Goal: Task Accomplishment & Management: Complete application form

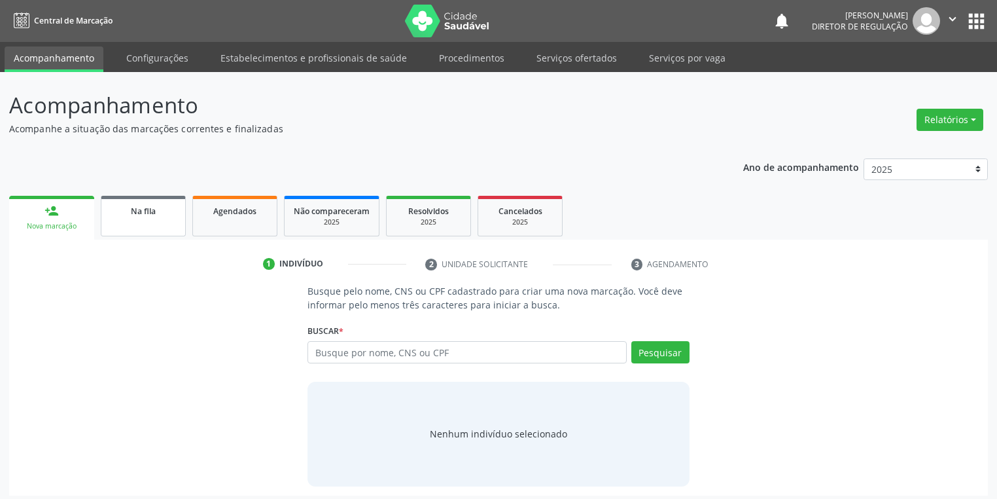
click at [136, 208] on span "Na fila" at bounding box center [143, 211] width 25 height 11
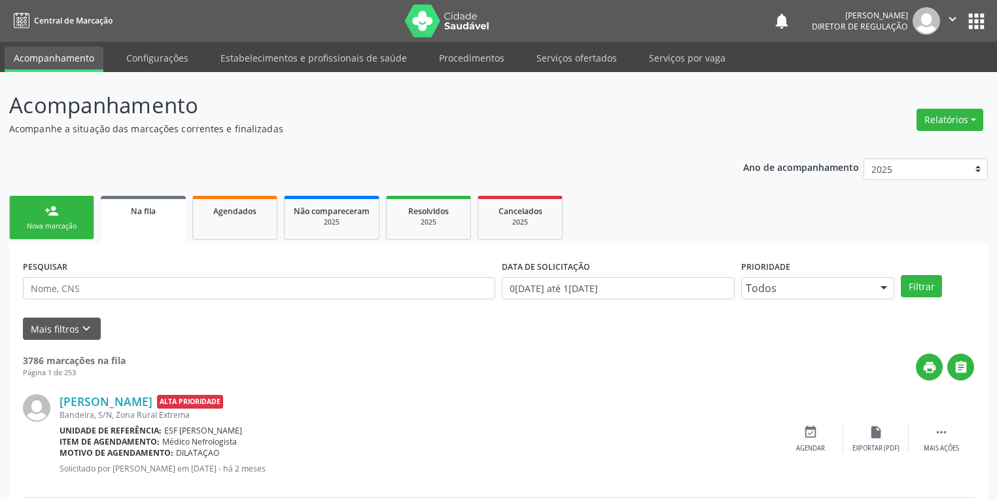
click at [115, 270] on div "PESQUISAR" at bounding box center [259, 282] width 479 height 51
click at [107, 285] on input "text" at bounding box center [259, 288] width 473 height 22
click at [914, 285] on button "Filtrar" at bounding box center [921, 286] width 41 height 22
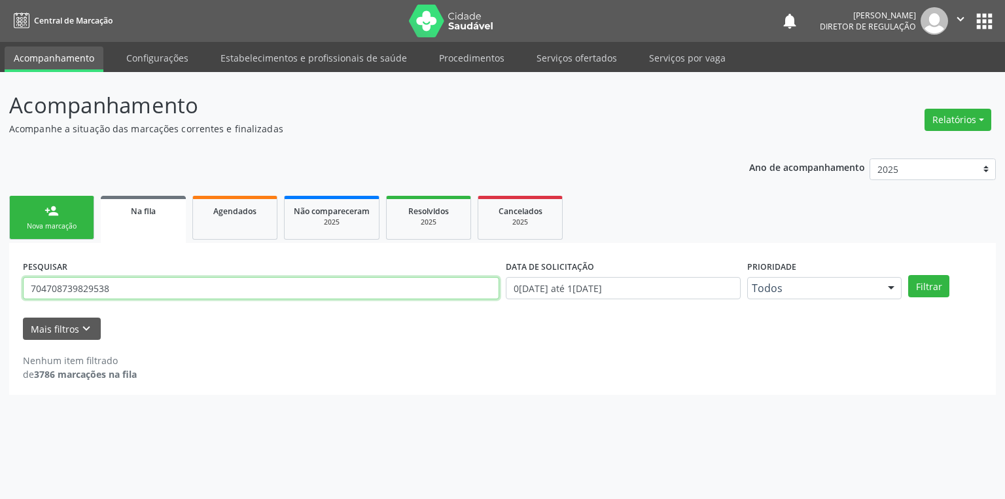
click at [134, 295] on input "704708739829538" at bounding box center [261, 288] width 476 height 22
type input "7"
click at [581, 60] on link "Serviços ofertados" at bounding box center [577, 57] width 99 height 23
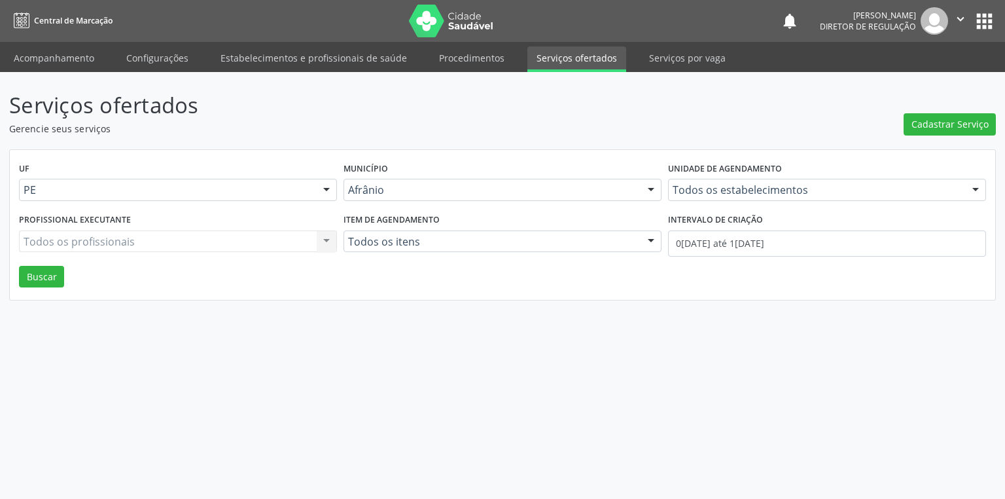
drag, startPoint x: 904, startPoint y: 126, endPoint x: 882, endPoint y: 127, distance: 21.6
click at [890, 127] on header "Serviços ofertados Gerencie seus serviços Cadastrar Serviço" at bounding box center [502, 112] width 987 height 46
click at [954, 125] on span "Cadastrar Serviço" at bounding box center [950, 124] width 77 height 14
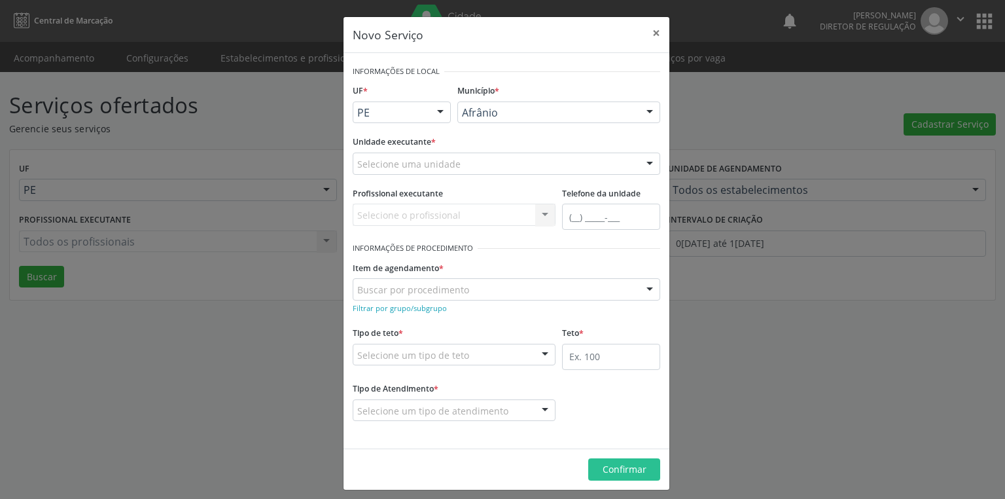
click at [516, 98] on div "Município * [PERSON_NAME] resultado encontrado para: " " Não há nenhuma opção p…" at bounding box center [558, 106] width 209 height 51
click at [503, 117] on input "clina" at bounding box center [547, 119] width 171 height 26
type input "c"
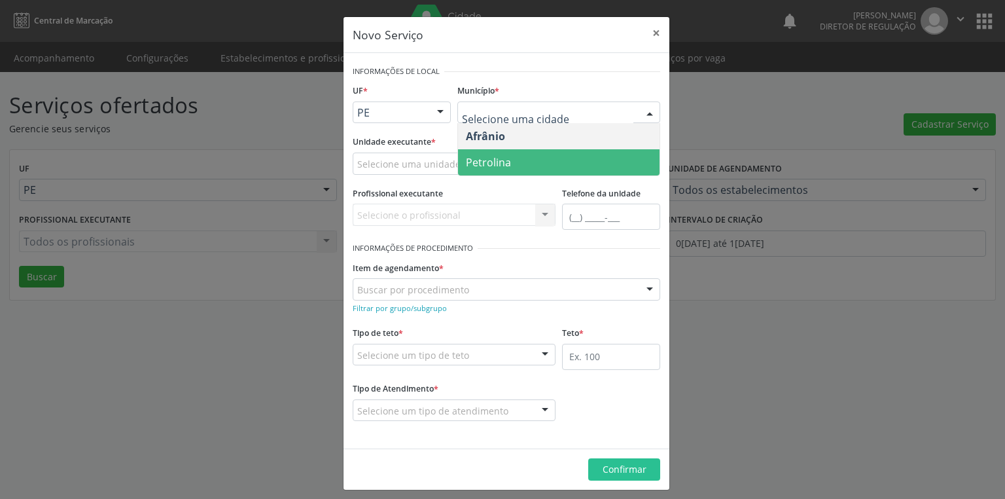
click at [497, 160] on span "Petrolina" at bounding box center [488, 162] width 45 height 14
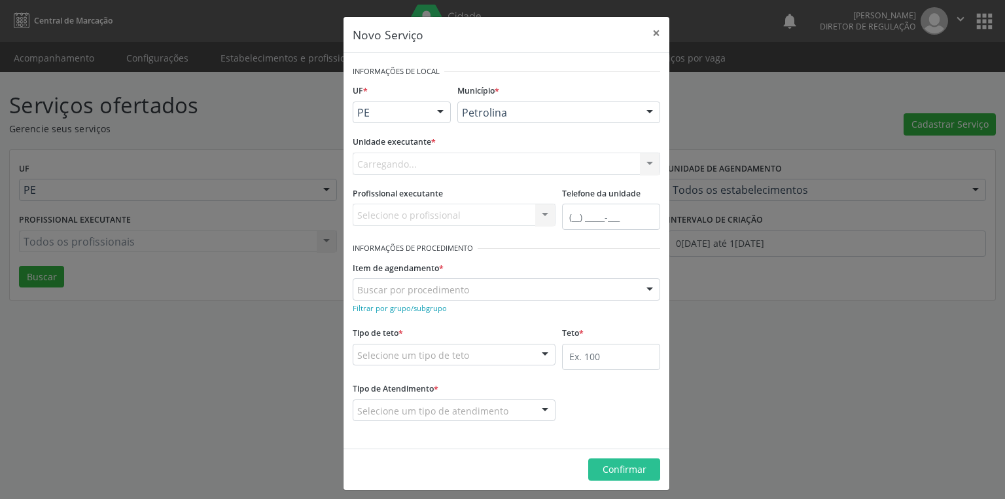
drag, startPoint x: 380, startPoint y: 154, endPoint x: 380, endPoint y: 164, distance: 9.8
click at [380, 158] on div "Unidade executante * [GEOGRAPHIC_DATA]... Academia da Saude de Afranio Academia…" at bounding box center [507, 153] width 308 height 42
click at [380, 164] on div "Carregando... Academia da Saude de Afranio Academia da Saude do Bairro [PERSON_…" at bounding box center [507, 164] width 308 height 22
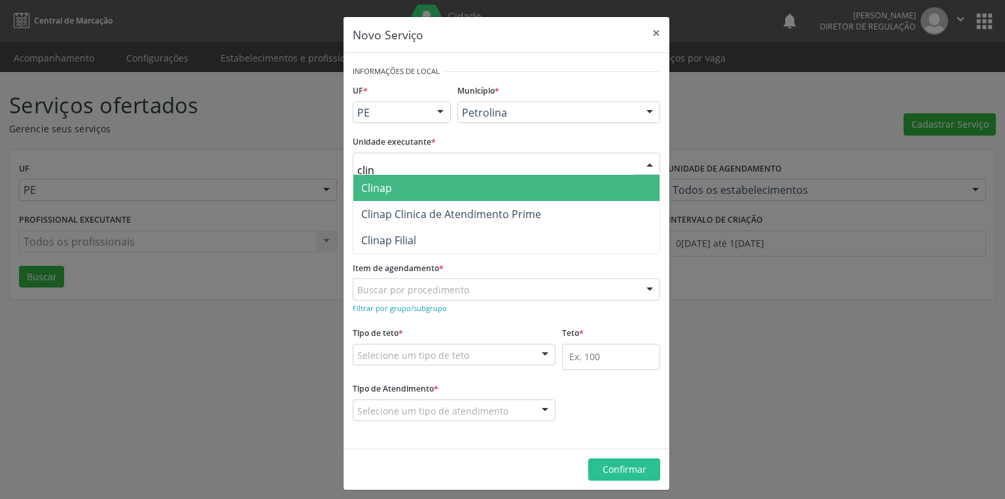
type input "clina"
drag, startPoint x: 397, startPoint y: 188, endPoint x: 423, endPoint y: 215, distance: 37.5
click at [397, 187] on span "Clinap" at bounding box center [506, 188] width 306 height 26
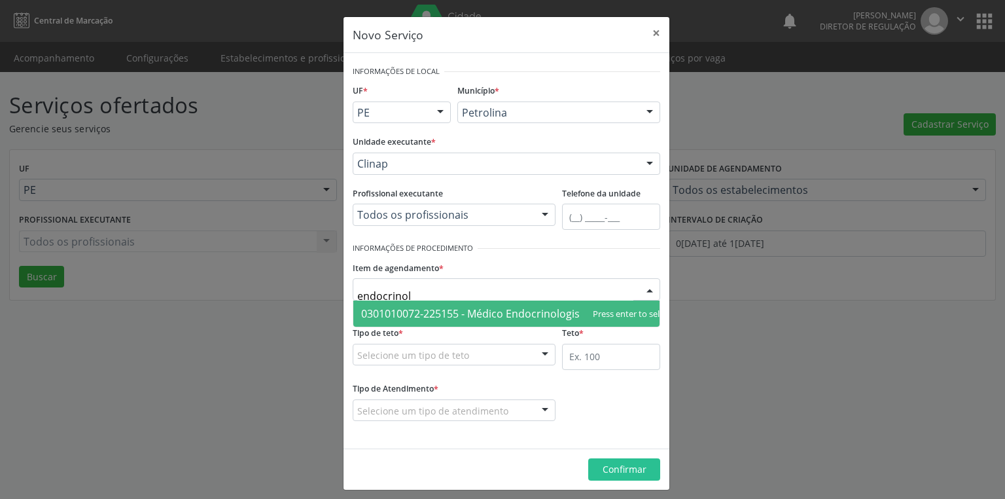
type input "endocrinolo"
click at [404, 316] on span "0301010072-225155 - Médico Endocrinologista e Metabologista" at bounding box center [516, 313] width 310 height 14
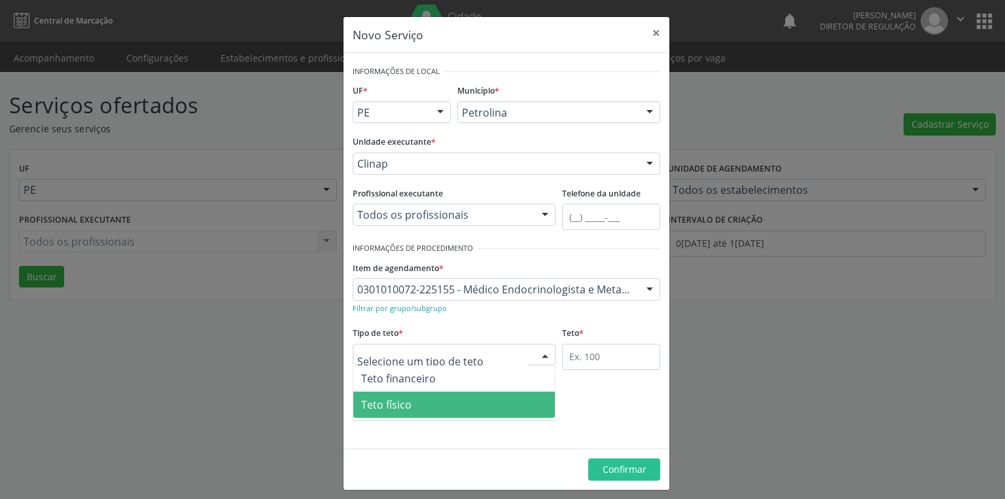
drag, startPoint x: 403, startPoint y: 404, endPoint x: 497, endPoint y: 378, distance: 98.4
click at [408, 403] on span "Teto físico" at bounding box center [454, 404] width 202 height 26
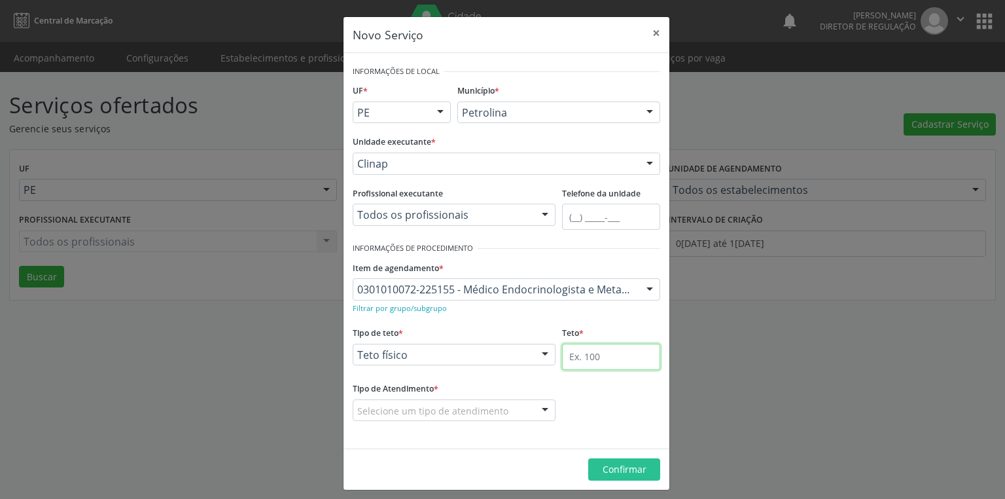
click at [583, 356] on input "text" at bounding box center [611, 357] width 98 height 26
type input "1"
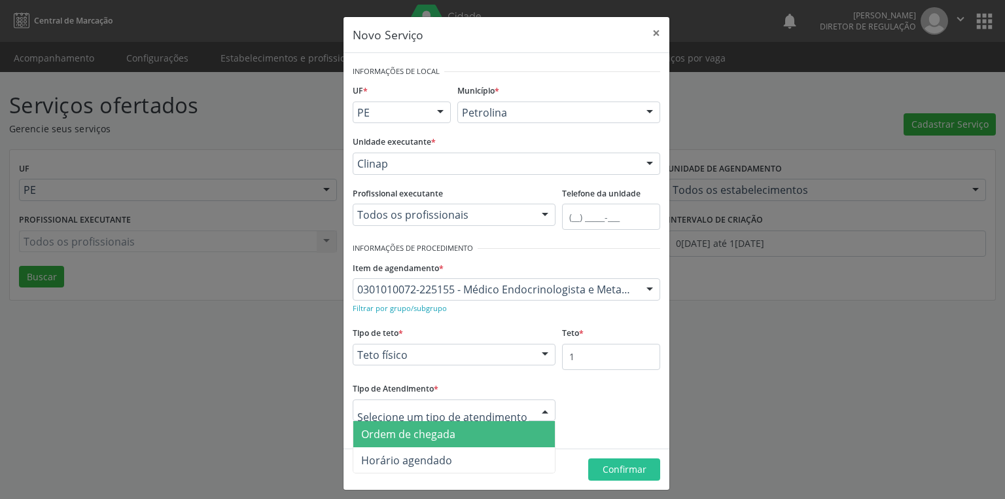
click at [414, 442] on span "Ordem de chegada" at bounding box center [454, 434] width 202 height 26
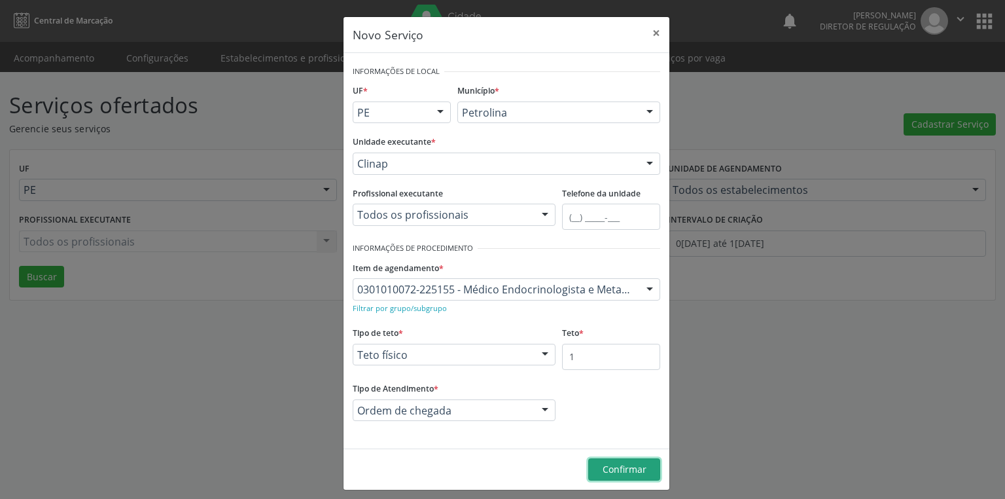
click at [607, 471] on span "Confirmar" at bounding box center [625, 469] width 44 height 12
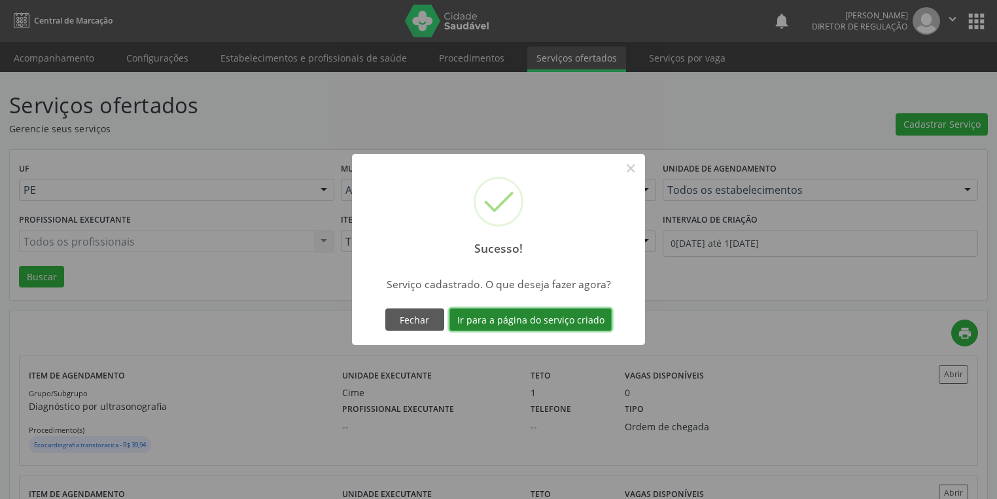
click at [532, 321] on button "Ir para a página do serviço criado" at bounding box center [531, 319] width 162 height 22
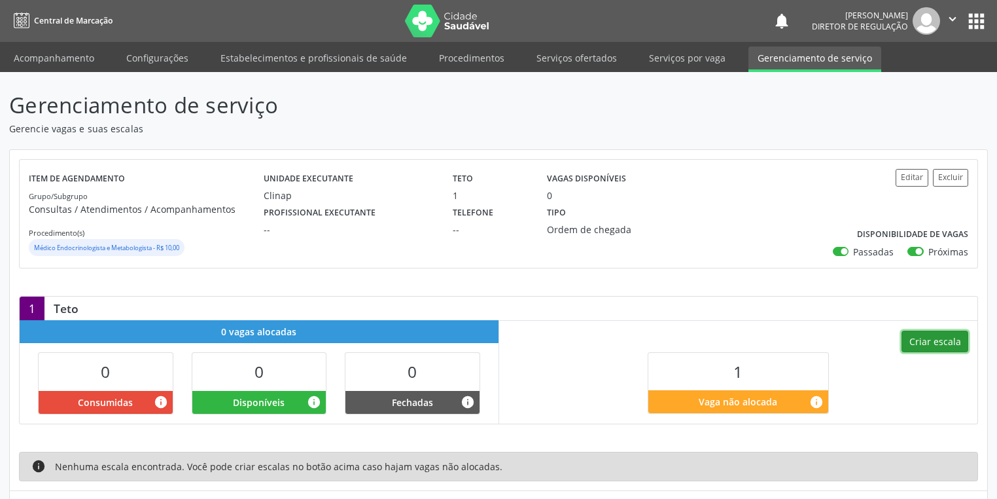
click at [939, 346] on button "Criar escala" at bounding box center [935, 342] width 67 height 22
select select "8"
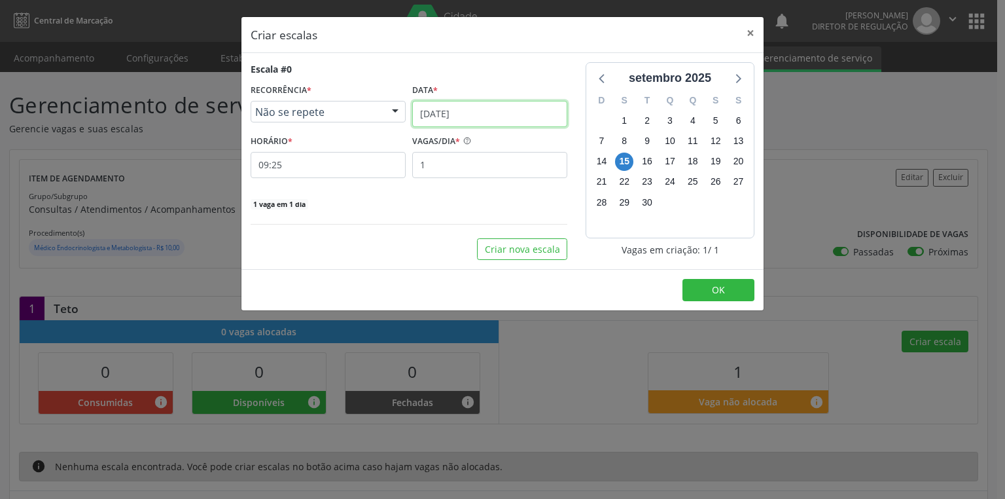
click at [482, 117] on input "[DATE]" at bounding box center [489, 114] width 155 height 26
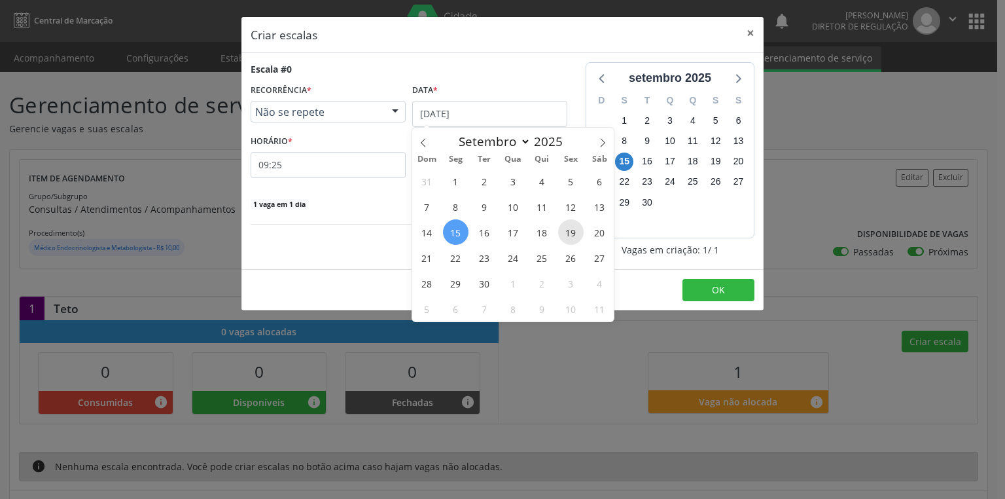
click at [575, 230] on span "19" at bounding box center [571, 232] width 26 height 26
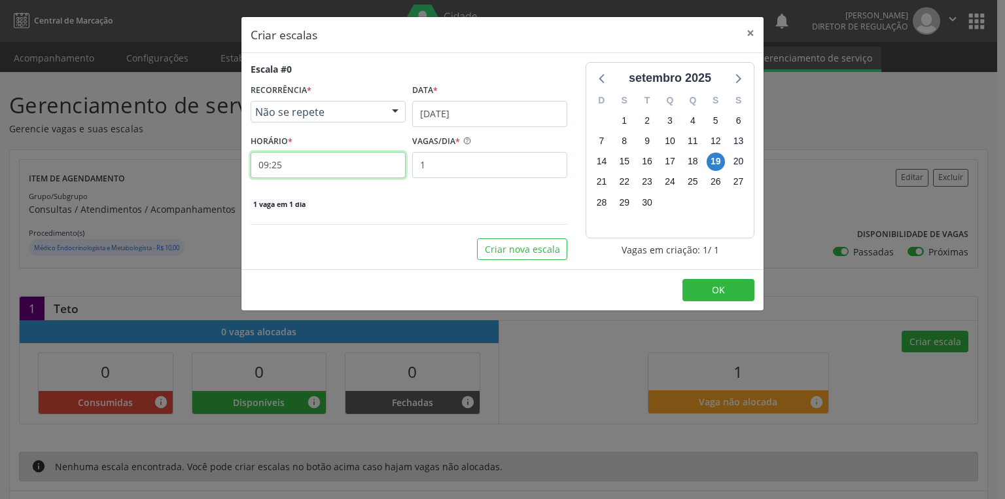
click at [300, 171] on input "09:25" at bounding box center [328, 165] width 155 height 26
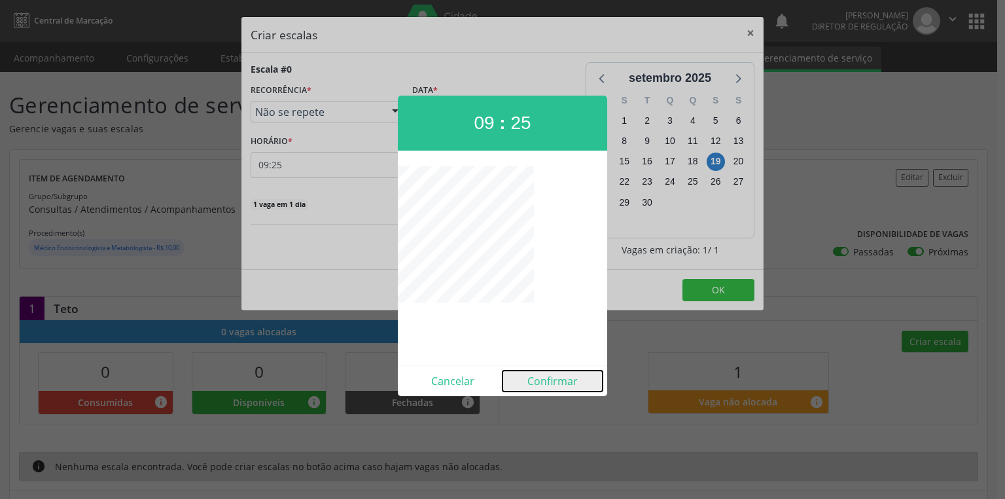
drag, startPoint x: 551, startPoint y: 380, endPoint x: 592, endPoint y: 332, distance: 62.2
click at [551, 377] on button "Confirmar" at bounding box center [553, 380] width 100 height 21
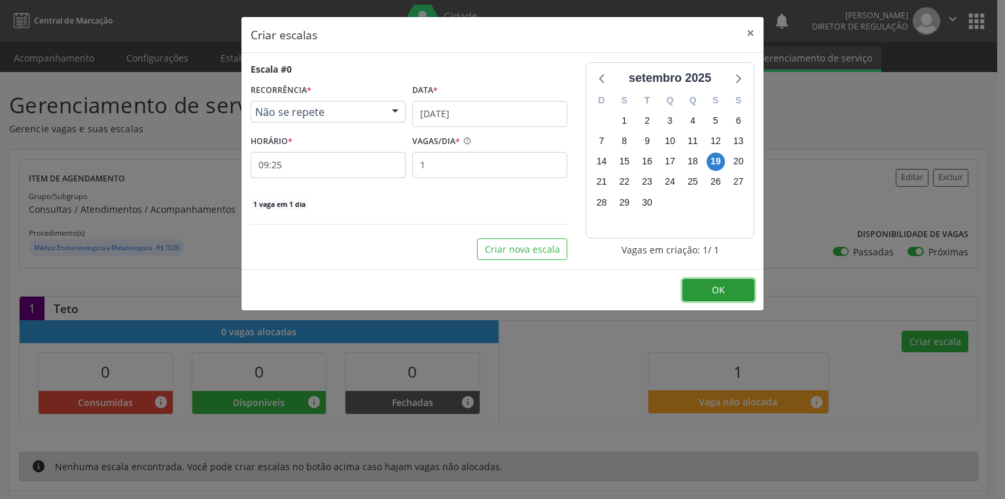
click at [715, 287] on span "OK" at bounding box center [718, 289] width 13 height 12
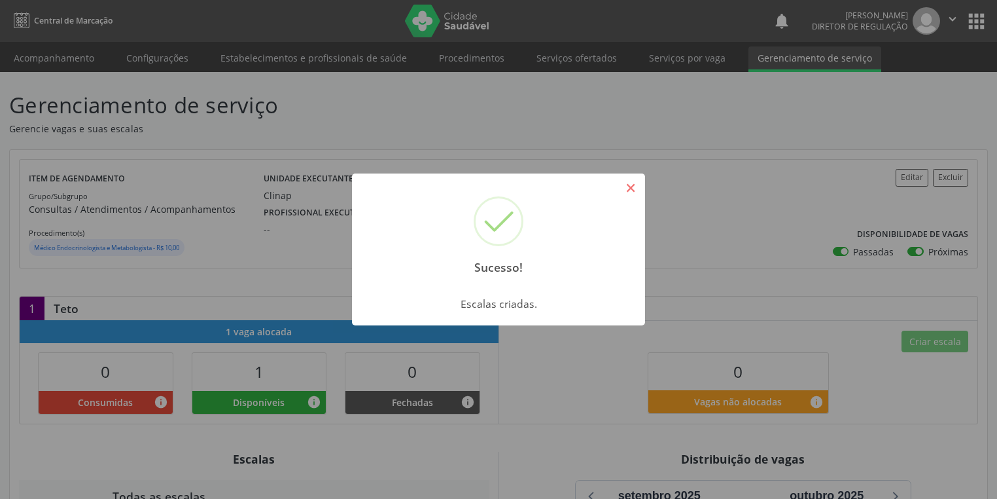
drag, startPoint x: 626, startPoint y: 186, endPoint x: 262, endPoint y: 185, distance: 363.3
click at [626, 186] on button "×" at bounding box center [631, 188] width 22 height 22
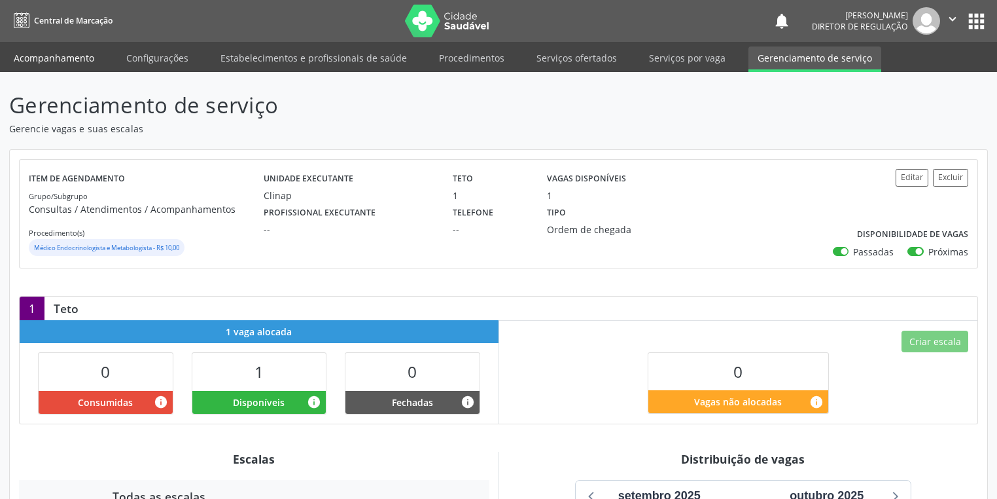
click at [71, 69] on link "Acompanhamento" at bounding box center [54, 57] width 99 height 23
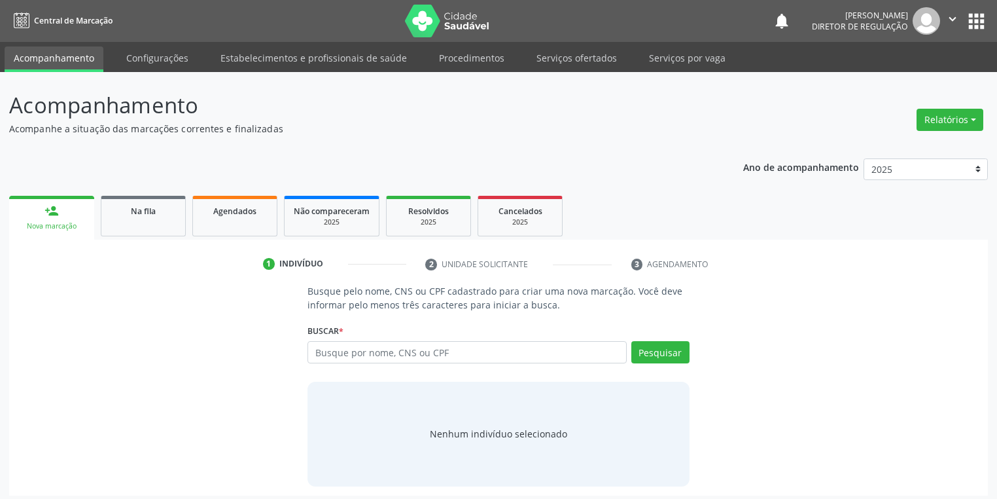
click at [110, 162] on div "Ano de acompanhamento 2025 2024 2023 2022 2021 2020 2019 2018 person_add Nova m…" at bounding box center [498, 322] width 979 height 346
click at [133, 210] on span "Na fila" at bounding box center [143, 211] width 25 height 11
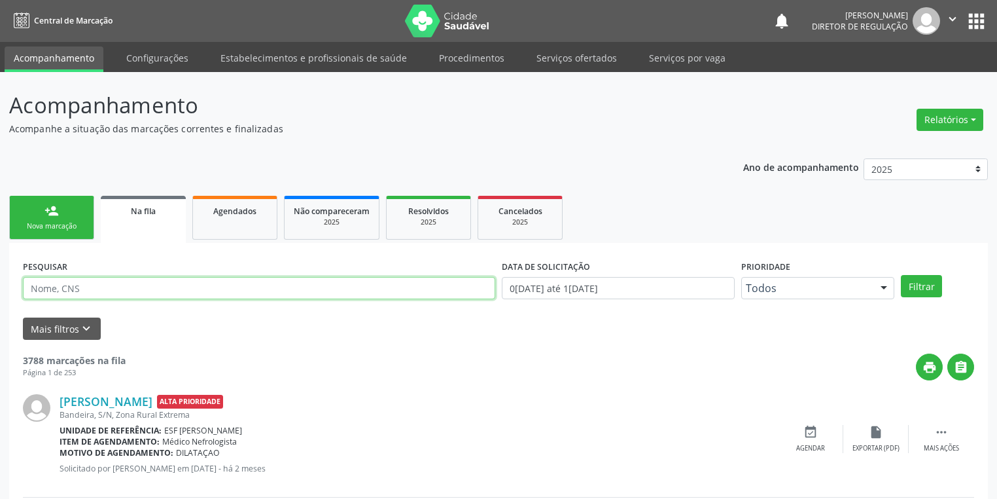
click at [94, 285] on input "text" at bounding box center [259, 288] width 473 height 22
type input "700008204152501"
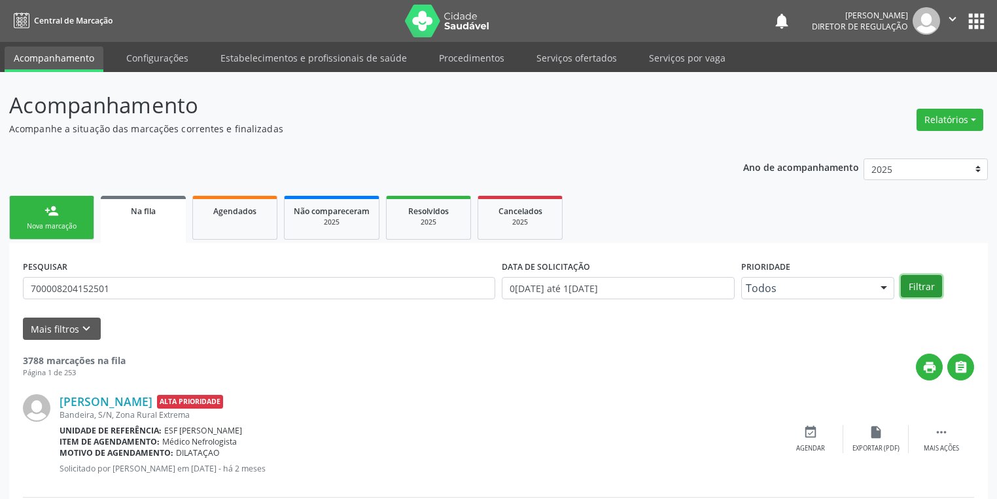
click at [912, 287] on button "Filtrar" at bounding box center [921, 286] width 41 height 22
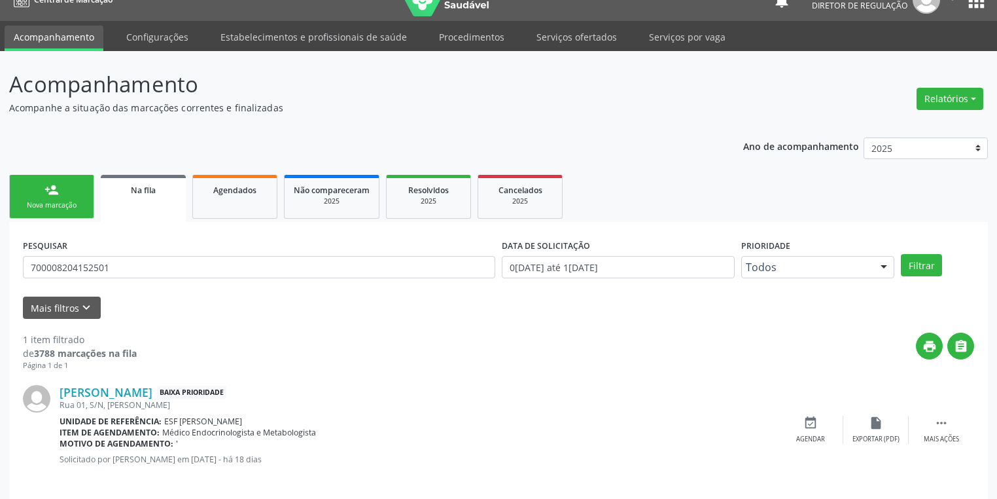
scroll to position [31, 0]
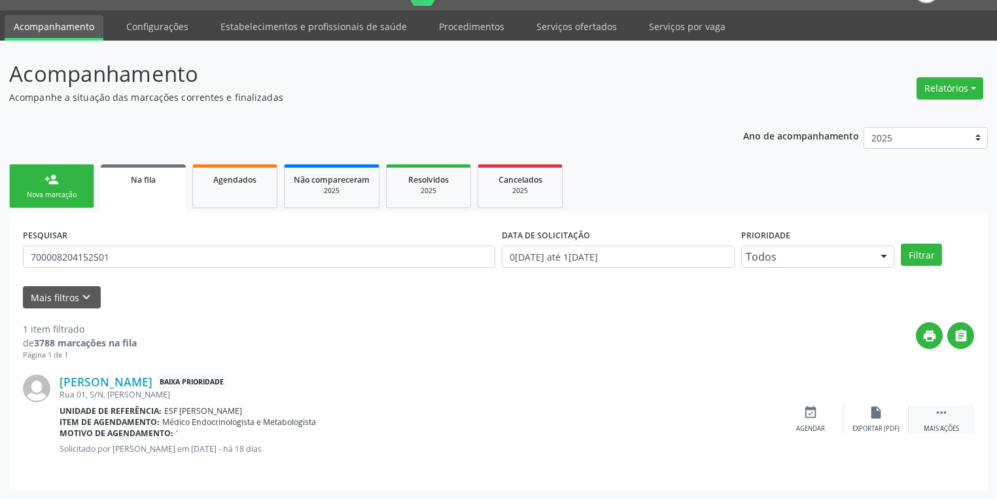
click at [942, 414] on icon "" at bounding box center [942, 412] width 14 height 14
click at [615, 415] on icon "event_available" at bounding box center [614, 412] width 14 height 14
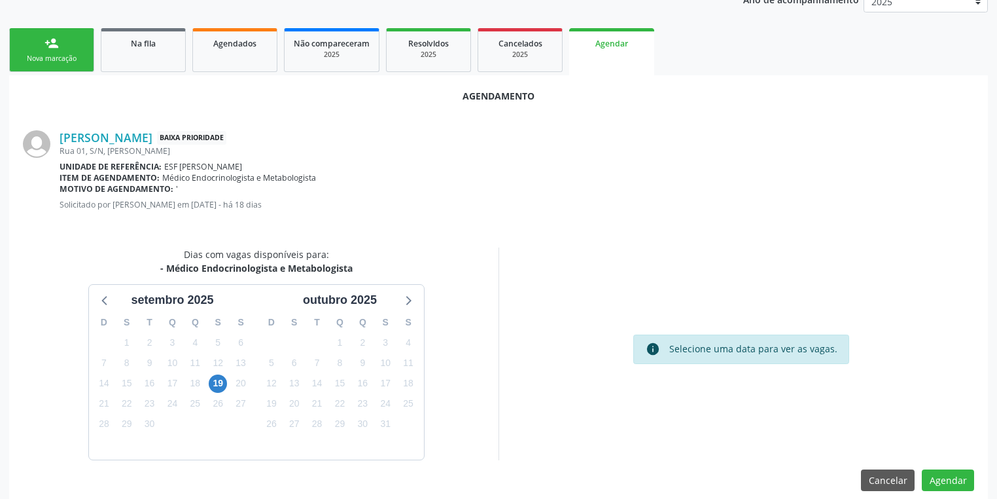
scroll to position [181, 0]
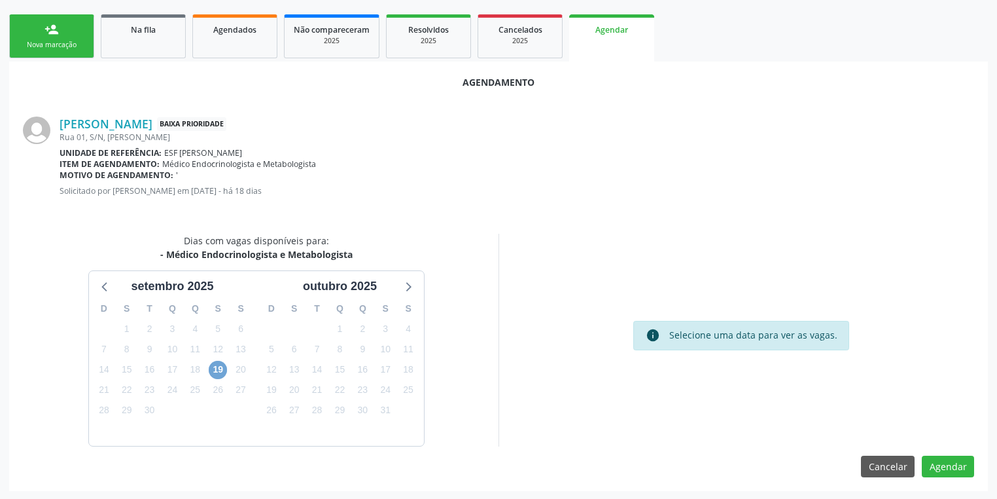
click at [220, 368] on span "19" at bounding box center [218, 370] width 18 height 18
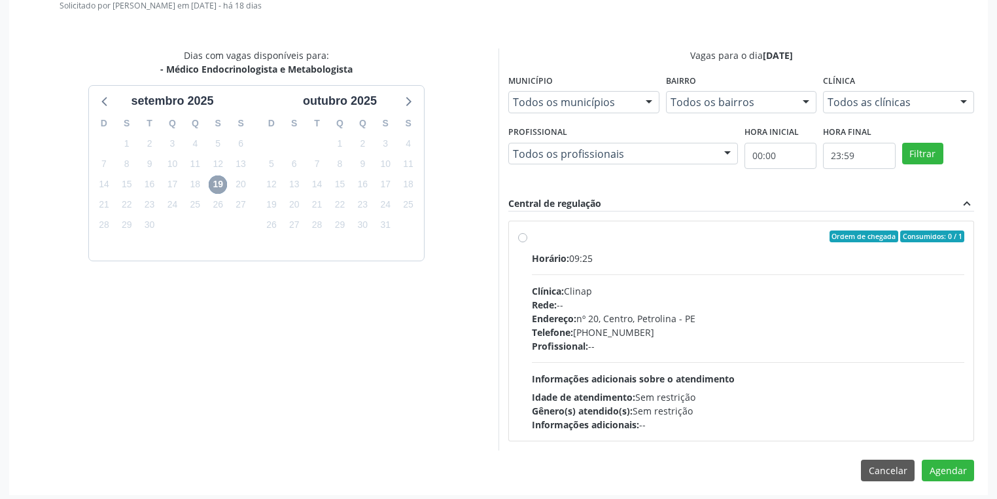
scroll to position [370, 0]
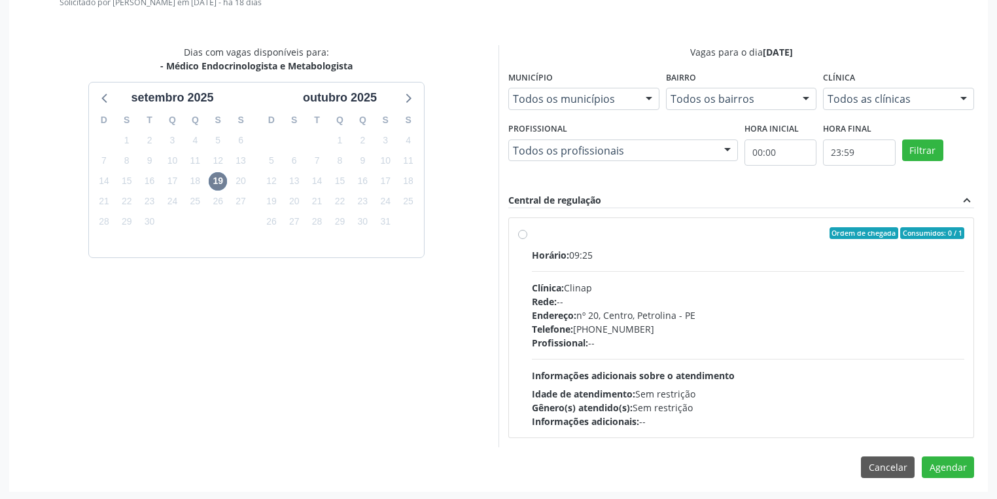
click at [684, 363] on div "Horário: 09:25 Clínica: Clinap Rede: -- Endereço: [STREET_ADDRESS] Telefone: [P…" at bounding box center [748, 338] width 433 height 180
click at [528, 239] on input "Ordem de chegada Consumidos: 0 / 1 Horário: 09:25 Clínica: Clinap Rede: -- Ende…" at bounding box center [522, 233] width 9 height 12
radio input "true"
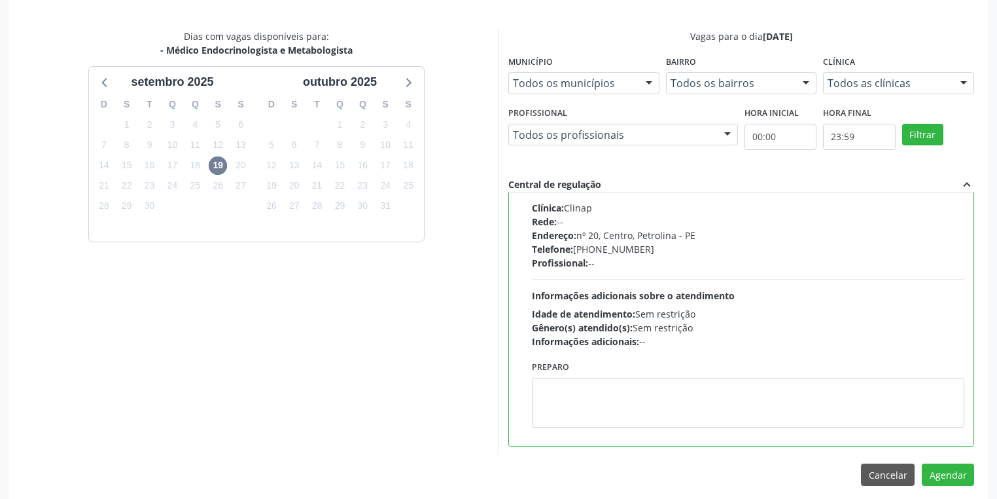
scroll to position [394, 0]
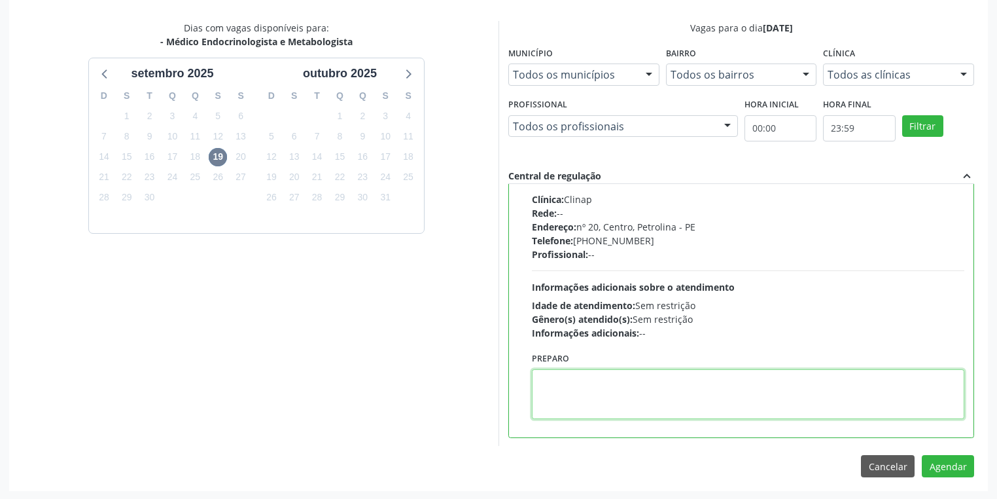
click at [581, 393] on textarea at bounding box center [748, 394] width 433 height 50
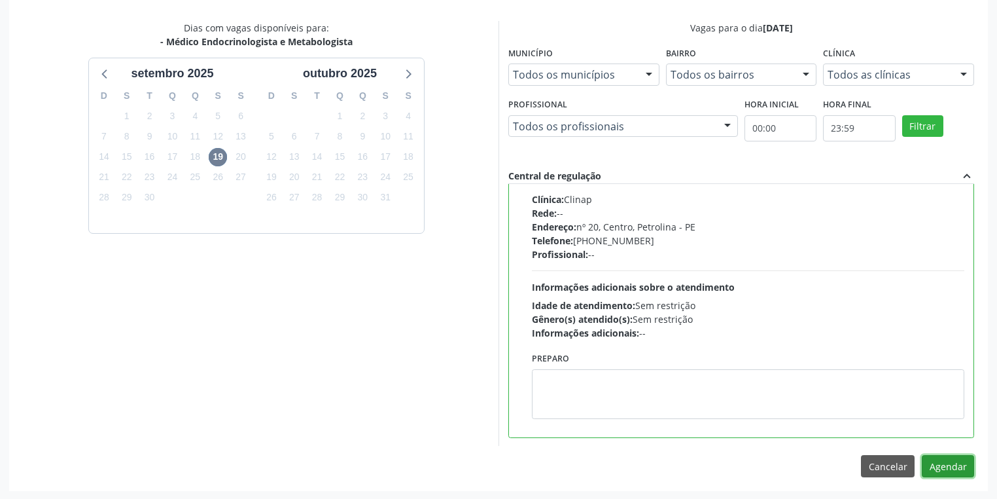
click at [958, 467] on button "Agendar" at bounding box center [948, 466] width 52 height 22
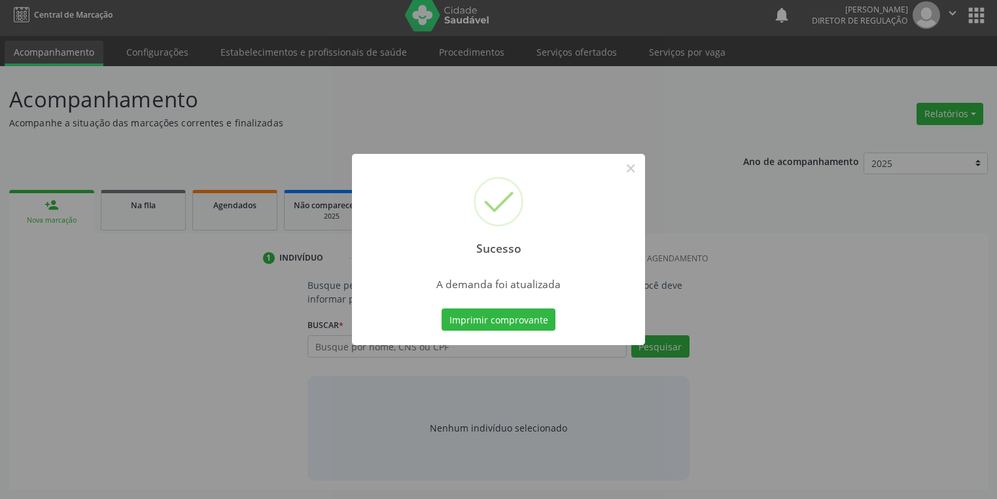
scroll to position [5, 0]
click at [503, 319] on button "Imprimir comprovante" at bounding box center [499, 319] width 114 height 22
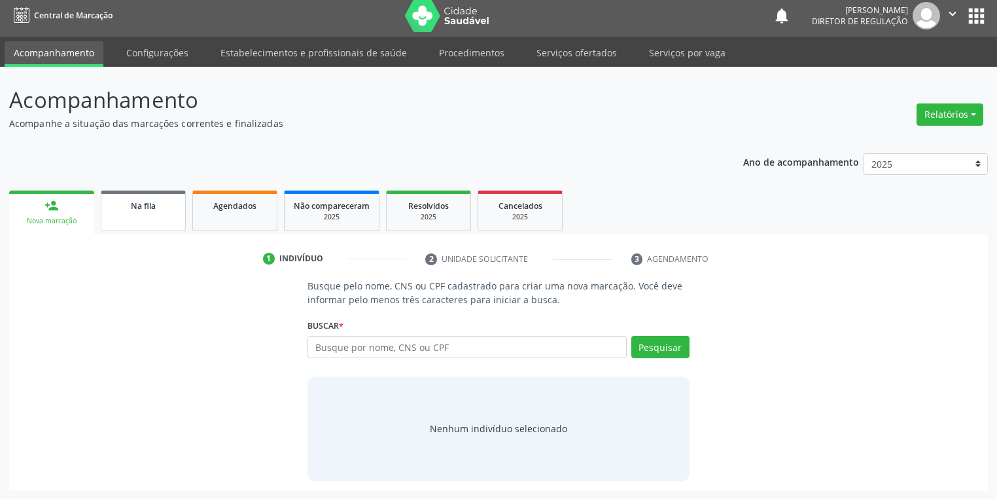
click at [135, 216] on link "Na fila" at bounding box center [143, 210] width 85 height 41
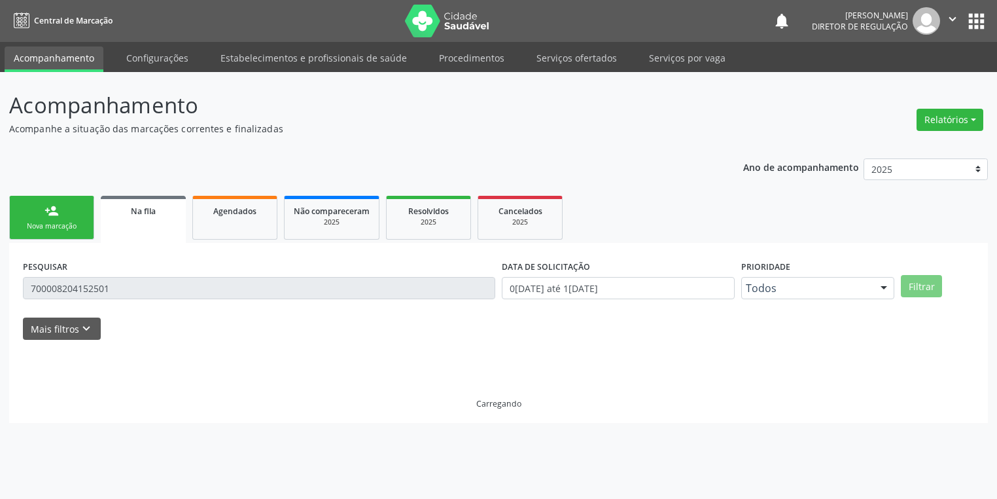
scroll to position [0, 0]
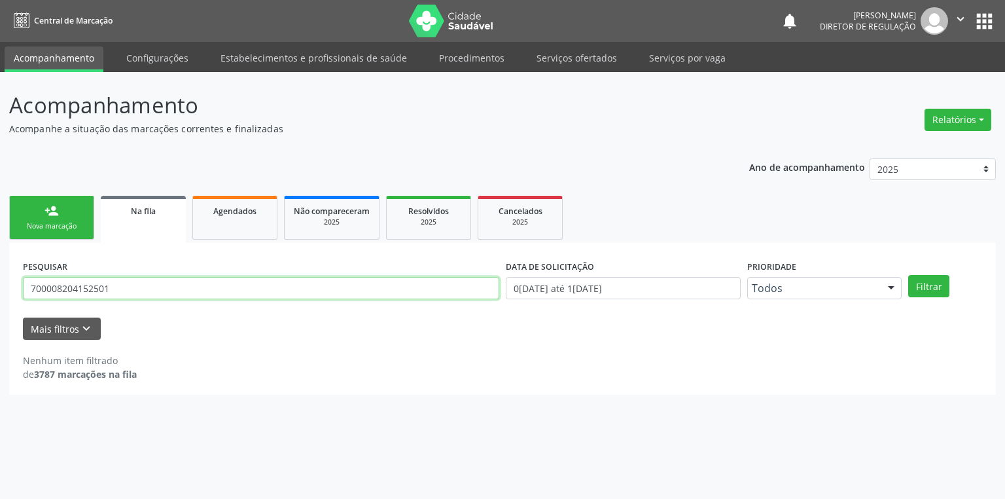
click at [126, 293] on input "700008204152501" at bounding box center [261, 288] width 476 height 22
type input "7"
type input "700505174614157"
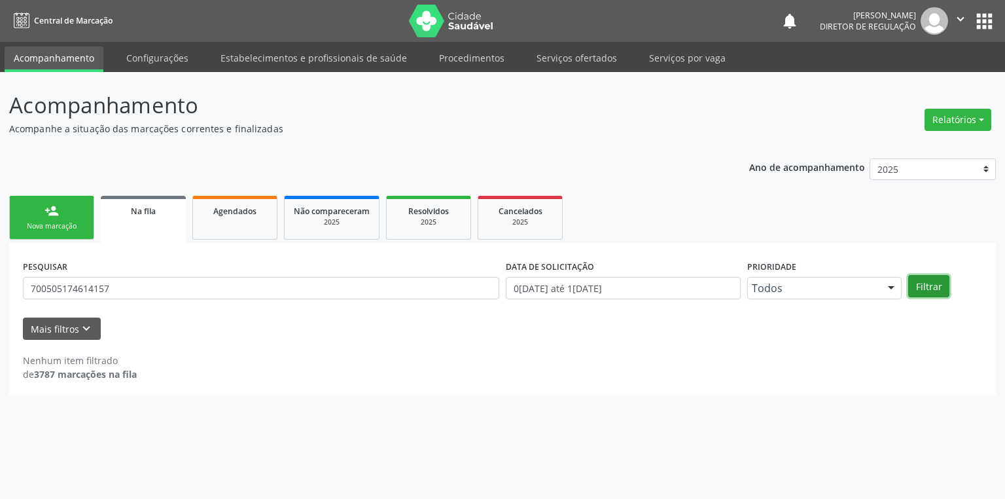
click at [937, 282] on button "Filtrar" at bounding box center [928, 286] width 41 height 22
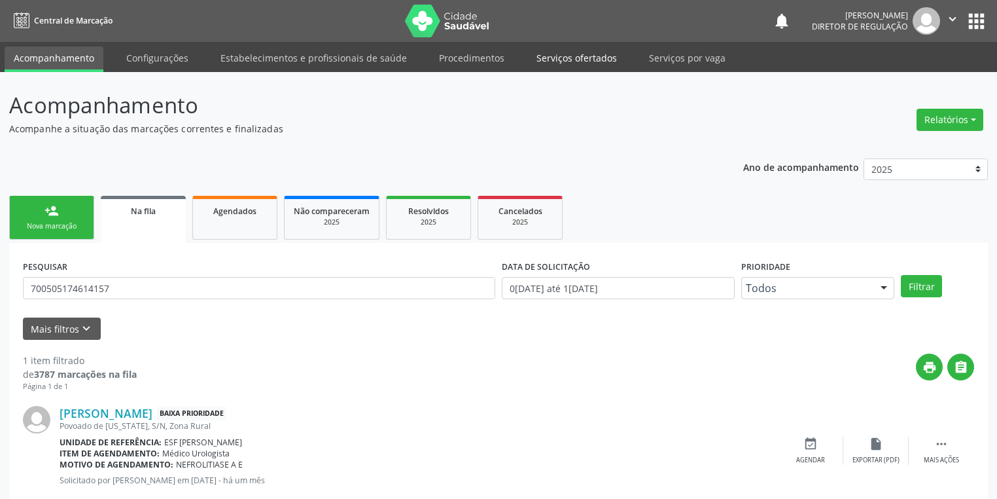
click at [577, 62] on link "Serviços ofertados" at bounding box center [577, 57] width 99 height 23
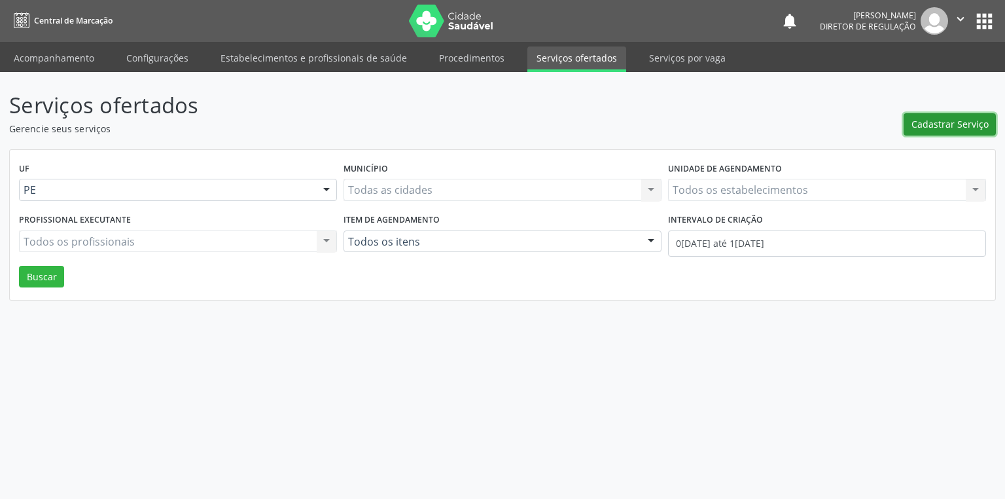
click at [916, 126] on span "Cadastrar Serviço" at bounding box center [950, 124] width 77 height 14
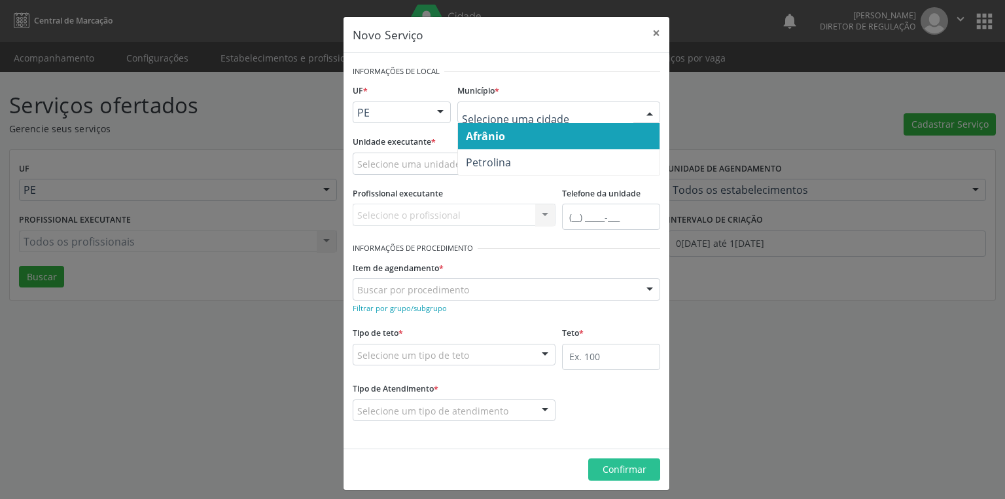
click at [483, 121] on div at bounding box center [559, 112] width 203 height 22
click at [482, 132] on span "Afrânio" at bounding box center [485, 136] width 39 height 14
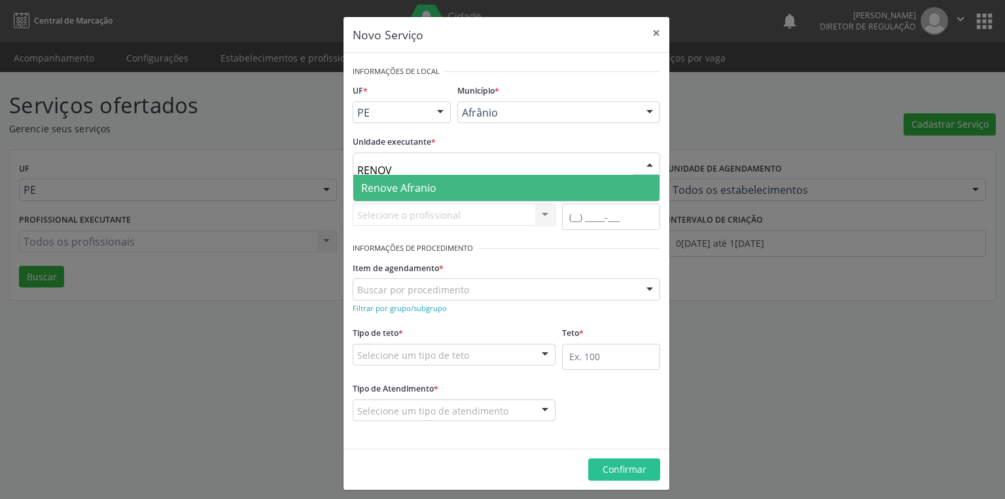
type input "RENOVE"
click at [410, 188] on span "Renove Afranio" at bounding box center [398, 188] width 75 height 14
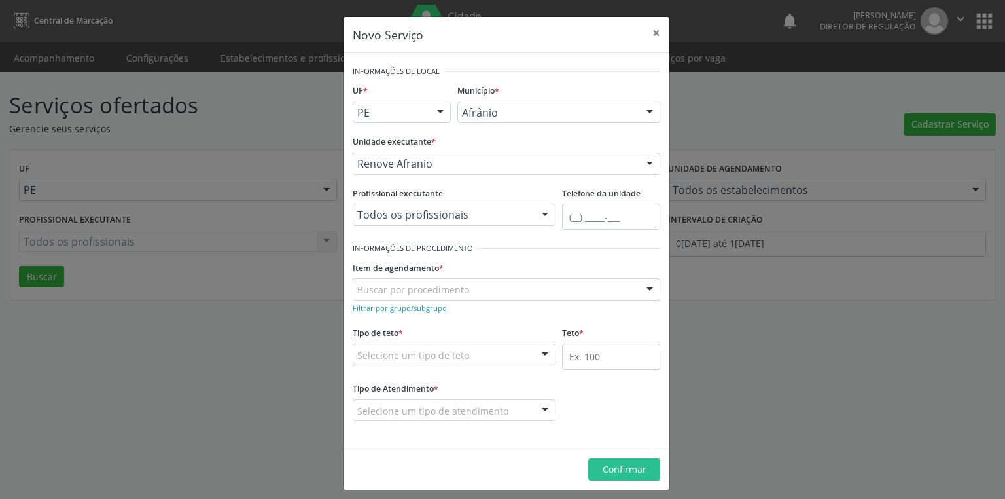
click at [384, 296] on div "Buscar por procedimento" at bounding box center [507, 289] width 308 height 22
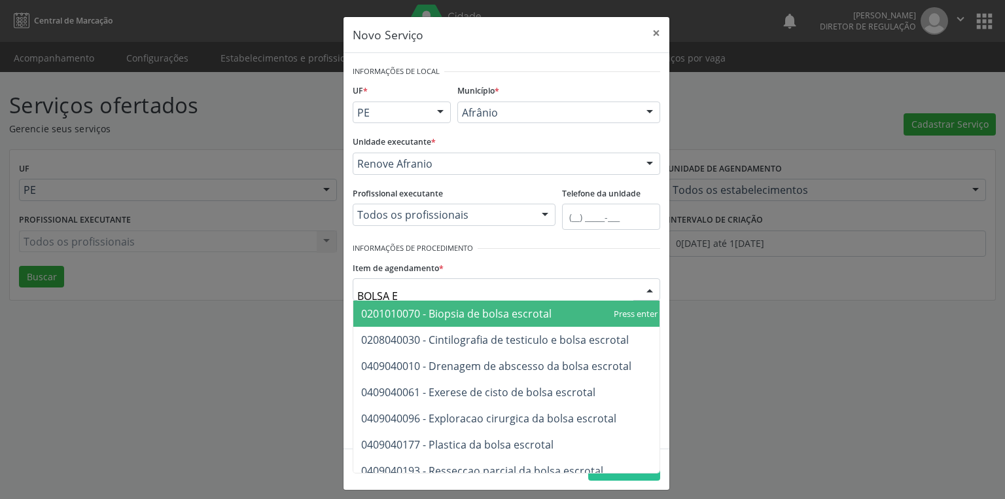
type input "BOLSA ES"
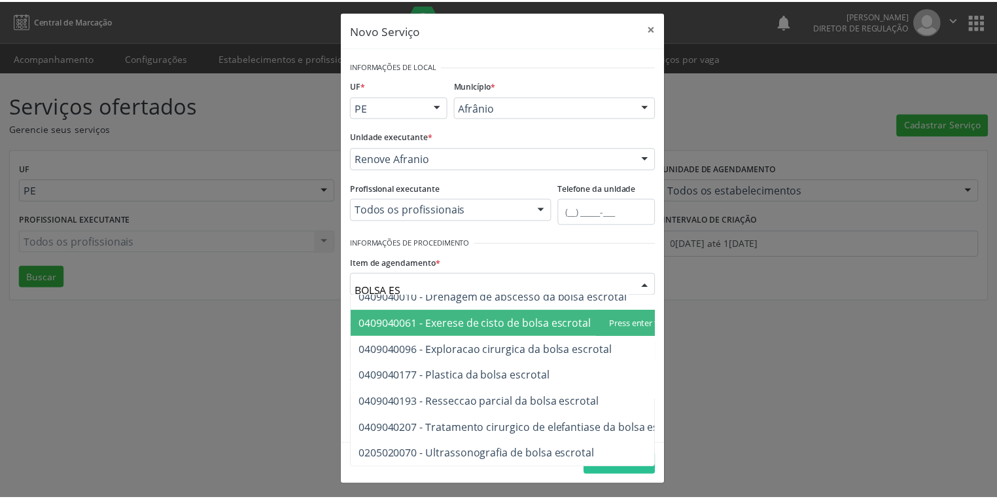
scroll to position [71, 0]
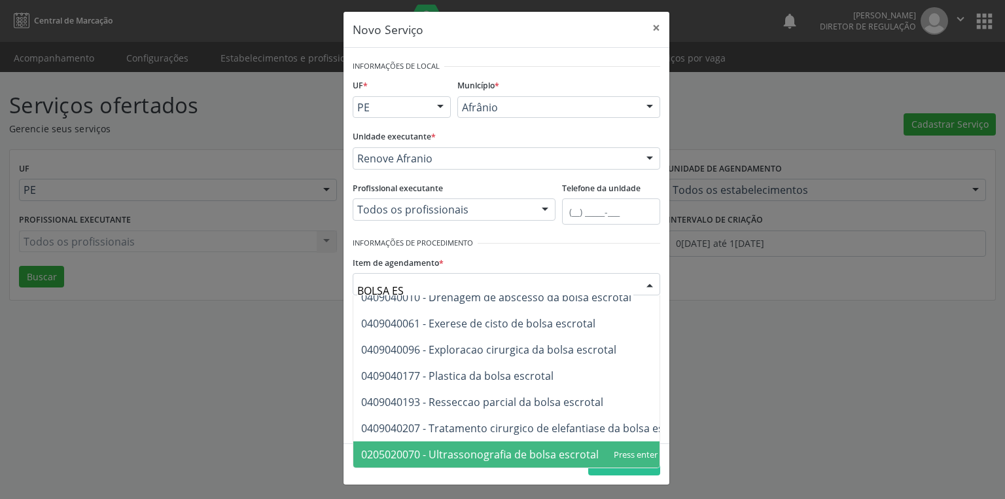
click at [473, 447] on span "0205020070 - Ultrassonografia de bolsa escrotal" at bounding box center [480, 454] width 238 height 14
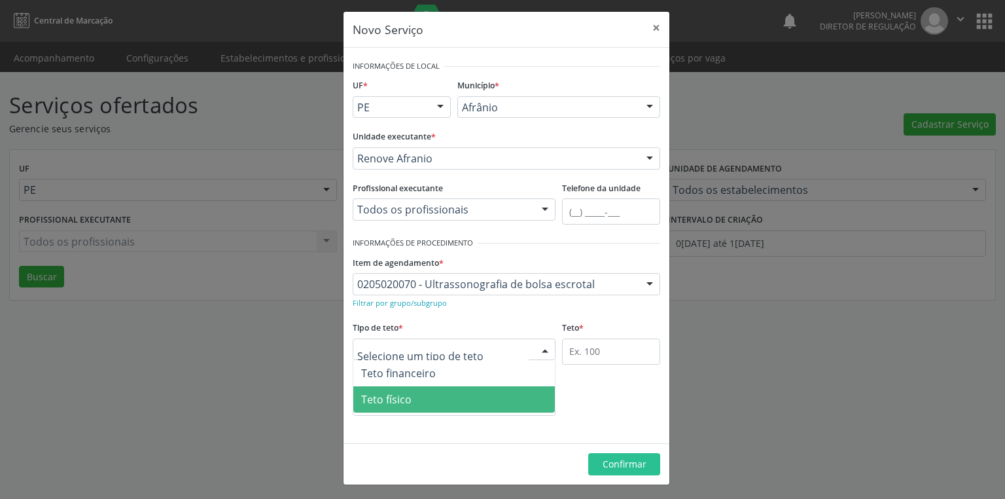
drag, startPoint x: 389, startPoint y: 398, endPoint x: 496, endPoint y: 378, distance: 109.2
click at [401, 398] on span "Teto físico" at bounding box center [386, 399] width 50 height 14
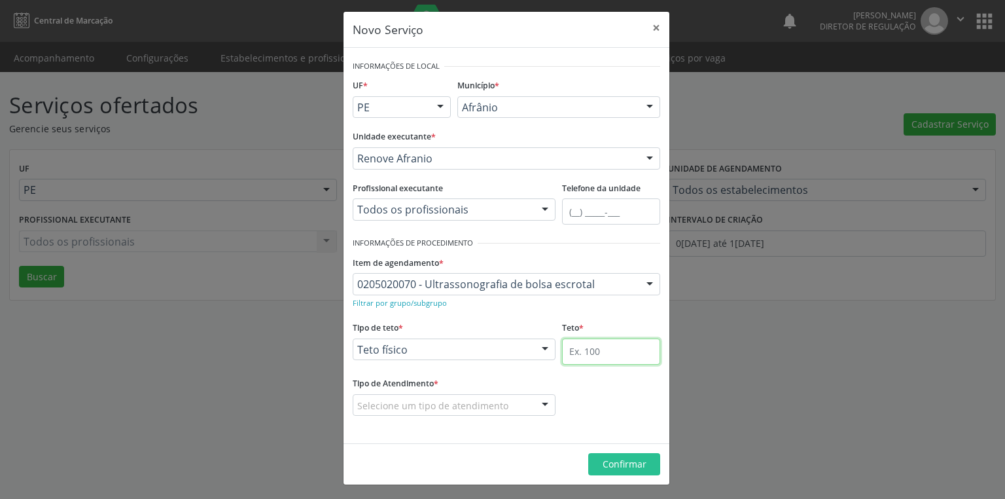
click at [576, 352] on input "text" at bounding box center [611, 351] width 98 height 26
type input "1"
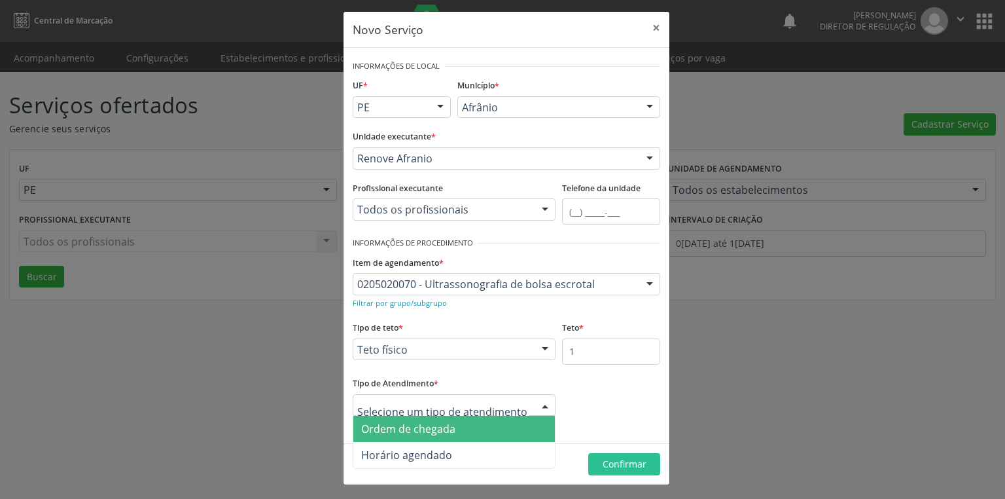
click at [387, 431] on span "Ordem de chegada" at bounding box center [408, 429] width 94 height 14
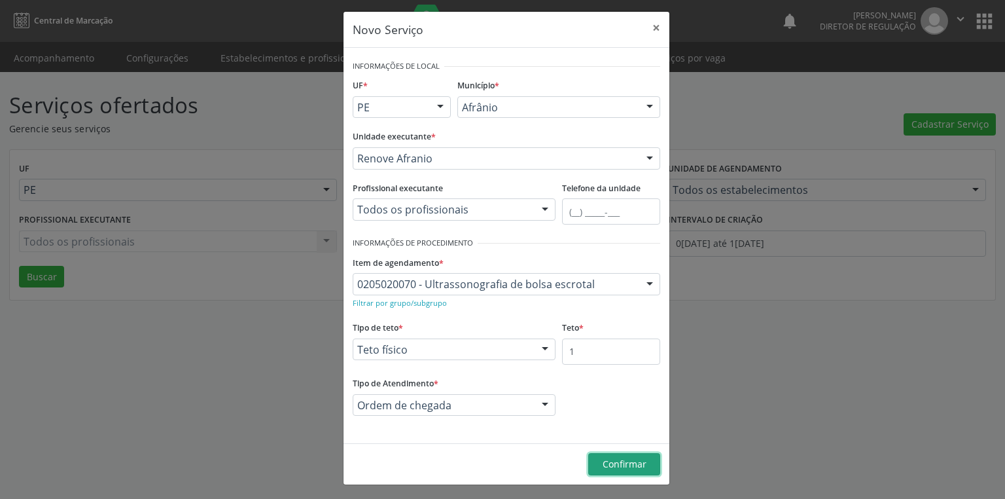
click at [618, 469] on button "Confirmar" at bounding box center [624, 464] width 72 height 22
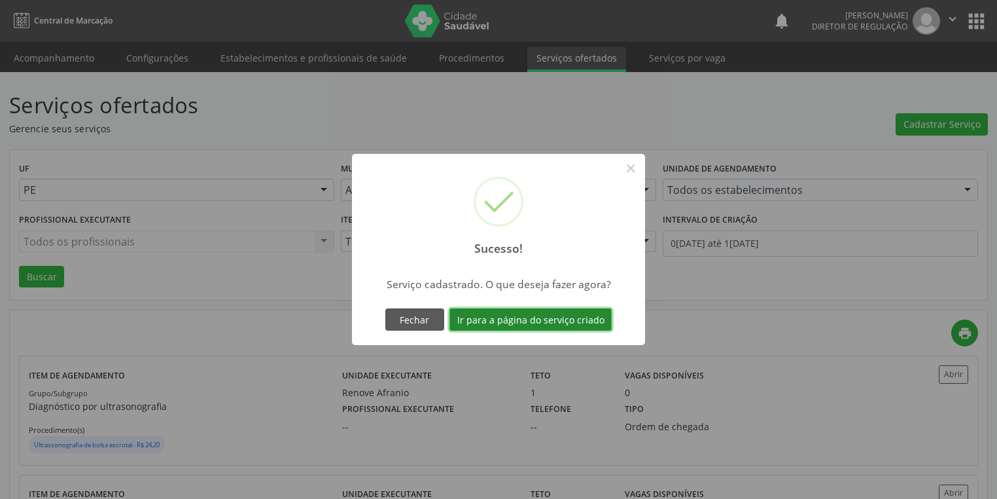
click at [538, 317] on button "Ir para a página do serviço criado" at bounding box center [531, 319] width 162 height 22
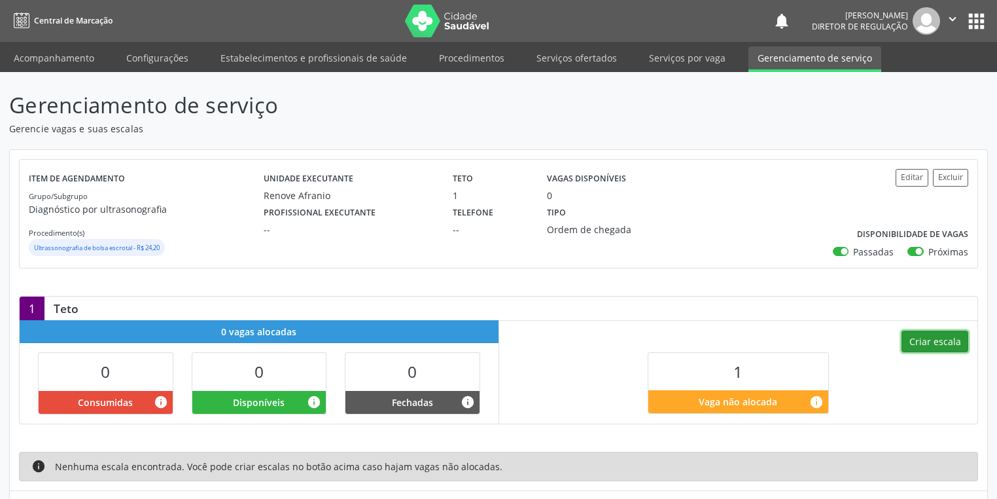
click at [932, 348] on button "Criar escala" at bounding box center [935, 342] width 67 height 22
select select "8"
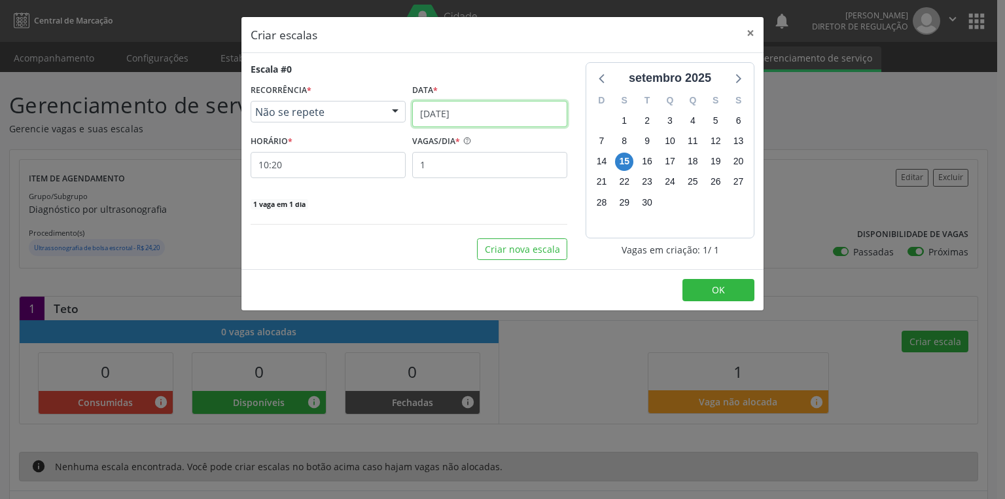
click at [431, 108] on input "[DATE]" at bounding box center [489, 114] width 155 height 26
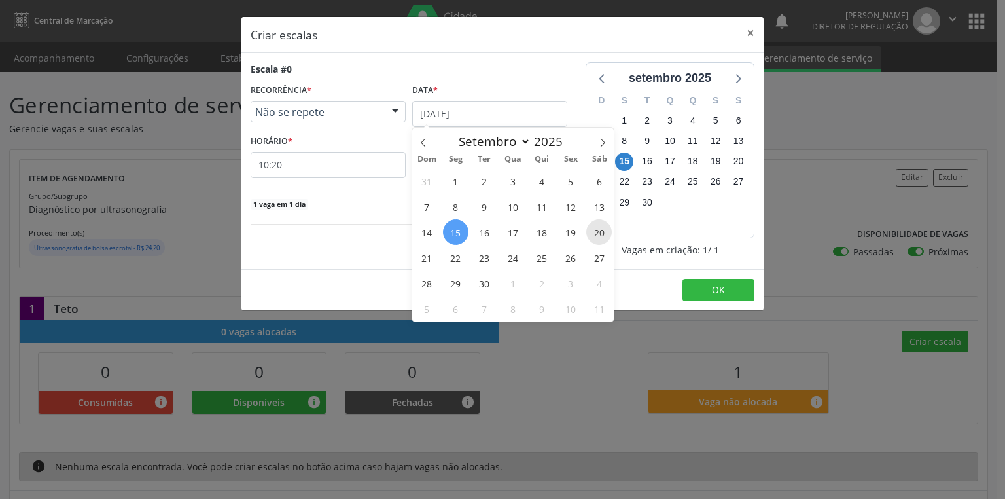
click at [598, 233] on span "20" at bounding box center [599, 232] width 26 height 26
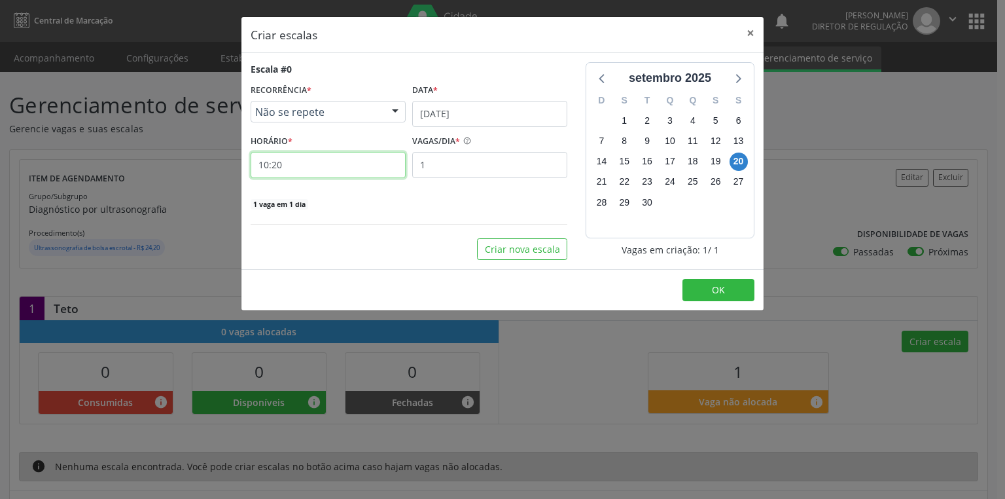
click at [281, 157] on input "10:20" at bounding box center [328, 165] width 155 height 26
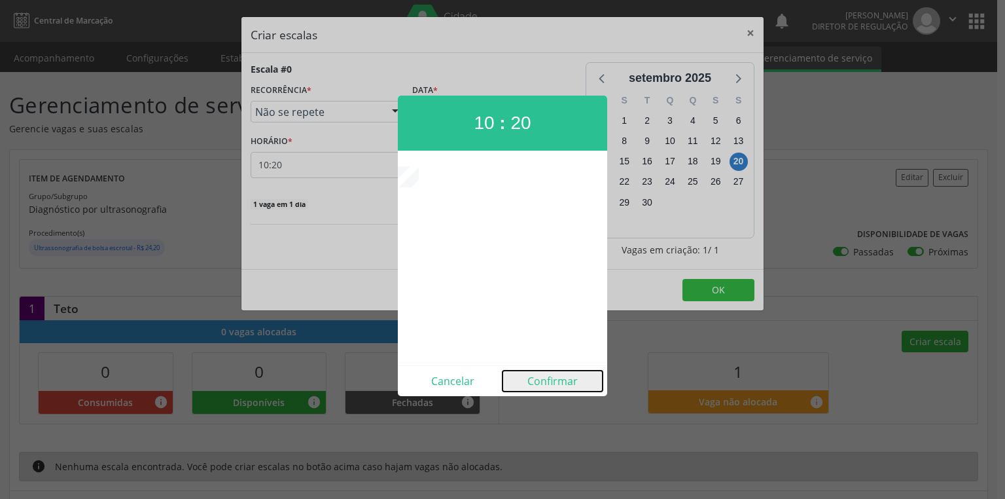
click at [544, 376] on button "Confirmar" at bounding box center [553, 380] width 100 height 21
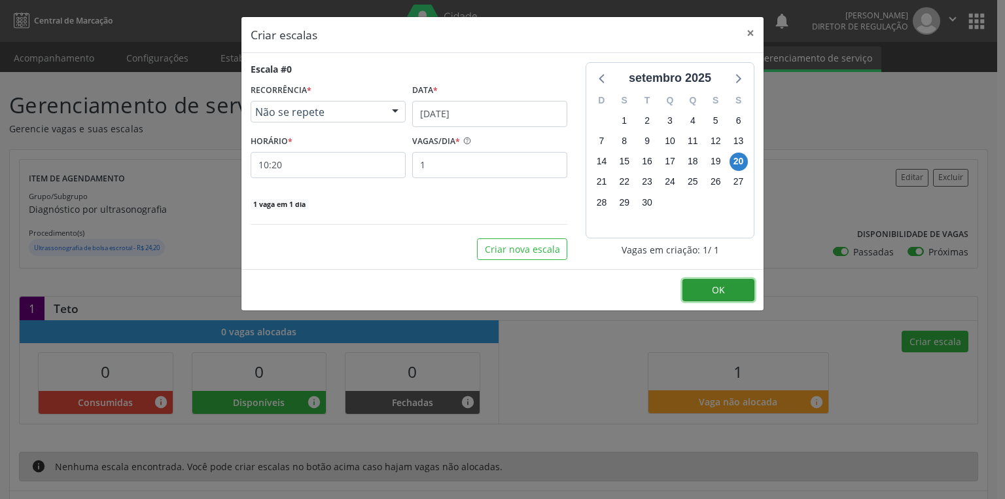
click at [713, 288] on span "OK" at bounding box center [718, 289] width 13 height 12
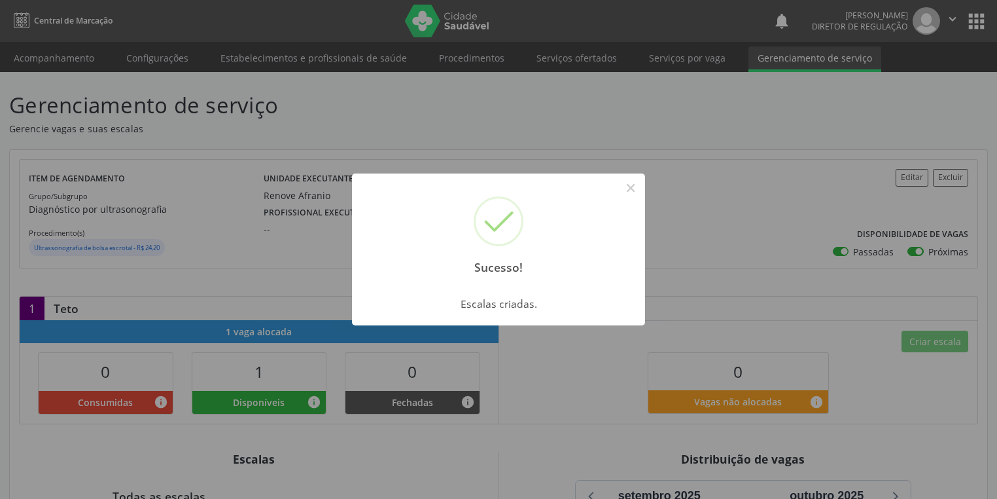
drag, startPoint x: 626, startPoint y: 186, endPoint x: 562, endPoint y: 172, distance: 65.6
click at [628, 186] on button "×" at bounding box center [631, 188] width 22 height 22
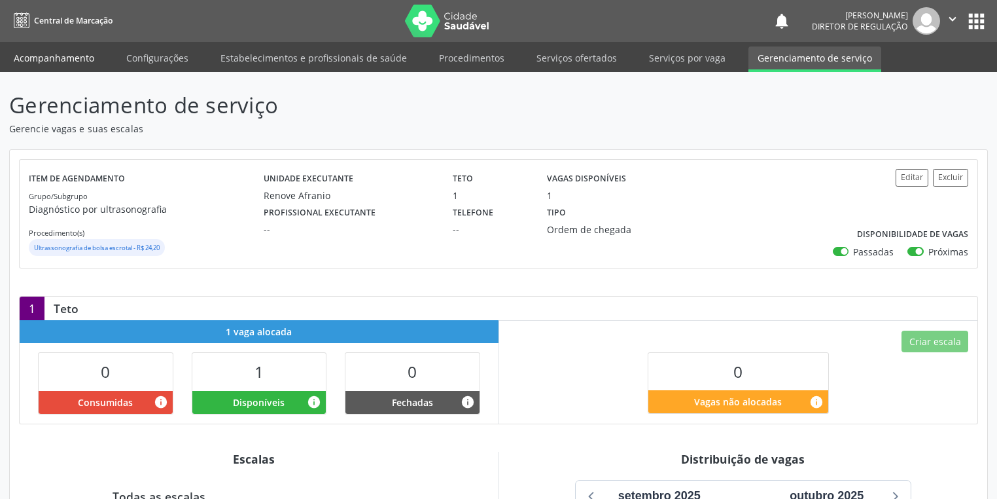
click at [43, 59] on link "Acompanhamento" at bounding box center [54, 57] width 99 height 23
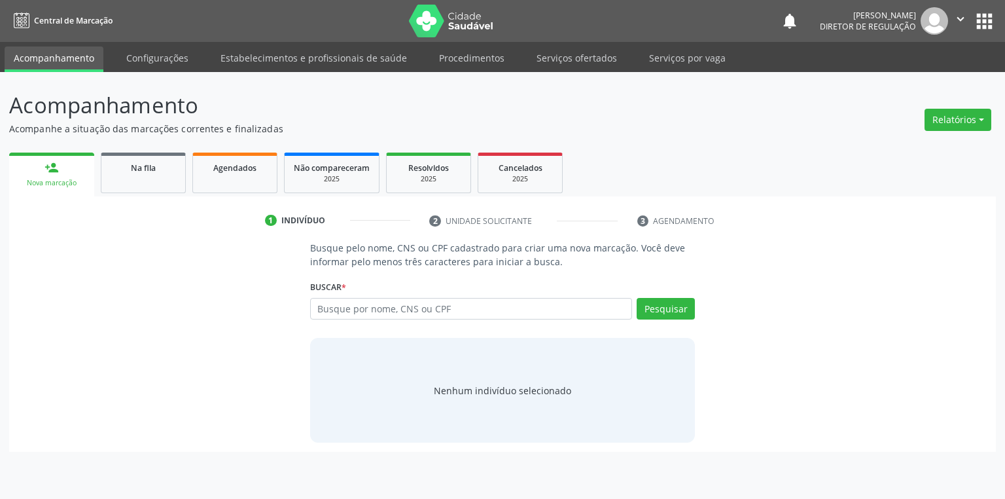
click at [43, 59] on link "Acompanhamento" at bounding box center [54, 59] width 99 height 26
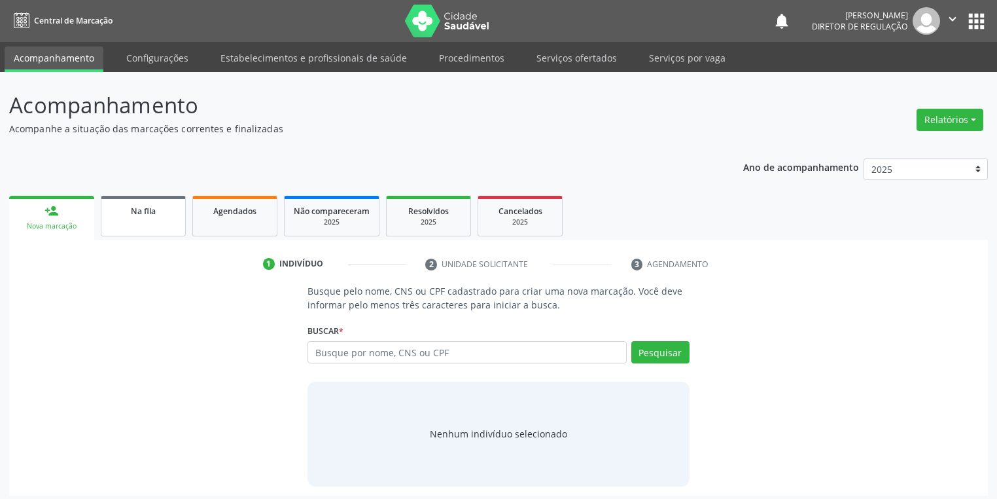
click at [150, 206] on span "Na fila" at bounding box center [143, 211] width 25 height 11
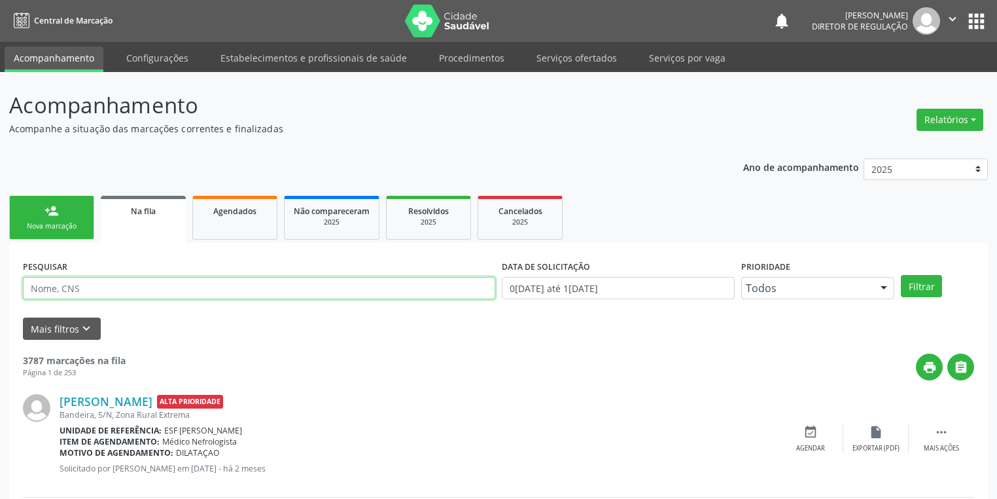
click at [97, 285] on input "text" at bounding box center [259, 288] width 473 height 22
type input "705208414841574"
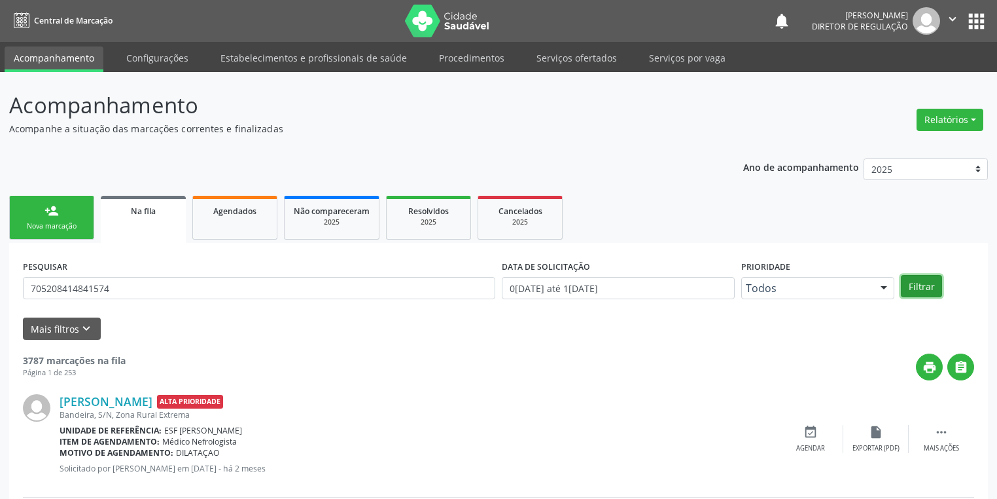
click at [922, 282] on button "Filtrar" at bounding box center [921, 286] width 41 height 22
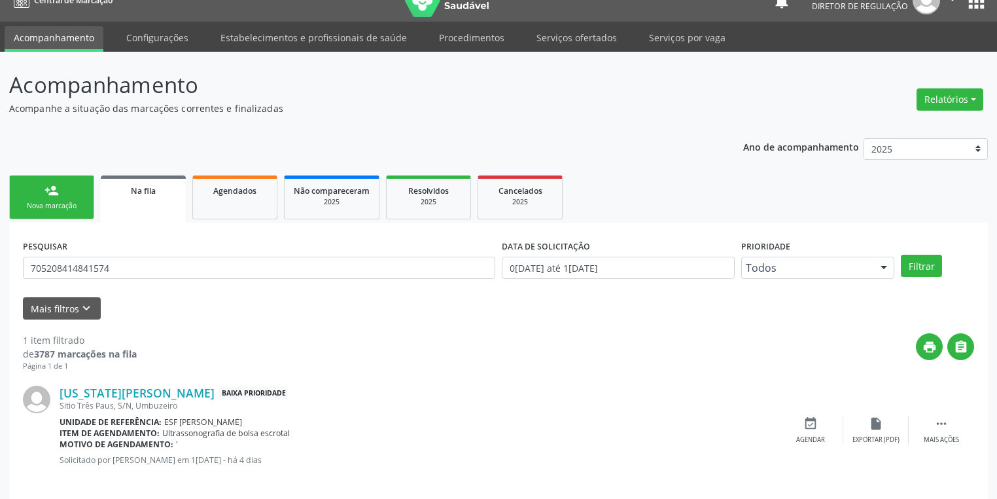
scroll to position [31, 0]
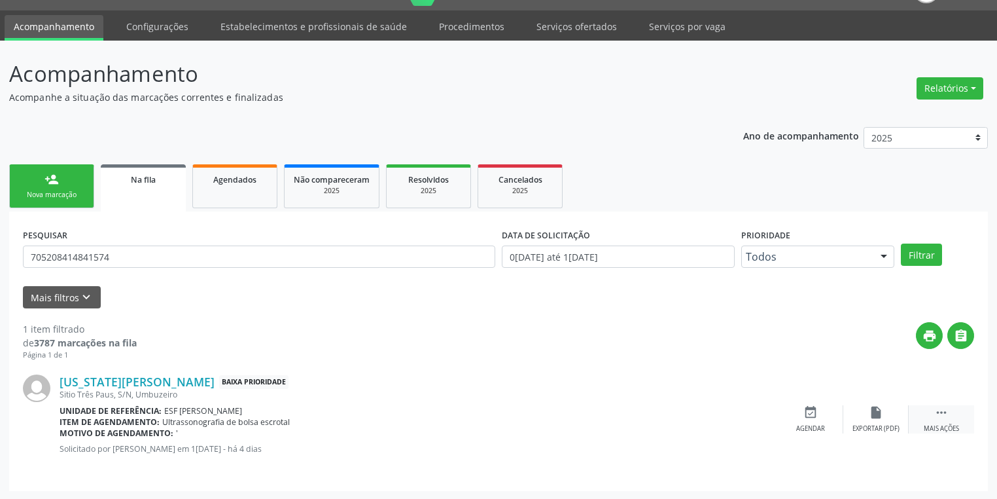
click at [943, 405] on icon "" at bounding box center [942, 412] width 14 height 14
click at [625, 420] on div "event_available Agendar" at bounding box center [614, 419] width 65 height 28
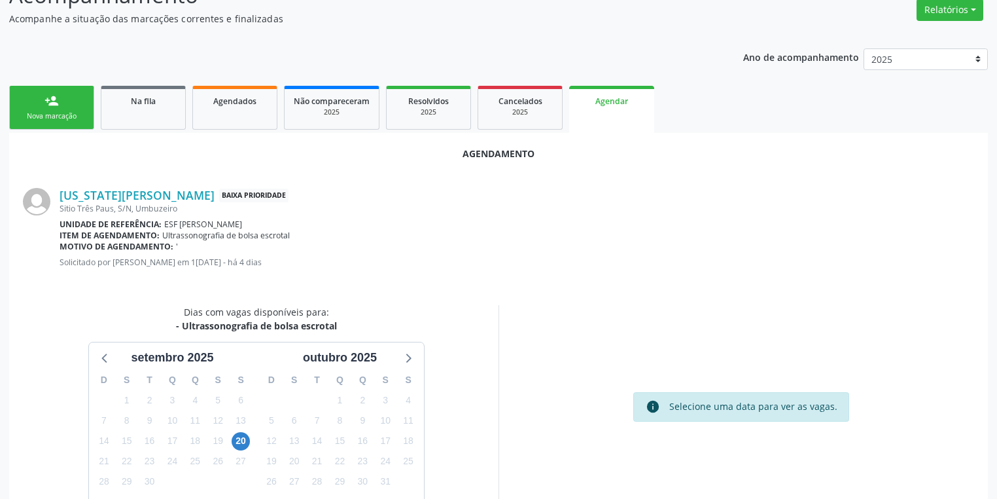
scroll to position [181, 0]
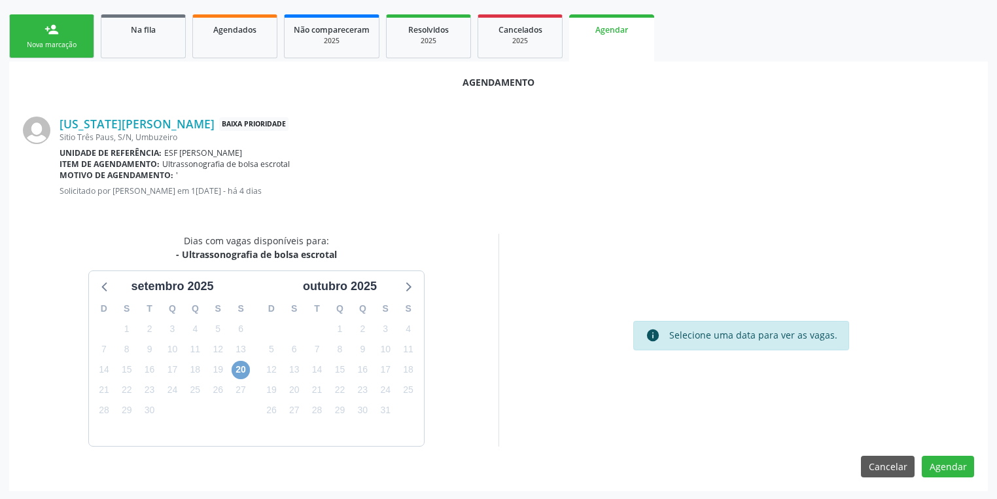
click at [240, 372] on span "20" at bounding box center [241, 370] width 18 height 18
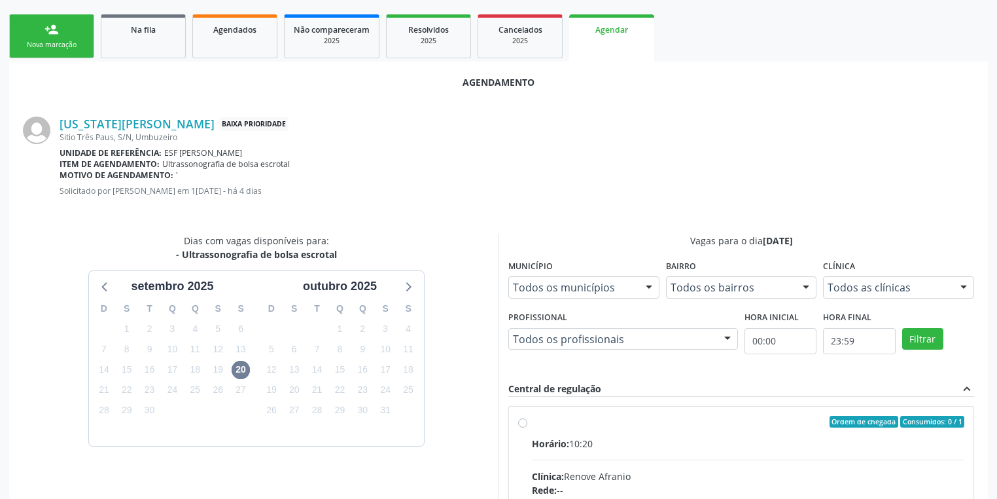
click at [528, 427] on input "Ordem de chegada Consumidos: 0 / 1 Horário: 10:20 Clínica: Renove Afranio Rede:…" at bounding box center [522, 422] width 9 height 12
radio input "true"
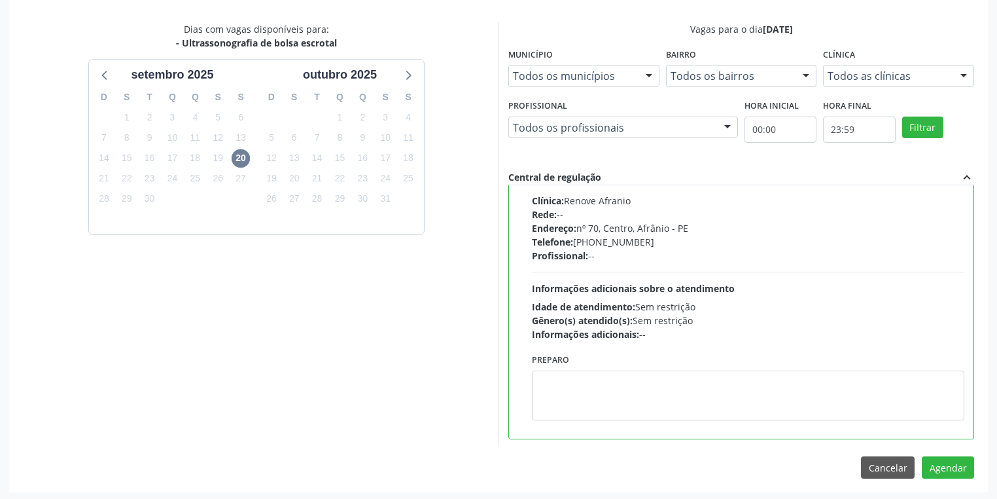
scroll to position [394, 0]
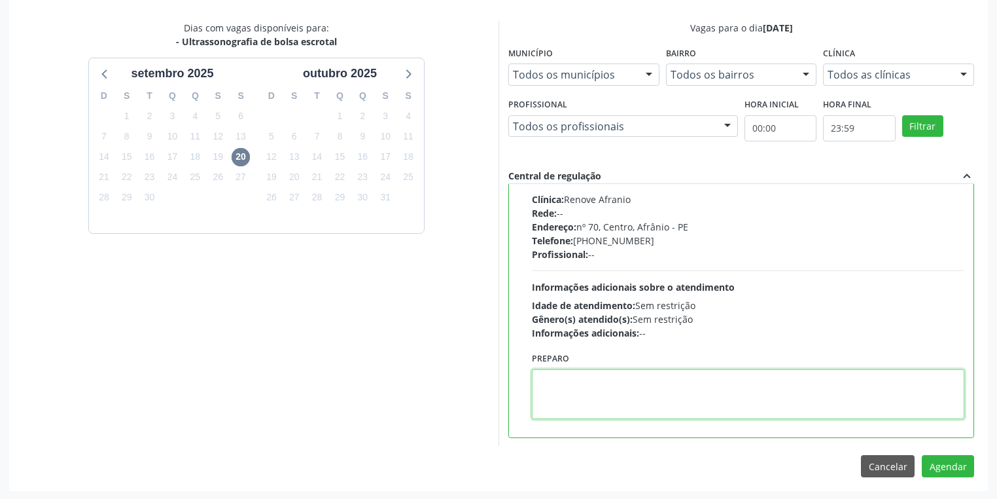
click at [635, 388] on textarea at bounding box center [748, 394] width 433 height 50
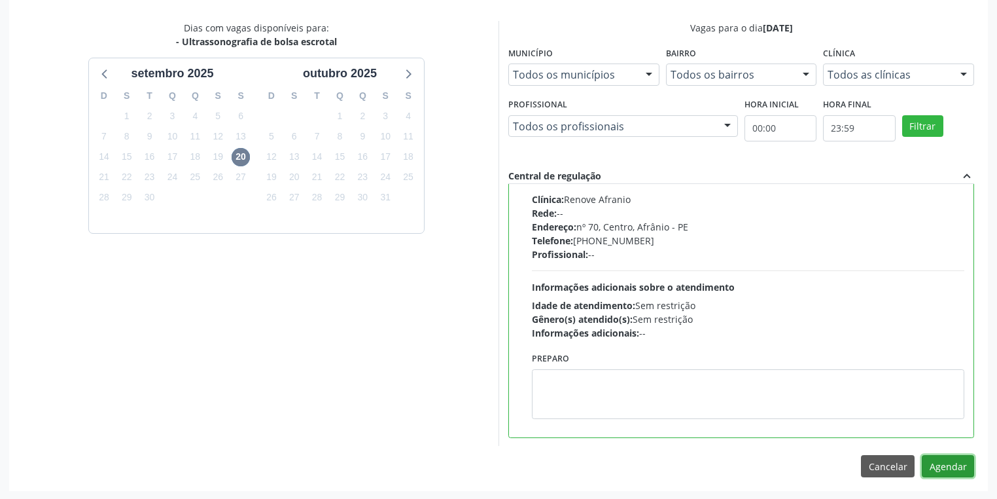
click at [935, 458] on button "Agendar" at bounding box center [948, 466] width 52 height 22
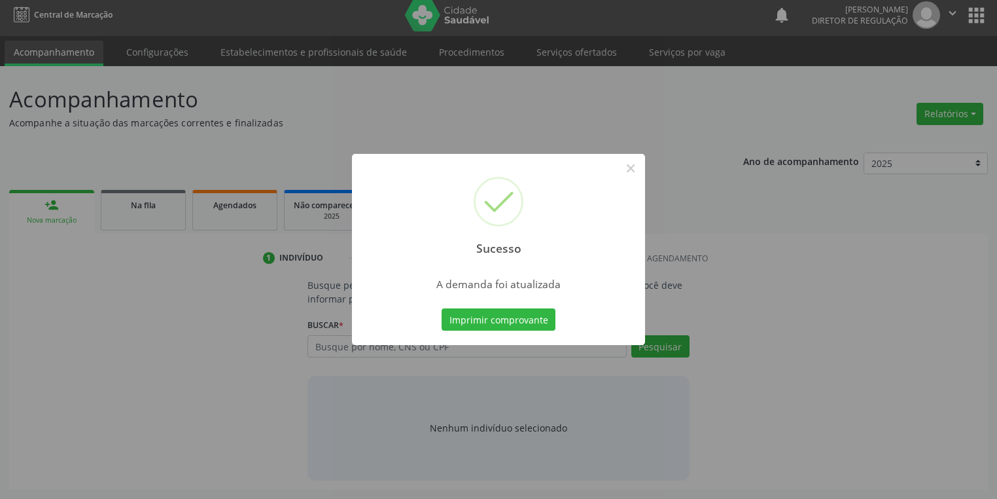
scroll to position [5, 0]
click at [516, 325] on button "Imprimir comprovante" at bounding box center [499, 319] width 114 height 22
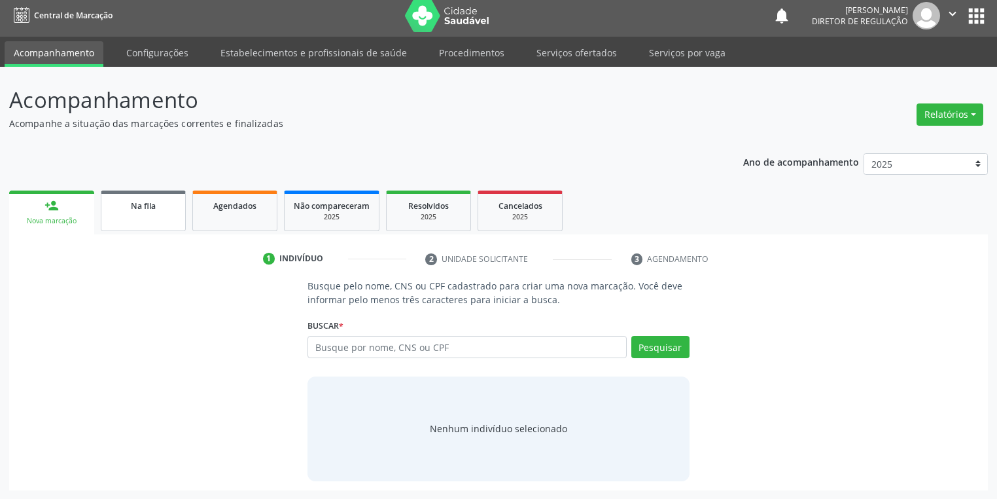
click at [148, 212] on link "Na fila" at bounding box center [143, 210] width 85 height 41
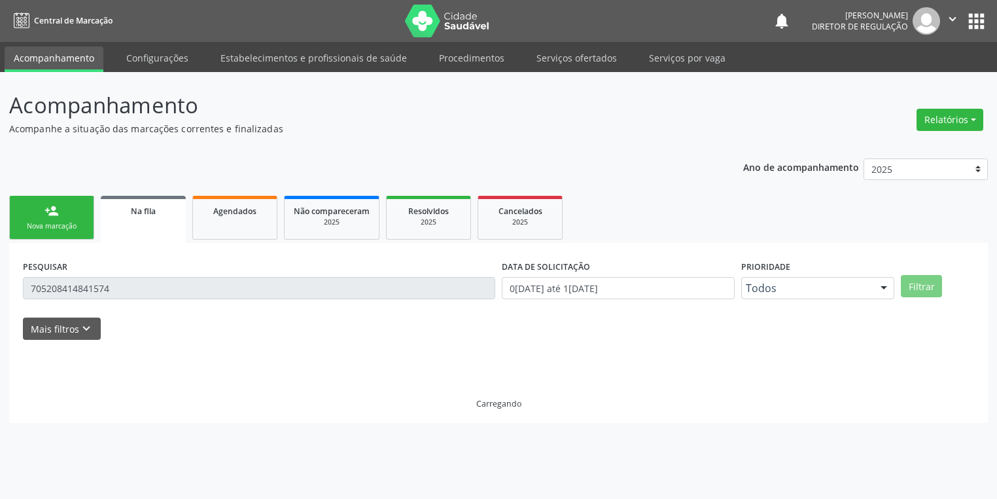
scroll to position [0, 0]
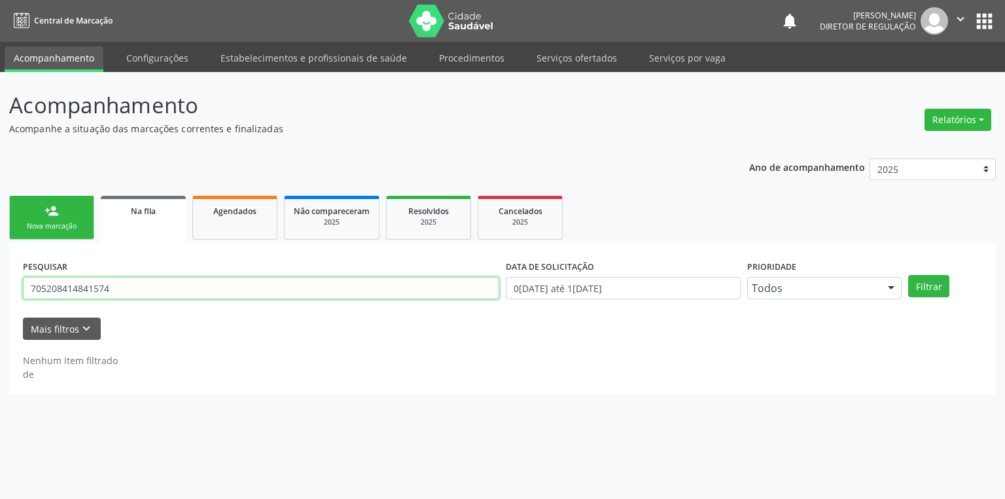
click at [126, 287] on input "705208414841574" at bounding box center [261, 288] width 476 height 22
type input "7"
type input "706405122682089"
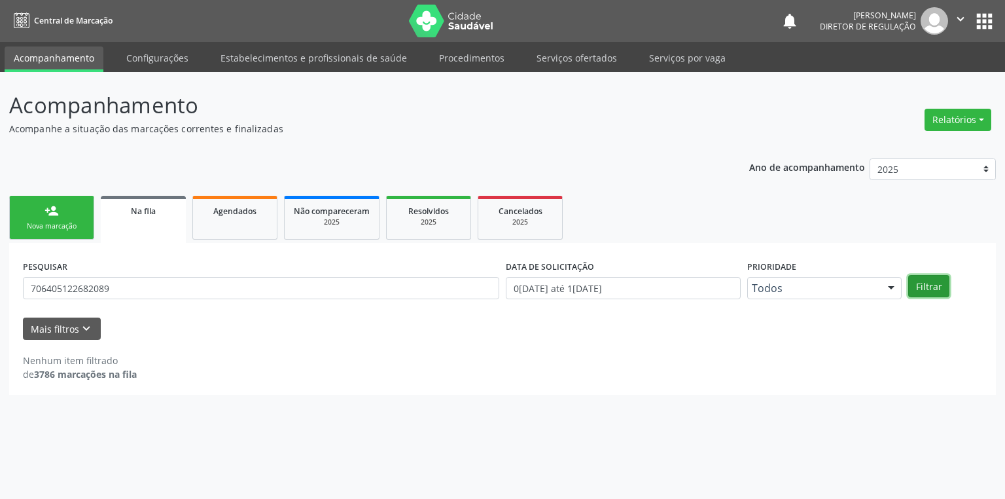
click at [929, 285] on button "Filtrar" at bounding box center [928, 286] width 41 height 22
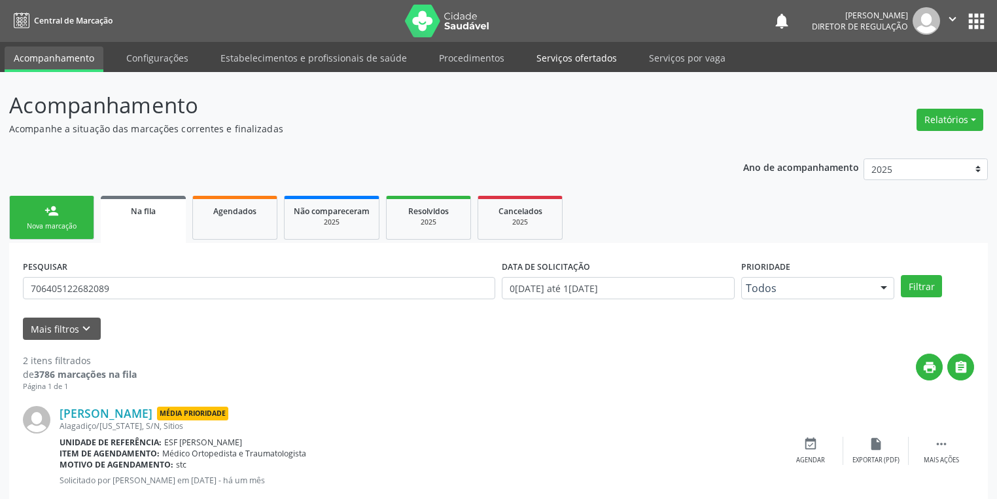
click at [595, 60] on link "Serviços ofertados" at bounding box center [577, 57] width 99 height 23
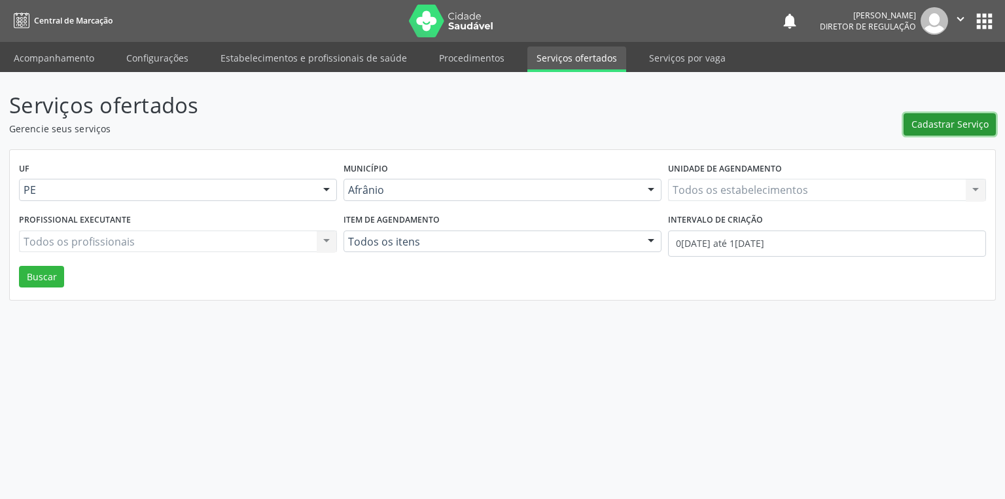
click at [921, 120] on span "Cadastrar Serviço" at bounding box center [950, 124] width 77 height 14
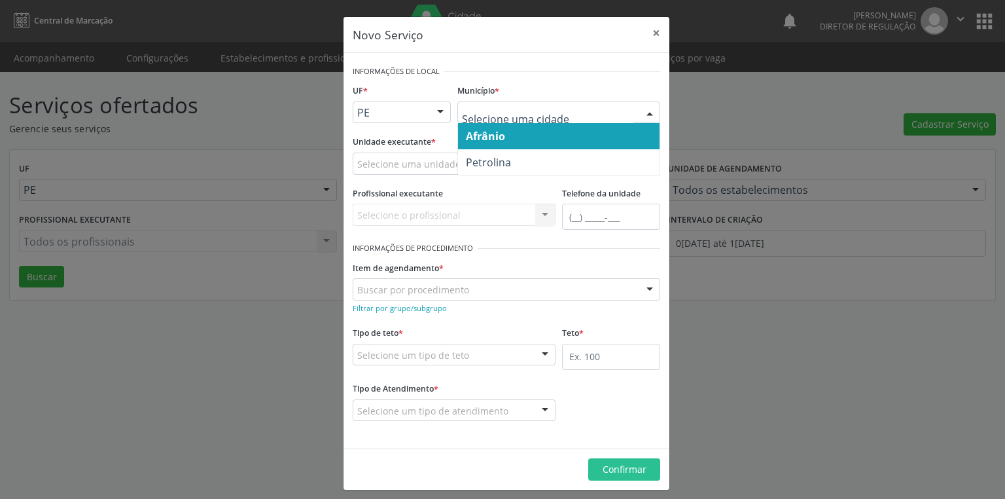
click at [478, 141] on span "Afrânio" at bounding box center [485, 136] width 39 height 14
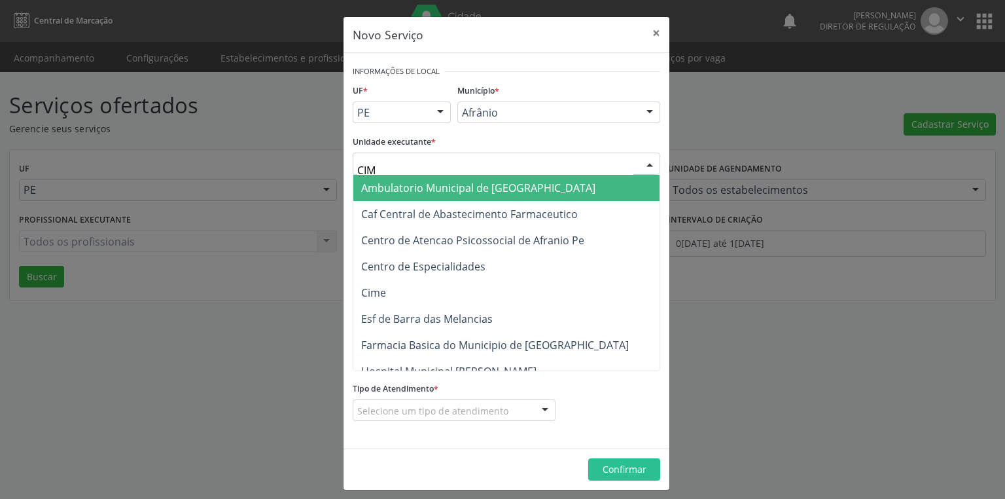
type input "CIME"
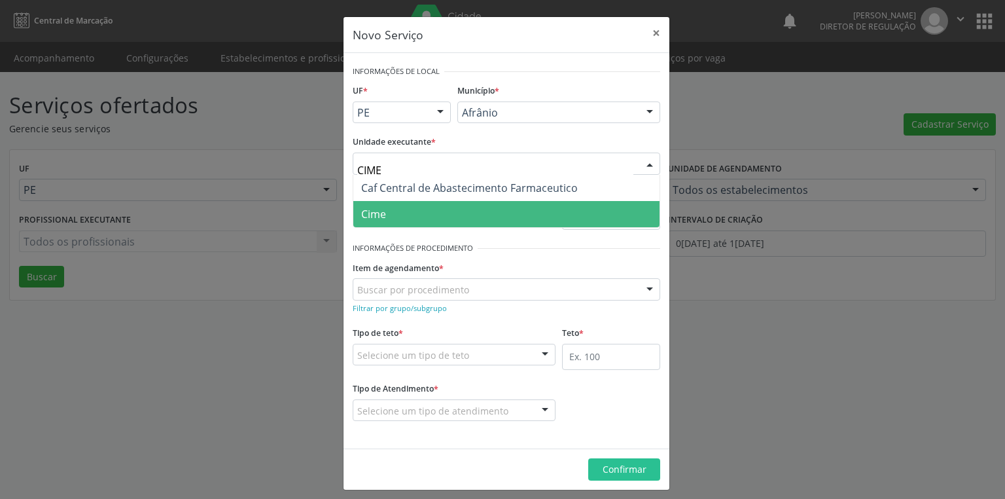
drag, startPoint x: 390, startPoint y: 219, endPoint x: 403, endPoint y: 215, distance: 13.0
click at [398, 217] on span "Cime" at bounding box center [506, 214] width 306 height 26
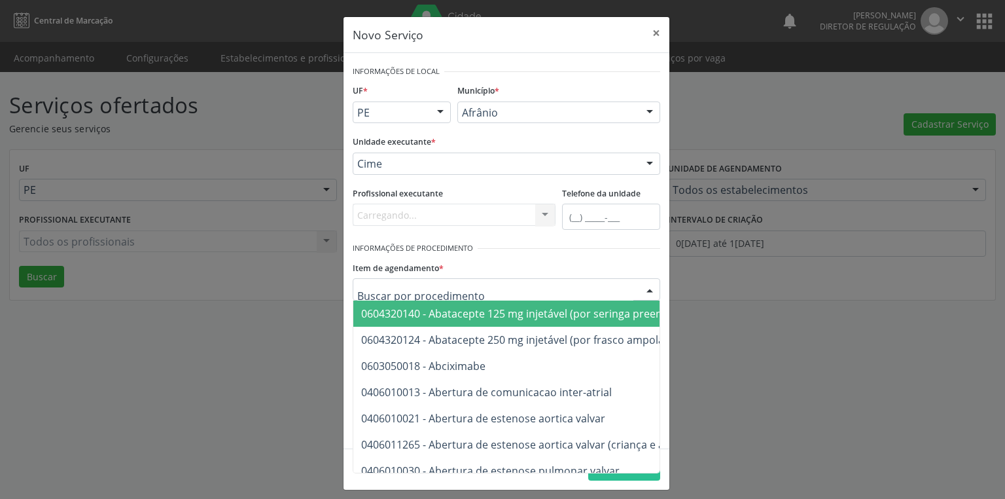
click at [380, 281] on div at bounding box center [507, 289] width 308 height 22
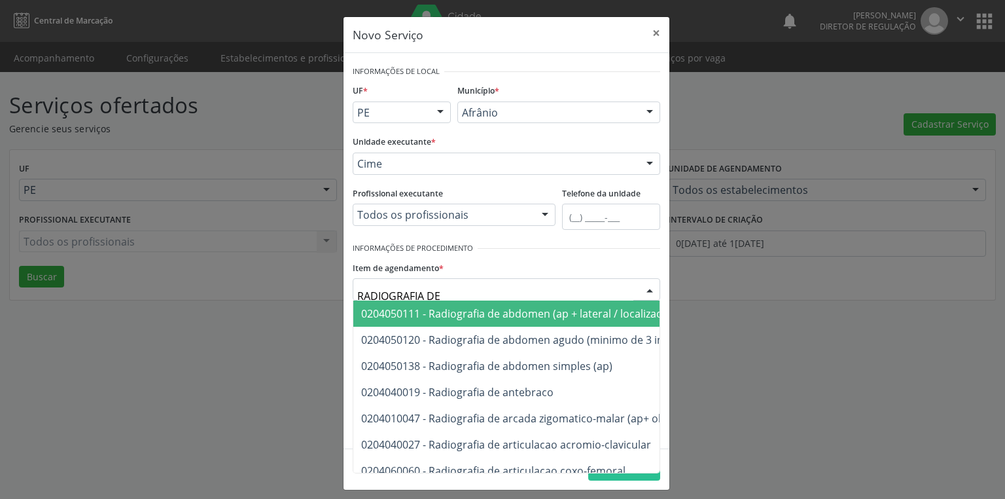
type input "RADIOGRAFIA DE"
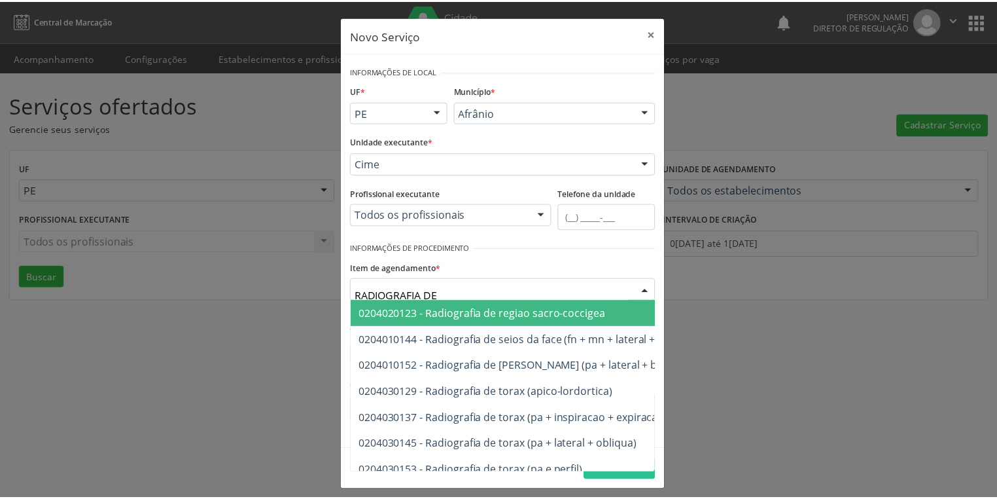
scroll to position [1466, 0]
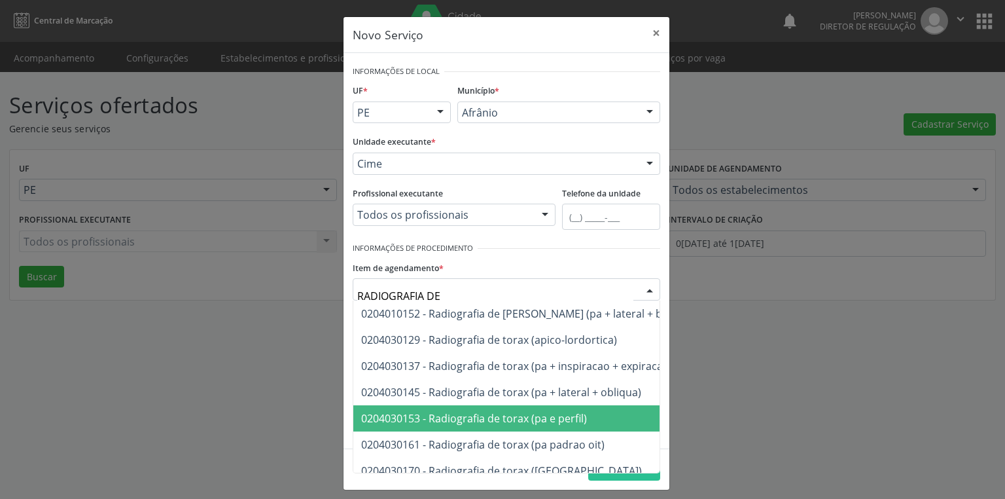
click at [526, 425] on span "0204030153 - Radiografia de torax (pa e perfil)" at bounding box center [578, 418] width 450 height 26
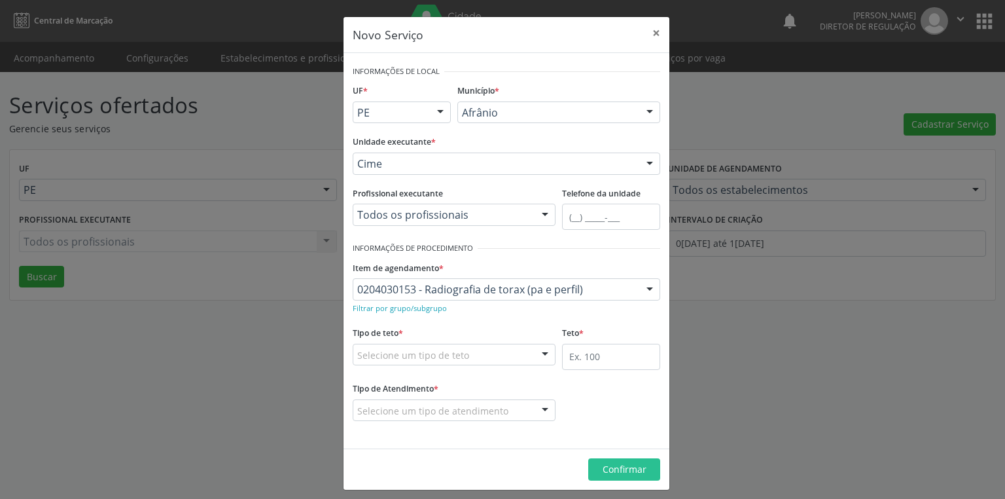
click at [406, 361] on div "Selecione um tipo de teto" at bounding box center [454, 355] width 203 height 22
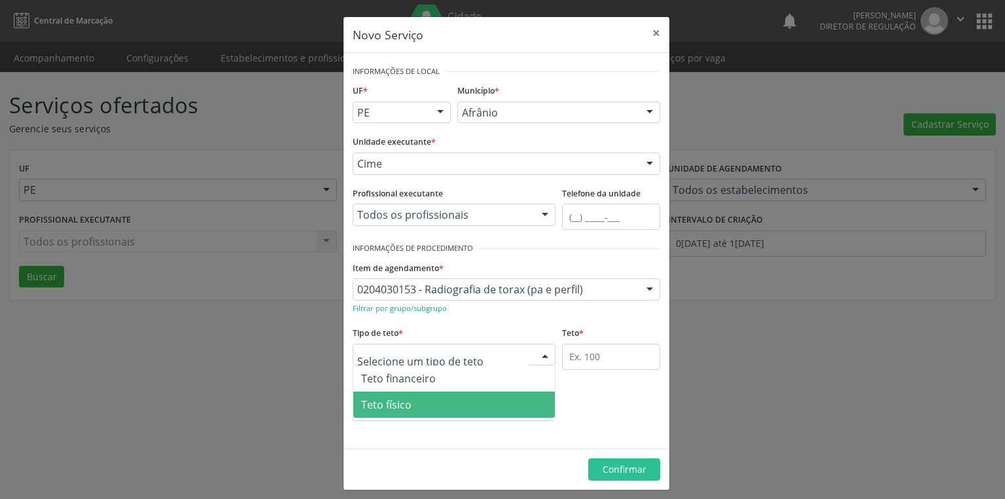
drag, startPoint x: 403, startPoint y: 405, endPoint x: 471, endPoint y: 381, distance: 71.6
click at [412, 402] on span "Teto físico" at bounding box center [454, 404] width 202 height 26
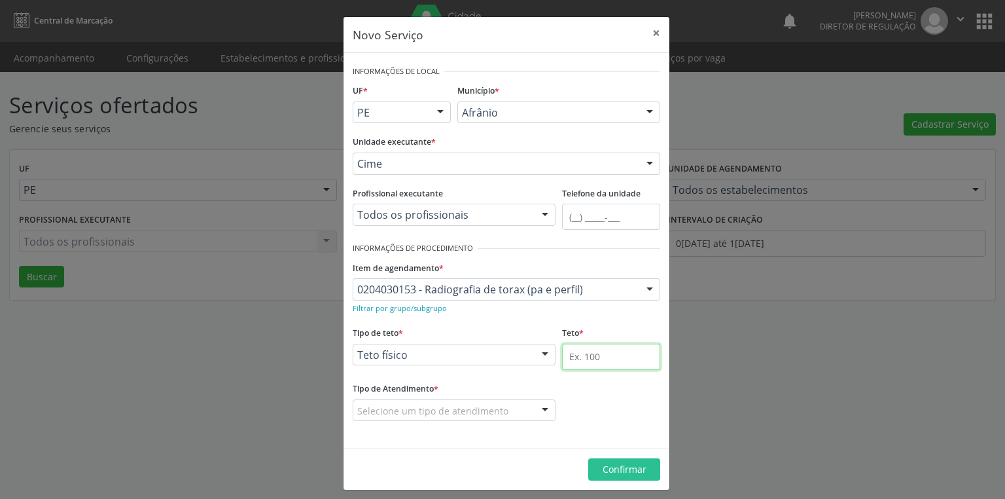
click at [563, 353] on input "text" at bounding box center [611, 357] width 98 height 26
type input "1"
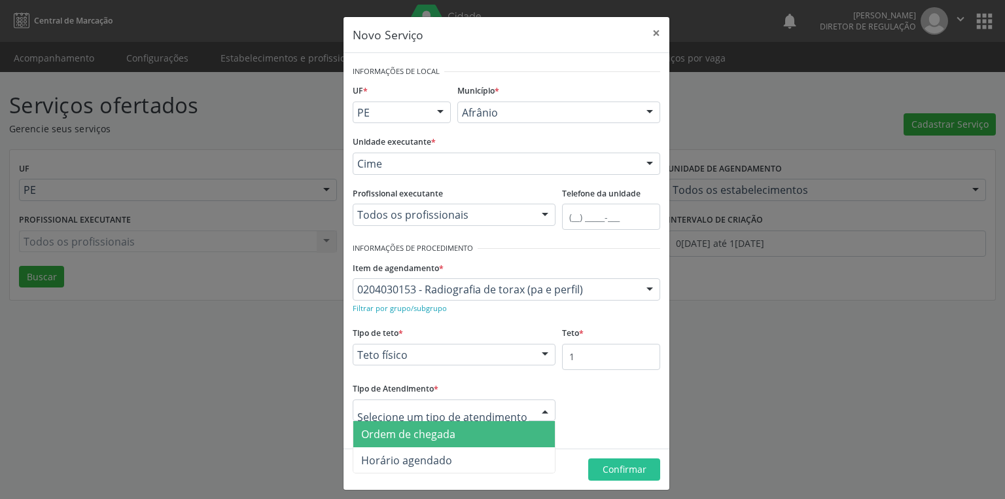
click at [385, 432] on span "Ordem de chegada" at bounding box center [408, 434] width 94 height 14
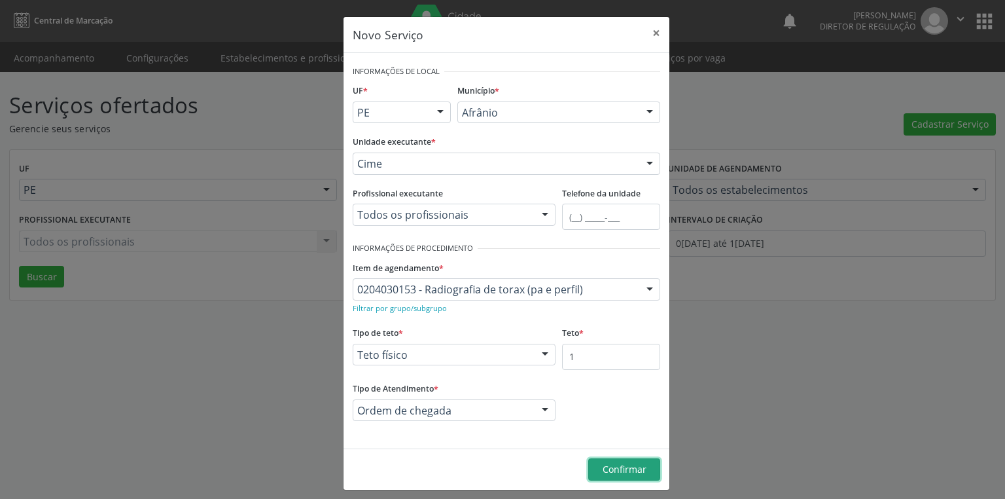
click at [608, 461] on button "Confirmar" at bounding box center [624, 469] width 72 height 22
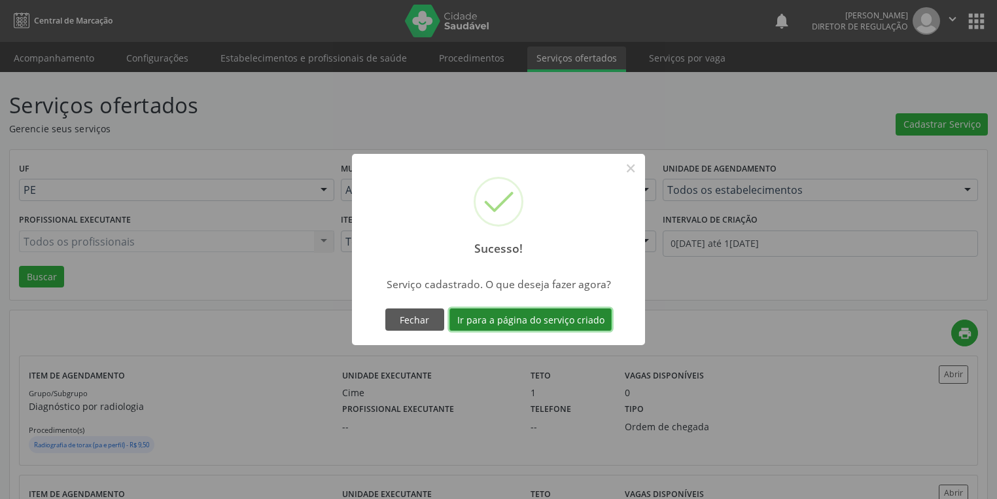
click at [518, 321] on button "Ir para a página do serviço criado" at bounding box center [531, 319] width 162 height 22
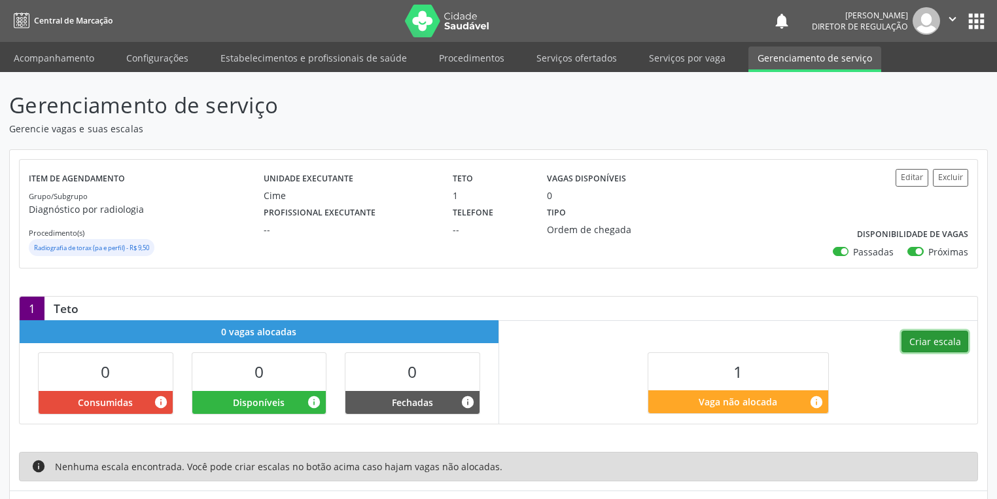
click at [927, 336] on button "Criar escala" at bounding box center [935, 342] width 67 height 22
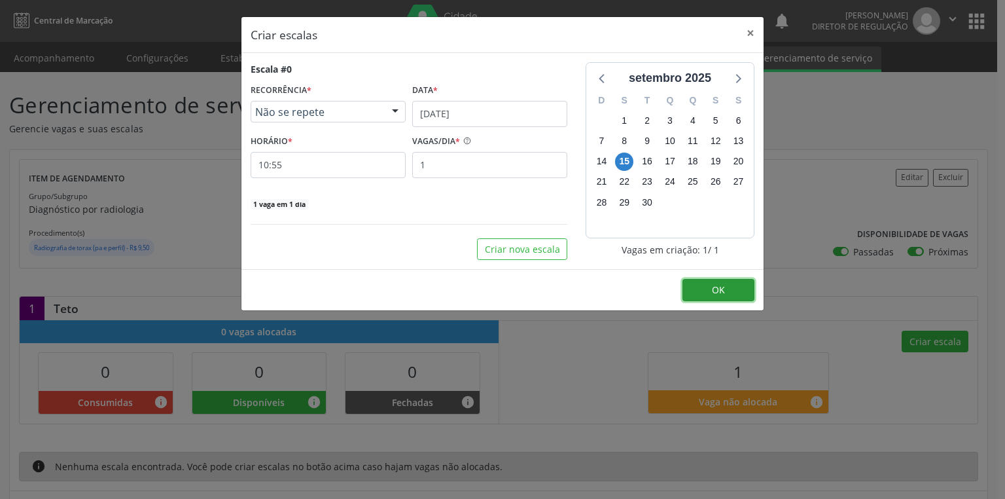
click at [707, 287] on button "OK" at bounding box center [719, 290] width 72 height 22
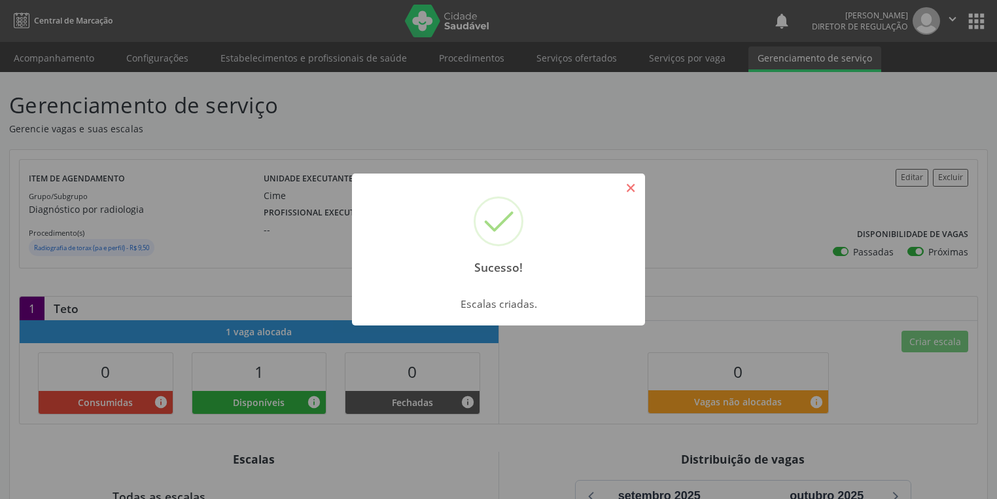
click at [627, 191] on button "×" at bounding box center [631, 188] width 22 height 22
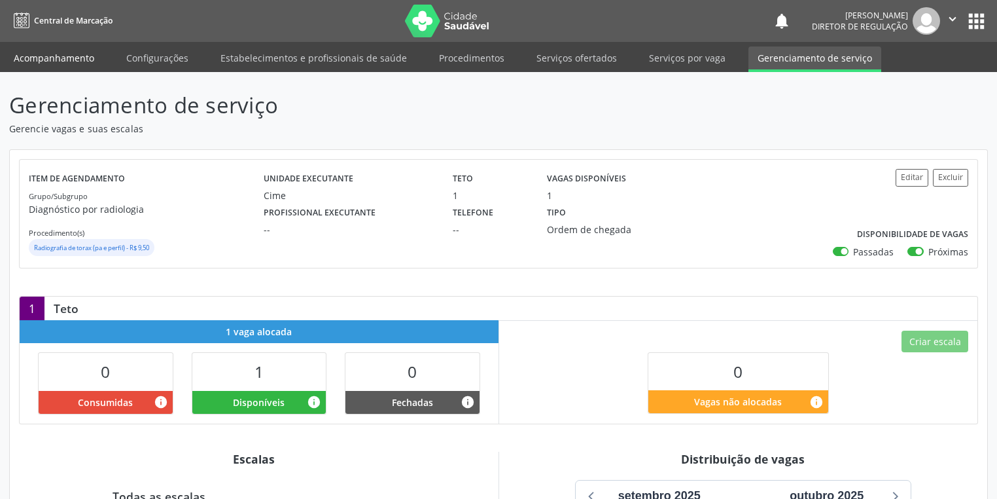
click at [42, 52] on link "Acompanhamento" at bounding box center [54, 57] width 99 height 23
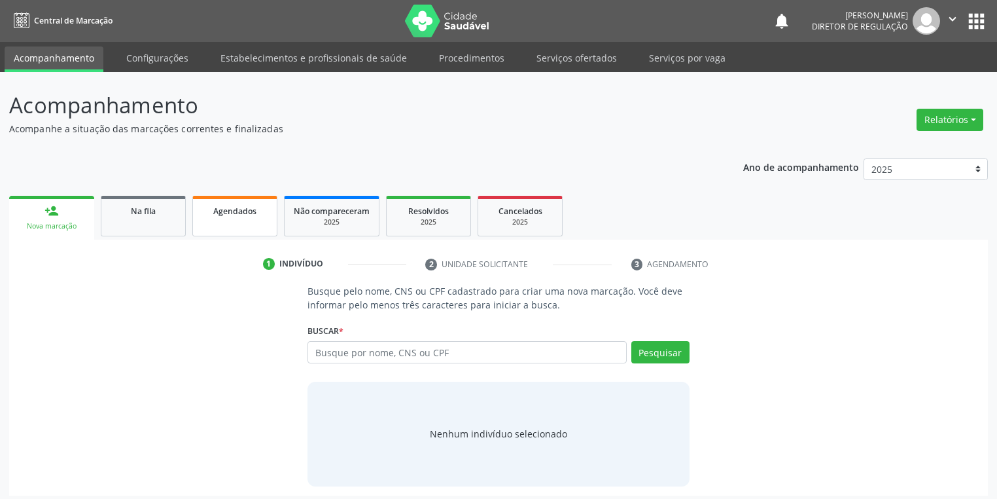
click at [208, 214] on div "Agendados" at bounding box center [234, 211] width 65 height 14
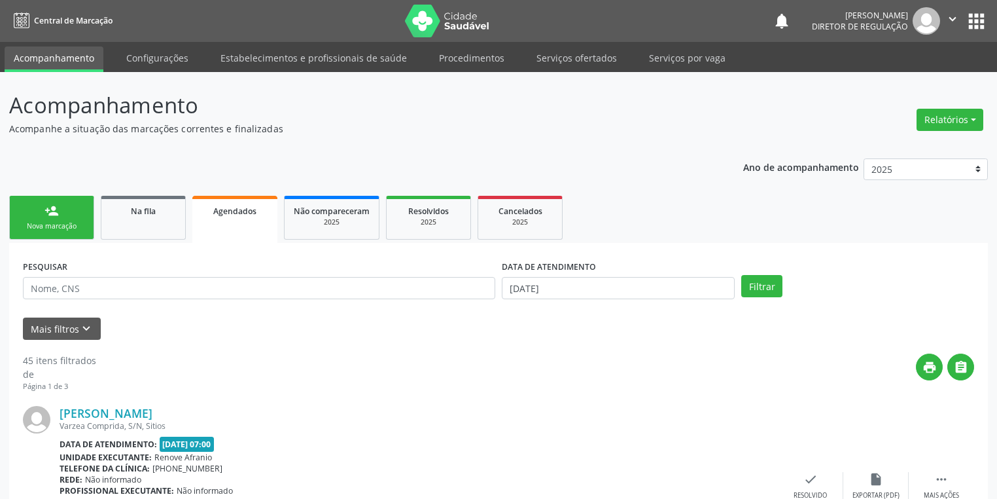
scroll to position [157, 0]
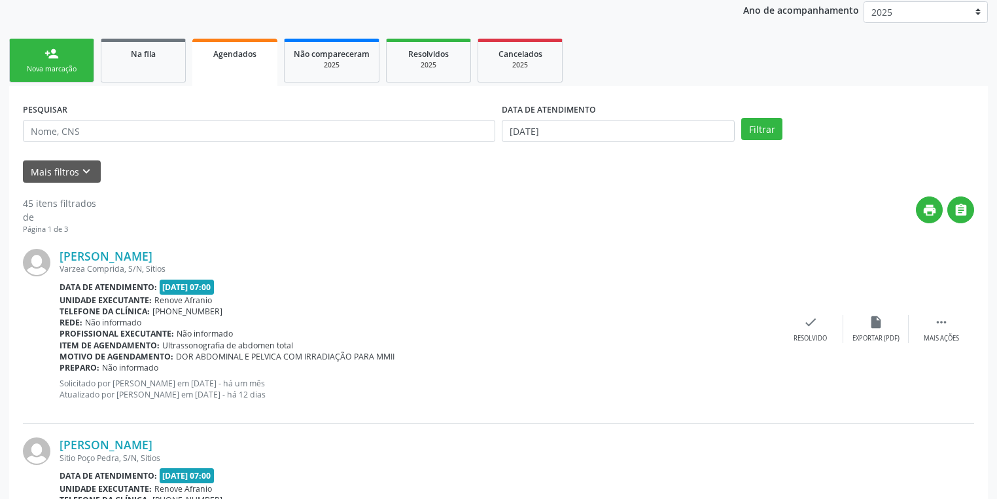
click at [60, 60] on link "person_add Nova marcação" at bounding box center [51, 61] width 85 height 44
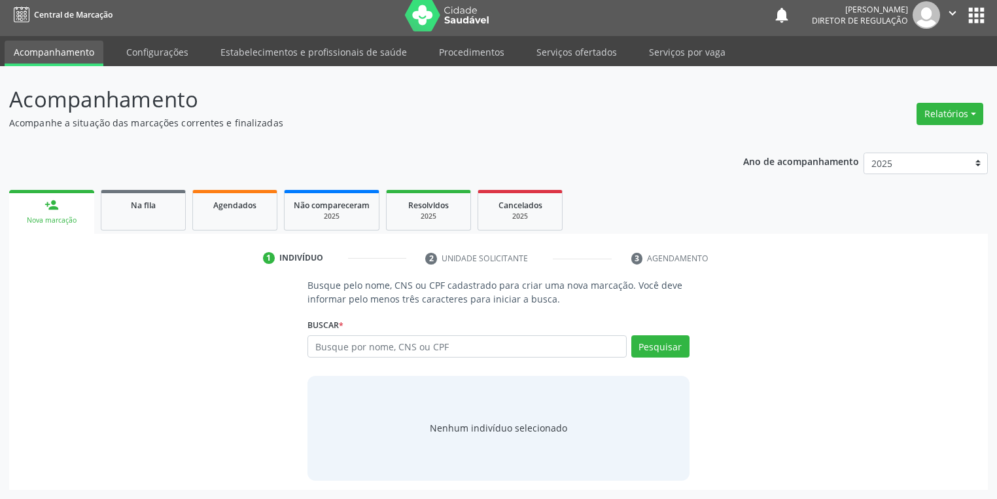
scroll to position [5, 0]
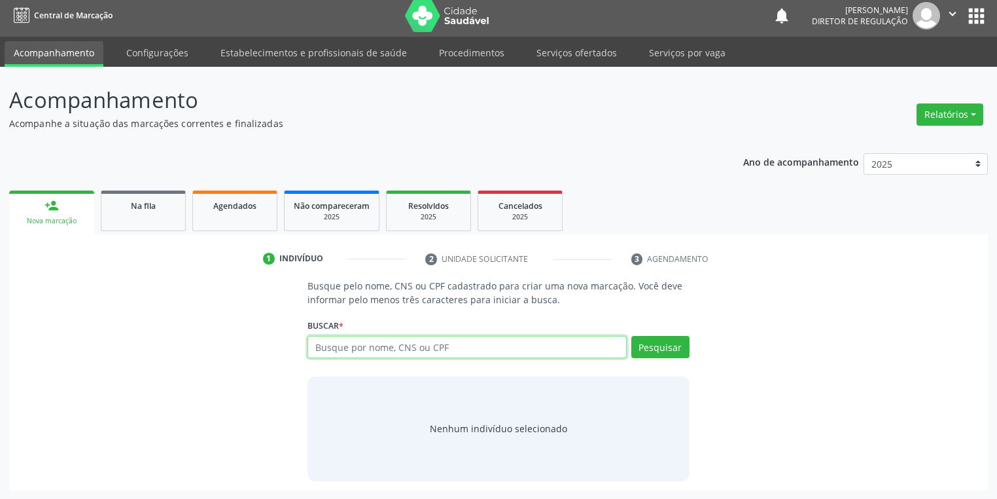
click at [353, 351] on input "text" at bounding box center [467, 347] width 319 height 22
type input "08246303430"
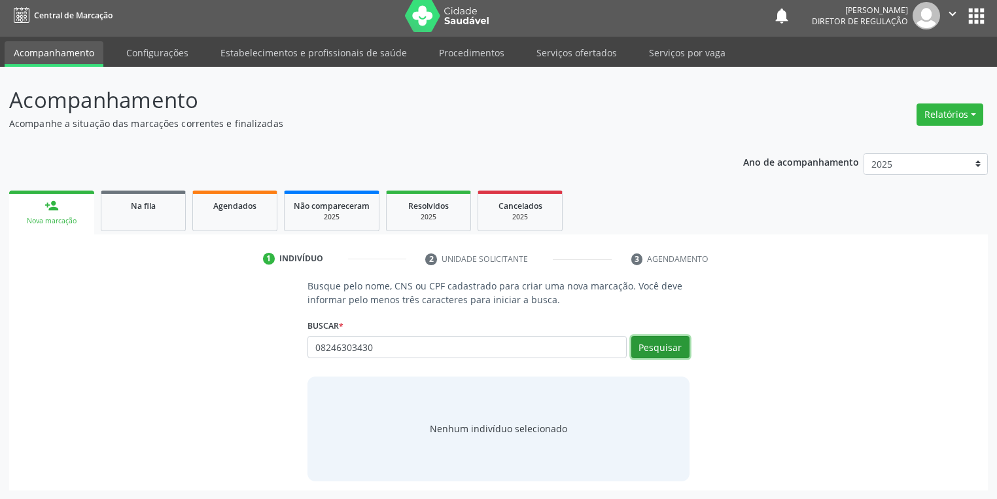
click at [657, 355] on button "Pesquisar" at bounding box center [661, 347] width 58 height 22
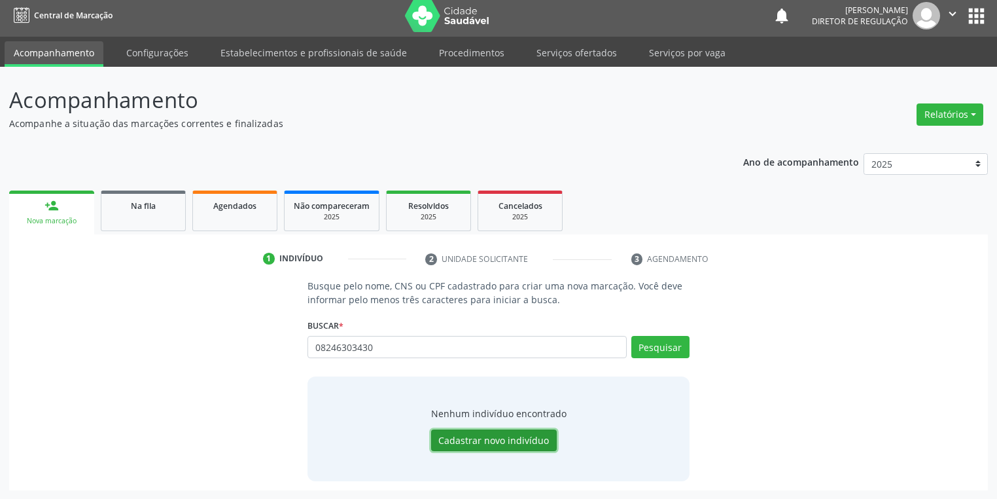
click at [500, 438] on button "Cadastrar novo indivíduo" at bounding box center [494, 440] width 126 height 22
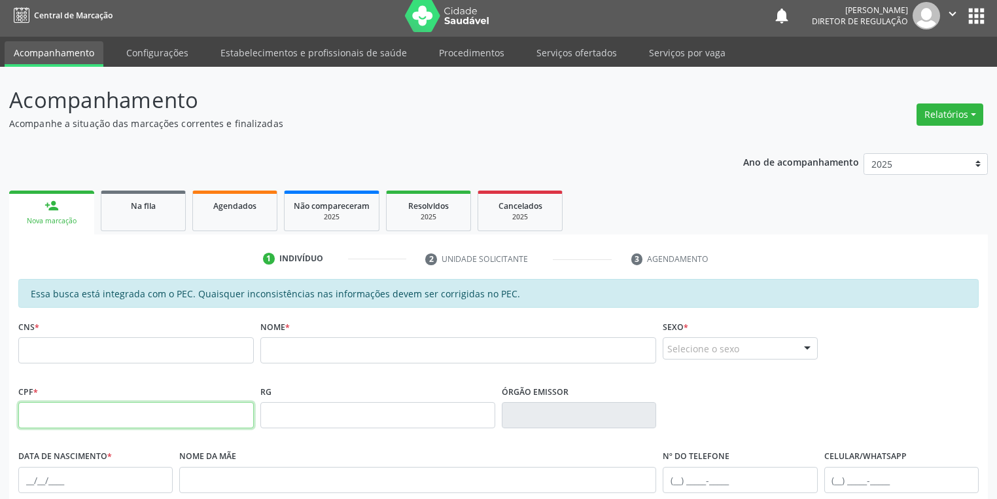
click at [95, 416] on input "text" at bounding box center [136, 415] width 236 height 26
type input "082.463.034-30"
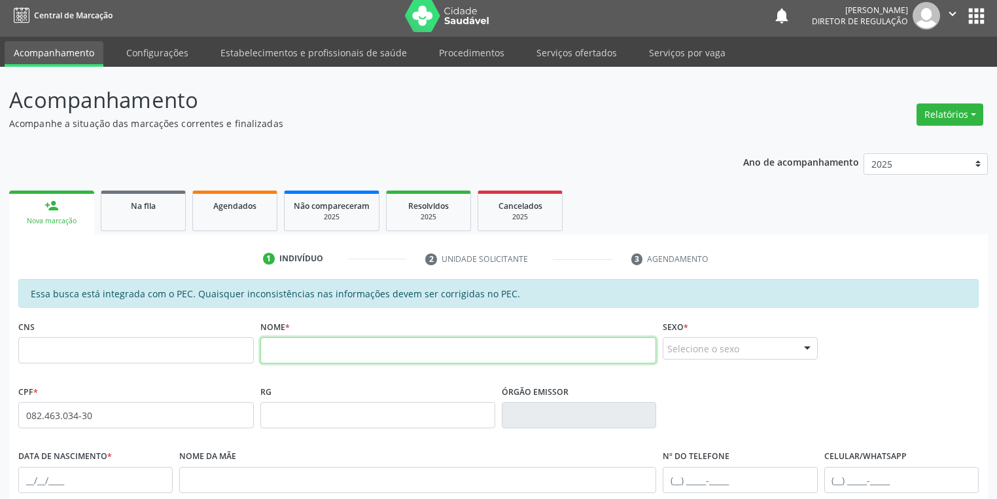
click at [283, 356] on input "text" at bounding box center [458, 350] width 397 height 26
type input "[PERSON_NAME] DE [PERSON_NAME]"
click at [727, 350] on div "Selecione o sexo" at bounding box center [740, 348] width 154 height 22
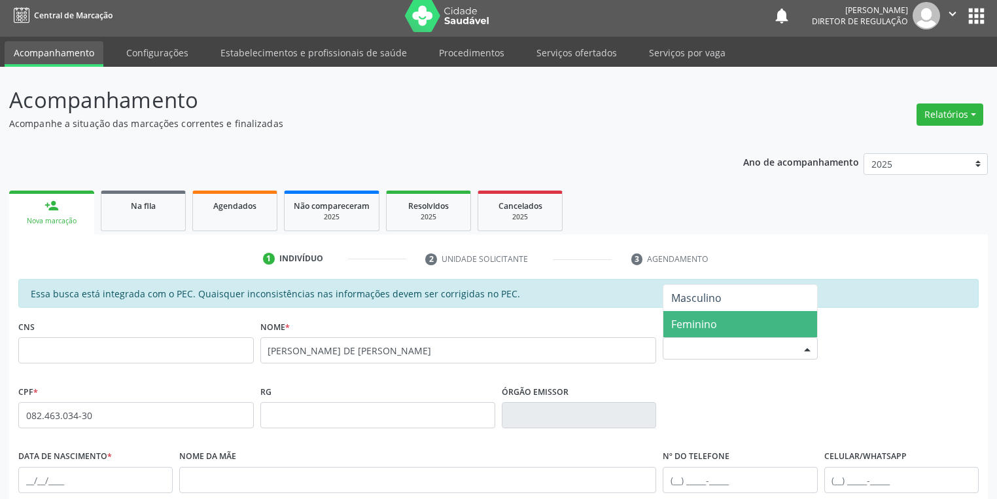
click at [709, 325] on span "Feminino" at bounding box center [695, 324] width 46 height 14
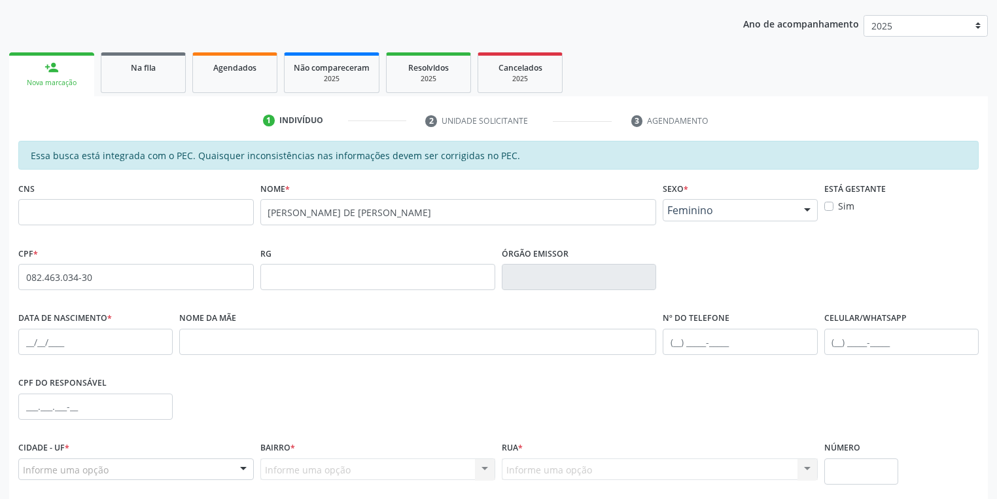
scroll to position [162, 0]
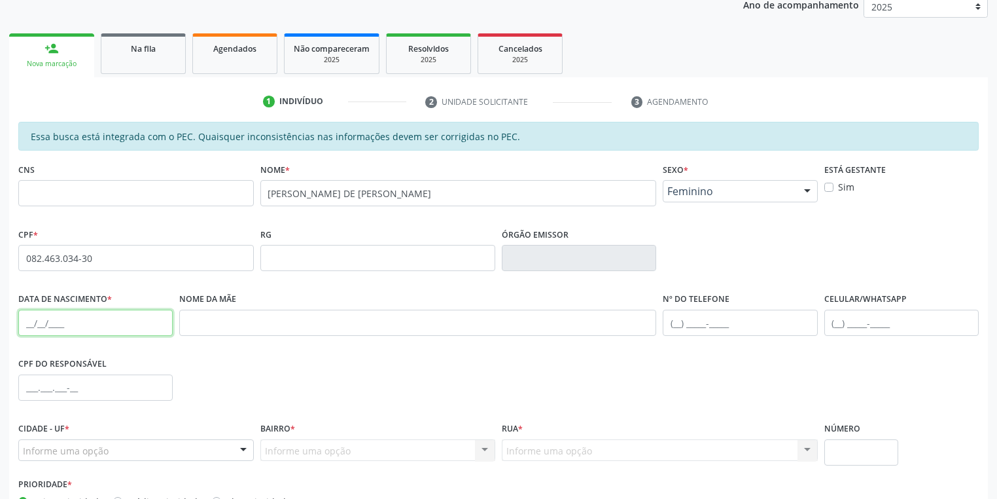
click at [24, 319] on input "text" at bounding box center [95, 323] width 154 height 26
type input "[DATE]"
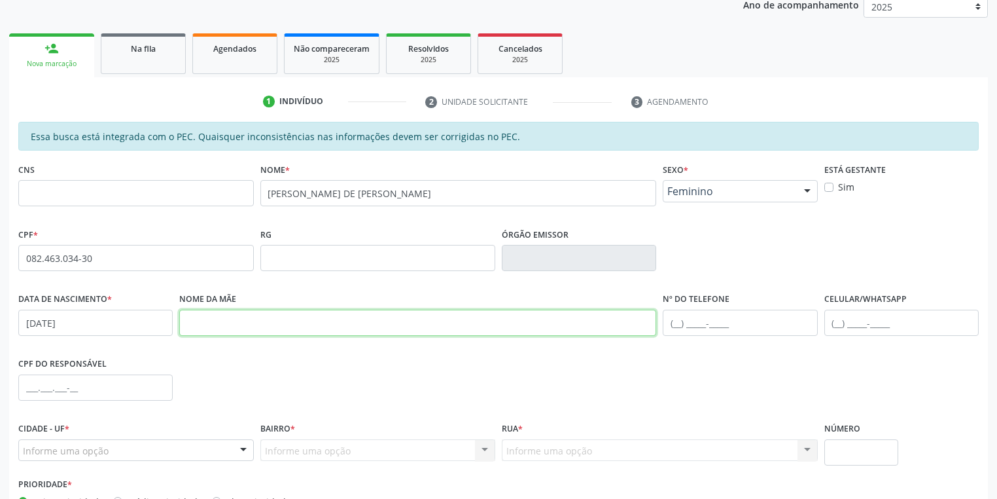
click at [249, 327] on input "text" at bounding box center [417, 323] width 477 height 26
type input "MARILEA CAVALCANTE [PERSON_NAME]"
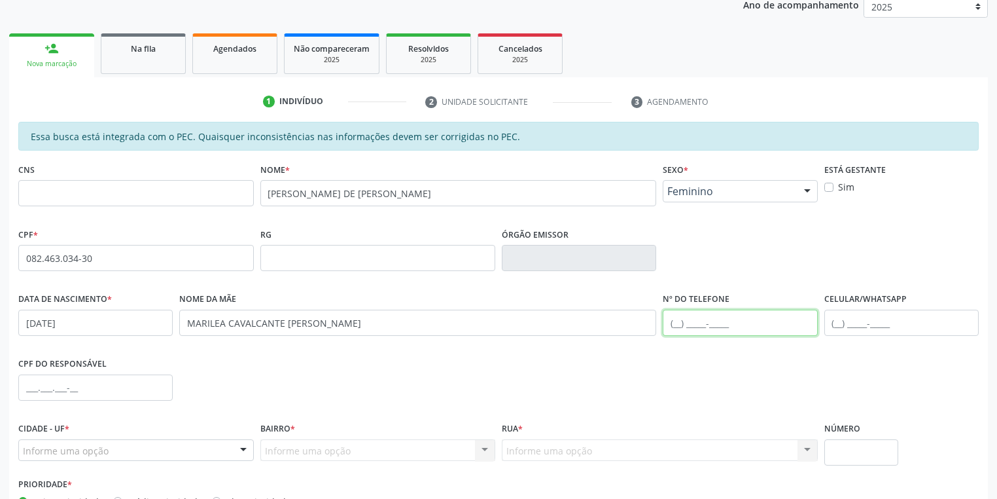
click at [687, 317] on input "text" at bounding box center [740, 323] width 154 height 26
click at [706, 323] on input "[PHONE_NUMBER]" at bounding box center [740, 323] width 154 height 26
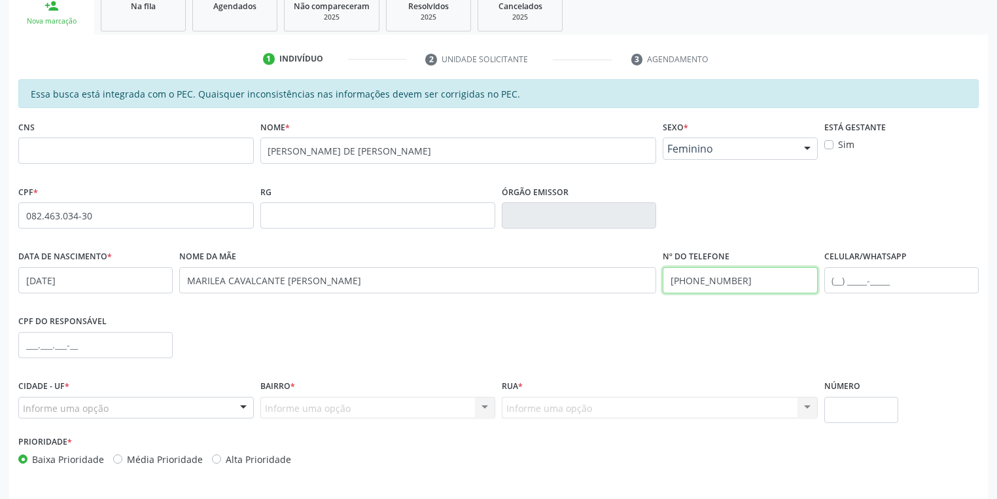
scroll to position [248, 0]
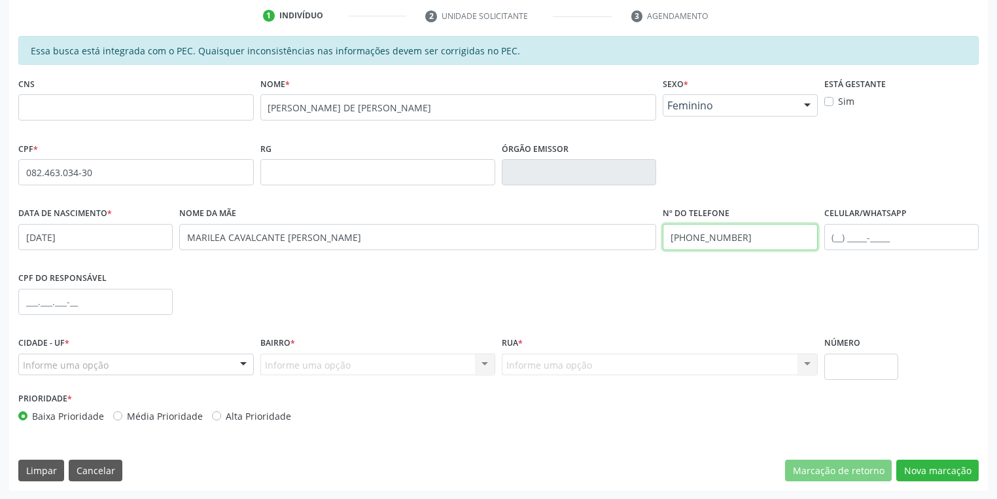
type input "[PHONE_NUMBER]"
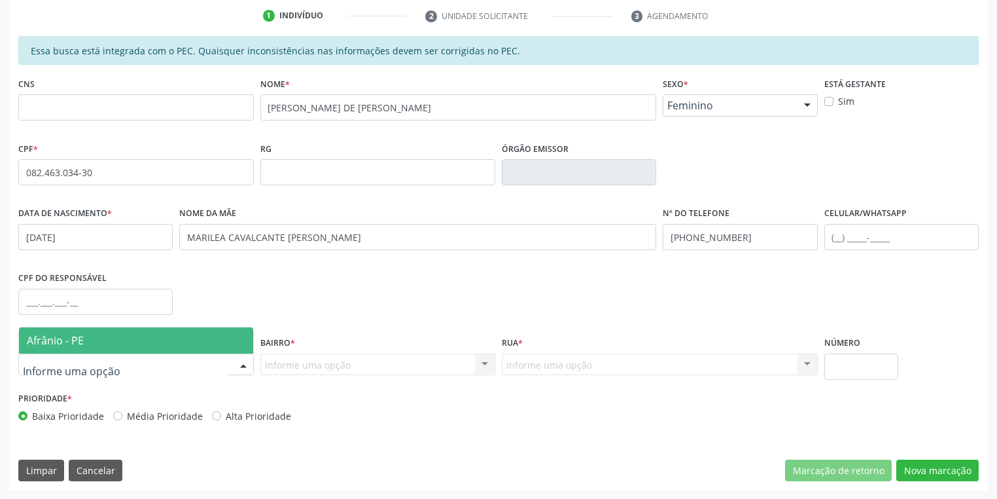
click at [59, 344] on span "Afrânio - PE" at bounding box center [55, 340] width 57 height 14
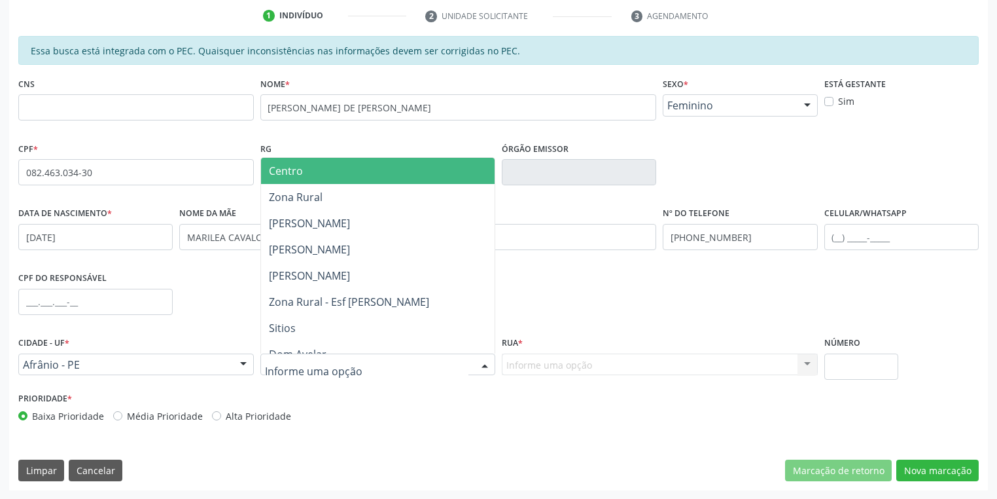
click at [314, 173] on span "Centro" at bounding box center [378, 171] width 234 height 26
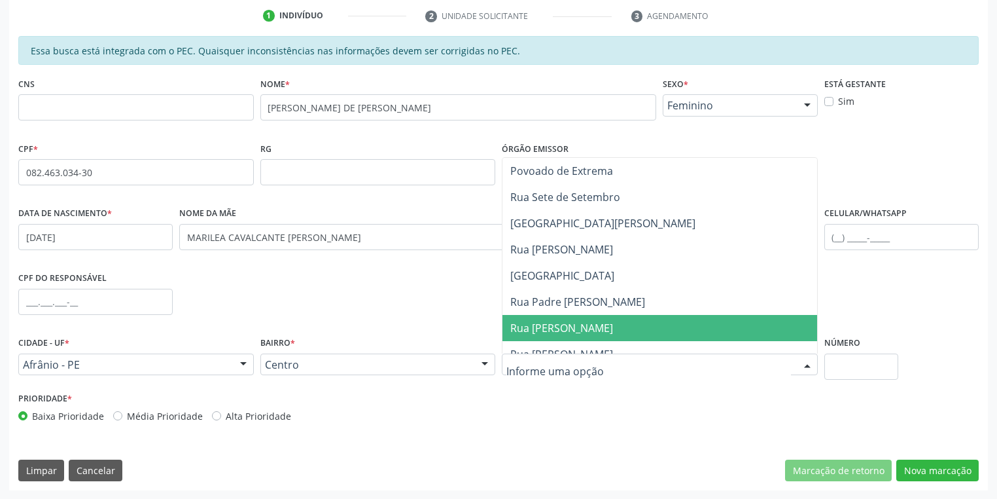
click at [558, 317] on span "Rua [PERSON_NAME]" at bounding box center [660, 328] width 315 height 26
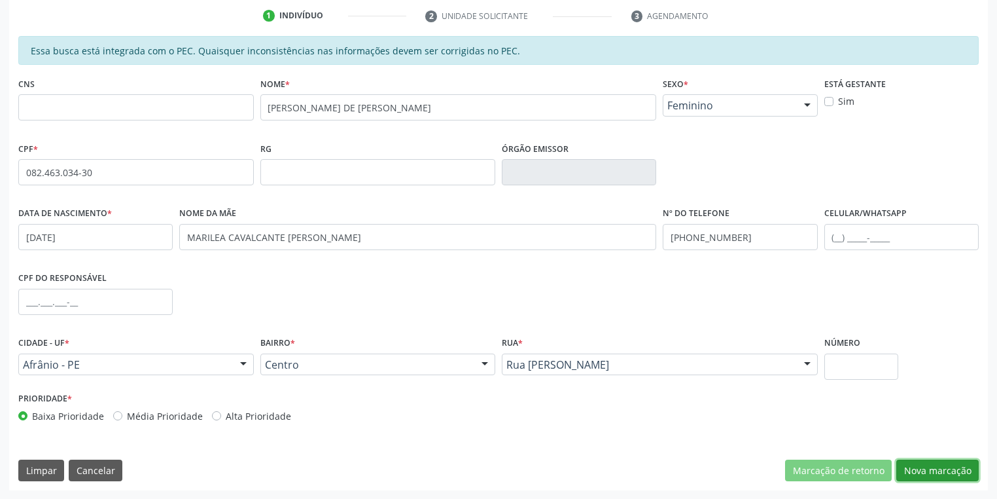
click at [923, 470] on button "Nova marcação" at bounding box center [938, 470] width 82 height 22
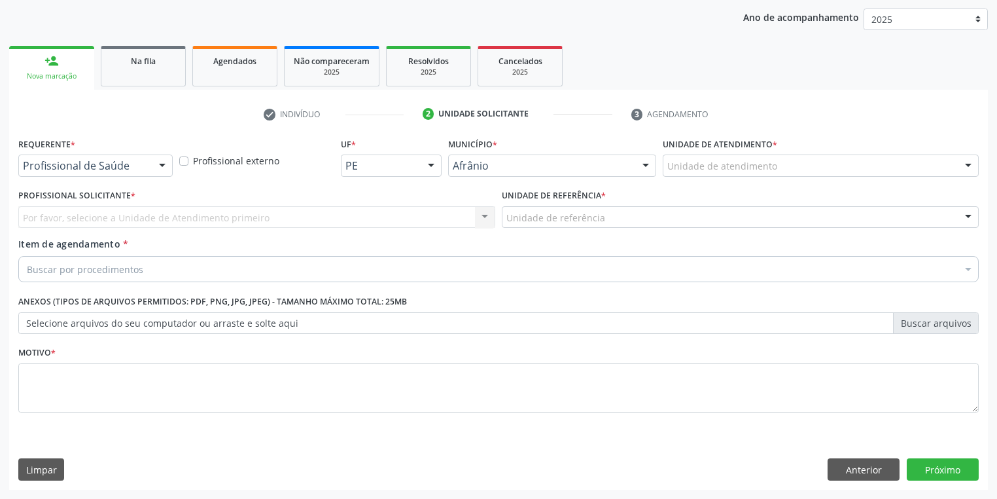
scroll to position [149, 0]
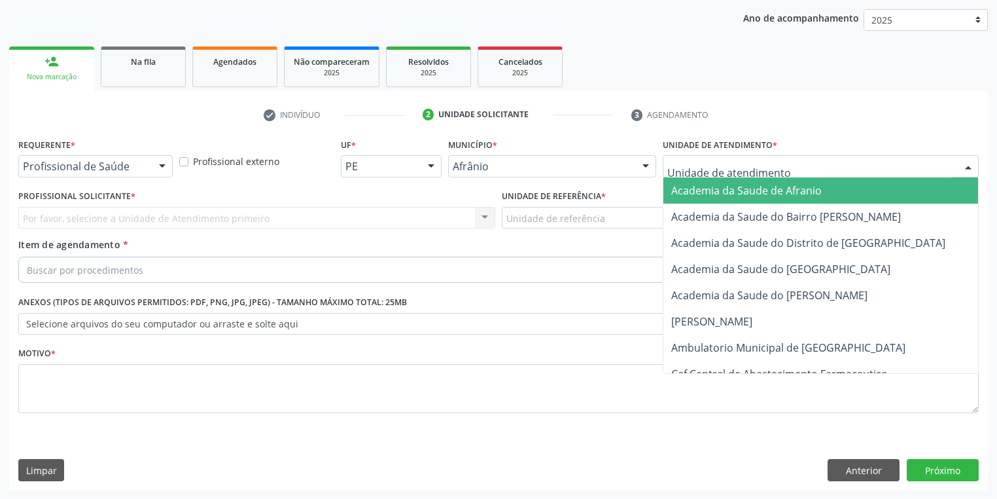
click at [686, 173] on div at bounding box center [821, 166] width 316 height 22
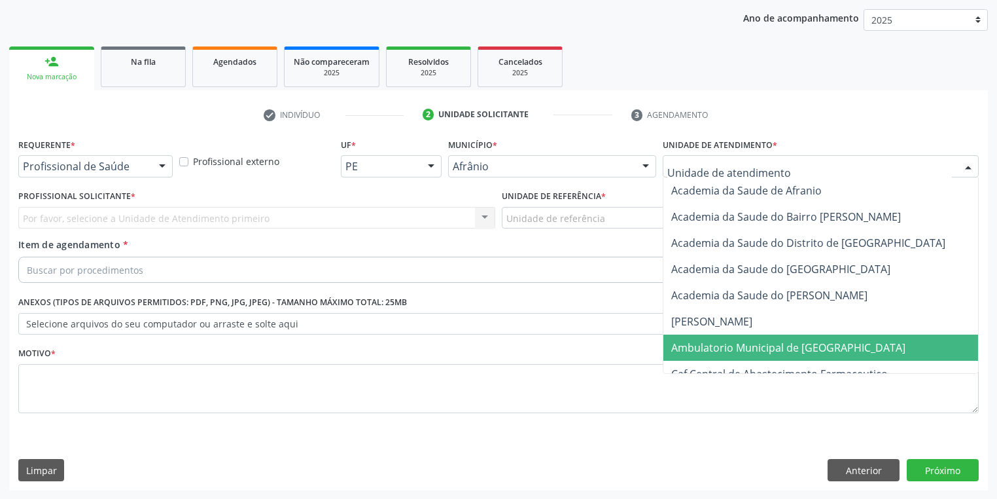
drag, startPoint x: 683, startPoint y: 347, endPoint x: 576, endPoint y: 300, distance: 116.4
click at [677, 343] on span "Ambulatorio Municipal de [GEOGRAPHIC_DATA]" at bounding box center [789, 347] width 234 height 14
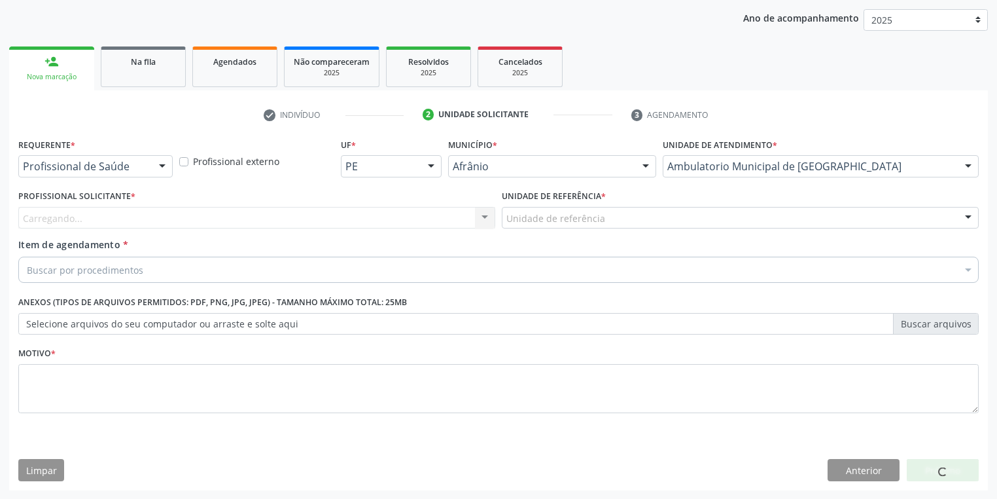
drag, startPoint x: 523, startPoint y: 215, endPoint x: 517, endPoint y: 280, distance: 65.7
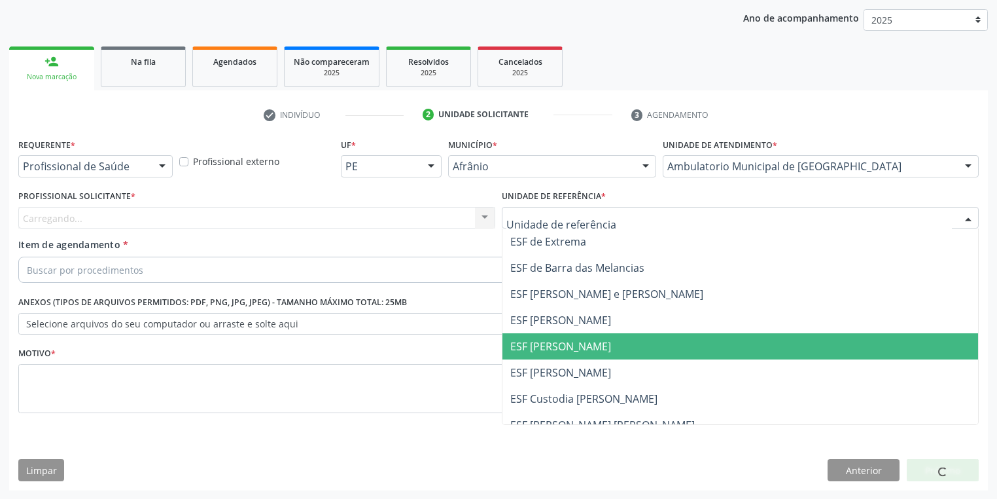
click at [515, 350] on span "ESF [PERSON_NAME]" at bounding box center [561, 346] width 101 height 14
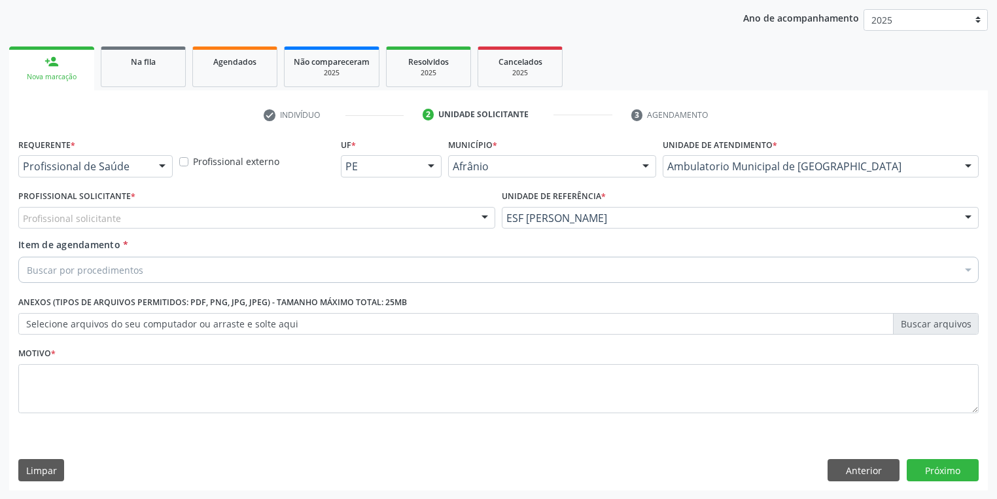
drag, startPoint x: 90, startPoint y: 217, endPoint x: 92, endPoint y: 236, distance: 19.0
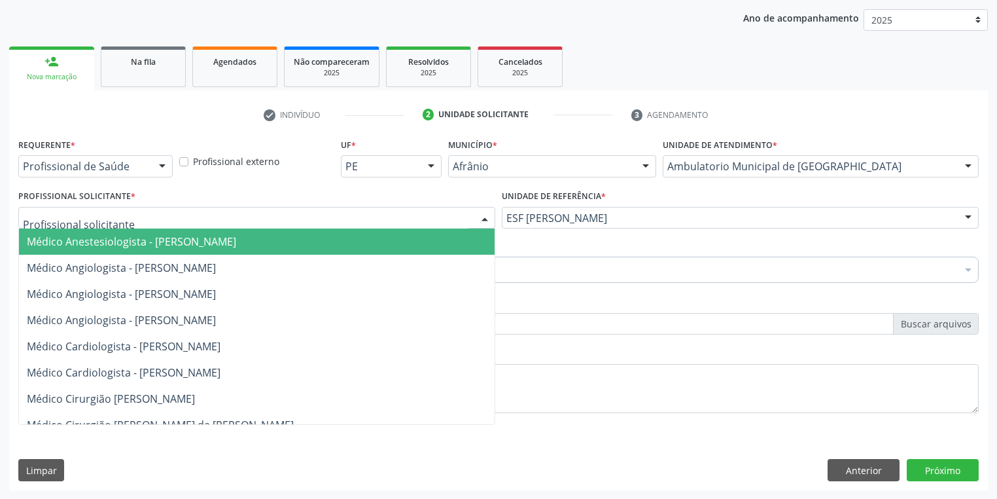
click at [92, 238] on span "Médico Anestesiologista - [PERSON_NAME]" at bounding box center [131, 241] width 209 height 14
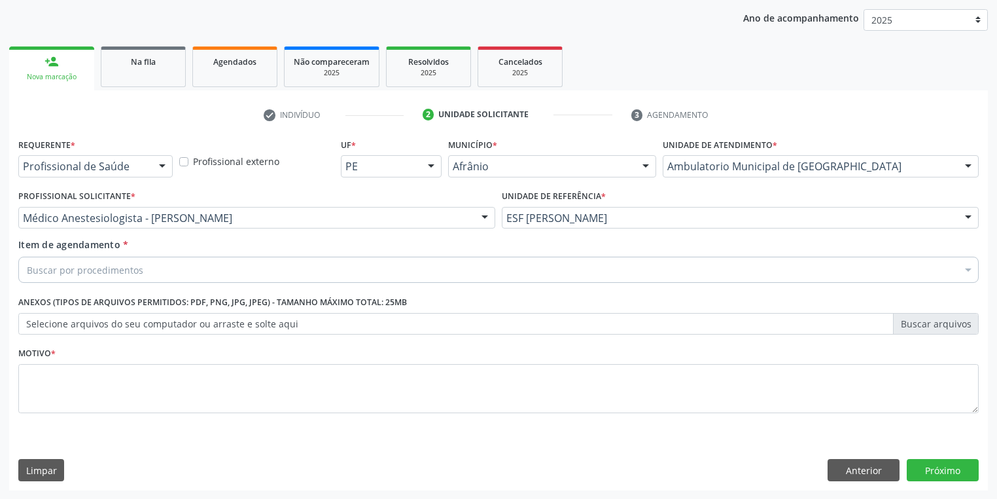
click at [92, 259] on div "Buscar por procedimentos" at bounding box center [498, 270] width 961 height 26
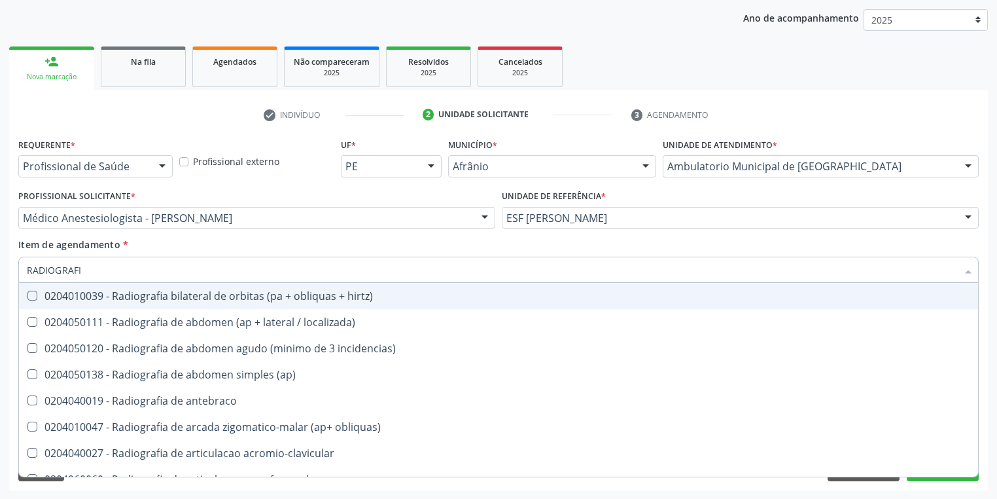
type input "RADIOGRAFIA"
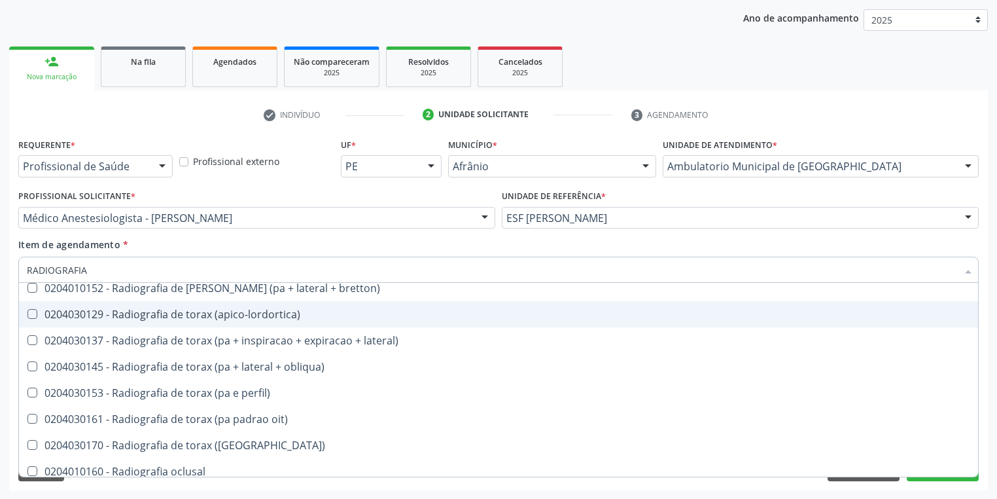
scroll to position [1518, 0]
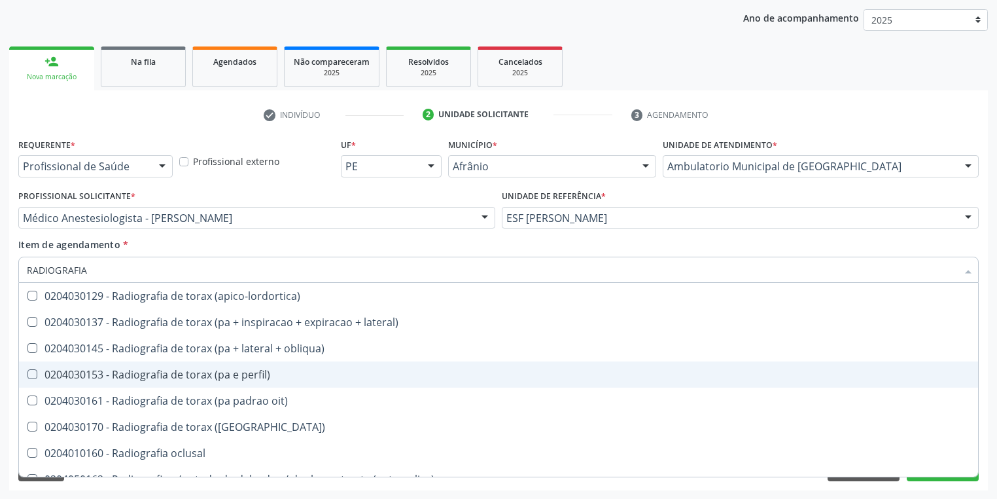
click at [204, 376] on div "0204030153 - Radiografia de torax (pa e perfil)" at bounding box center [499, 374] width 944 height 10
checkbox perfil\) "true"
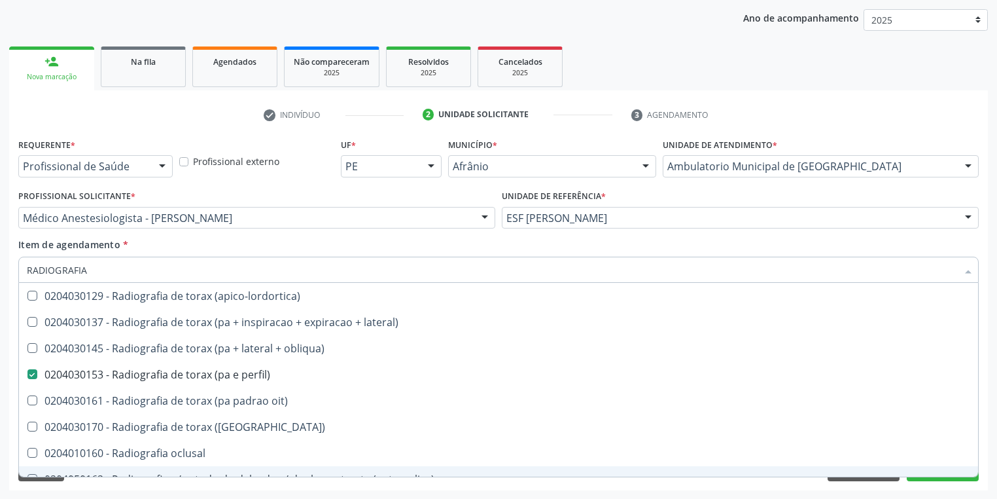
click at [122, 484] on div "Requerente * Profissional de Saúde Profissional de Saúde Paciente Nenhum result…" at bounding box center [498, 312] width 979 height 355
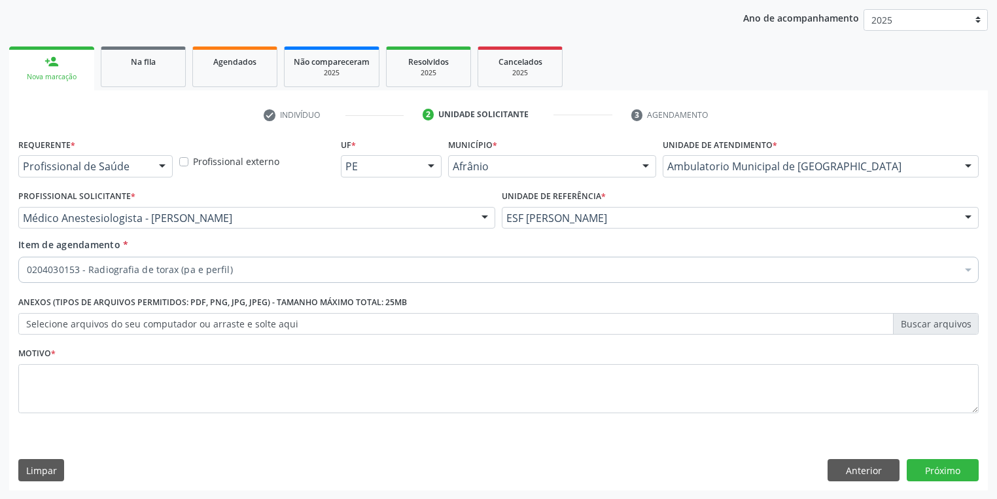
checkbox perfil\) "true"
checkbox rodas "false"
click at [68, 385] on textarea at bounding box center [498, 389] width 961 height 50
type textarea "*"
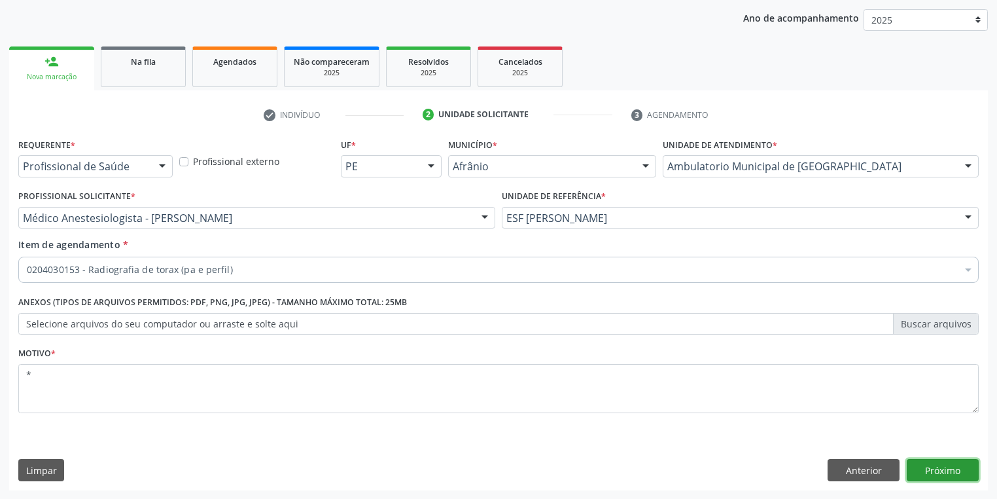
click at [913, 459] on button "Próximo" at bounding box center [943, 470] width 72 height 22
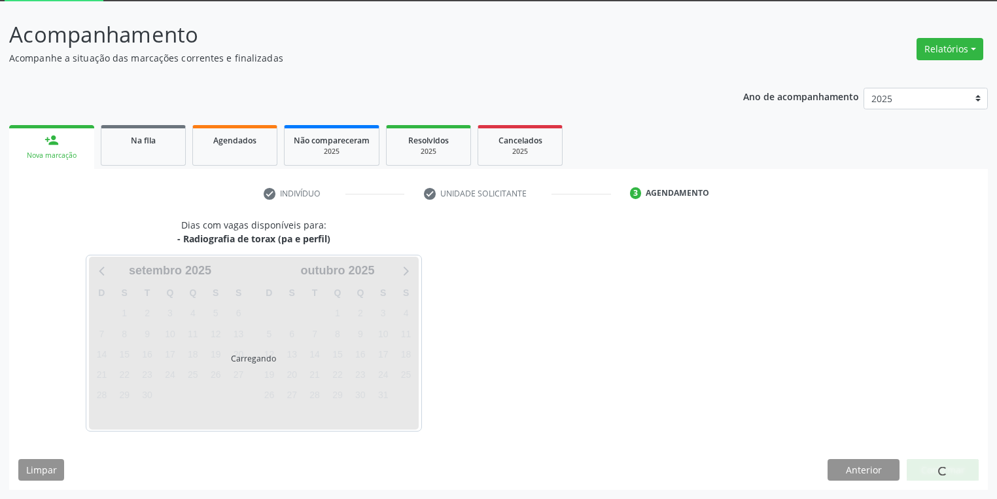
scroll to position [70, 0]
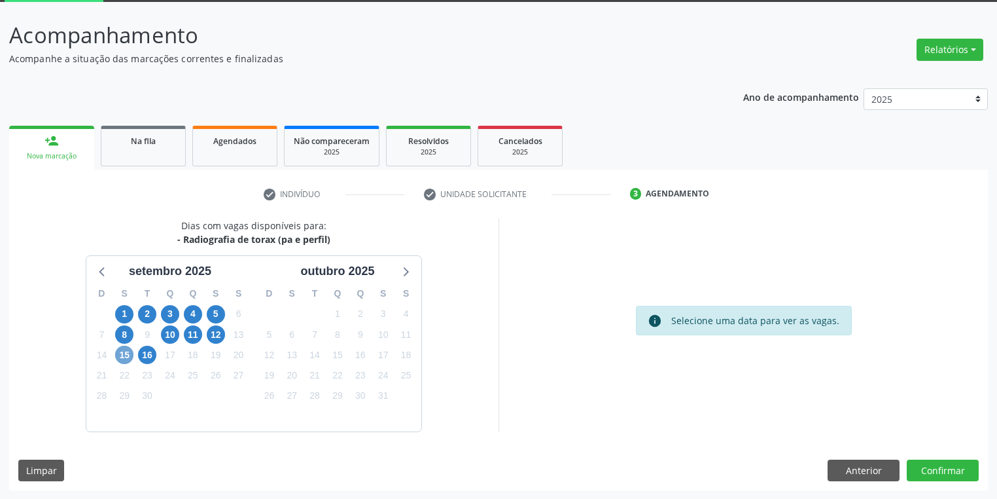
click at [126, 355] on span "15" at bounding box center [124, 355] width 18 height 18
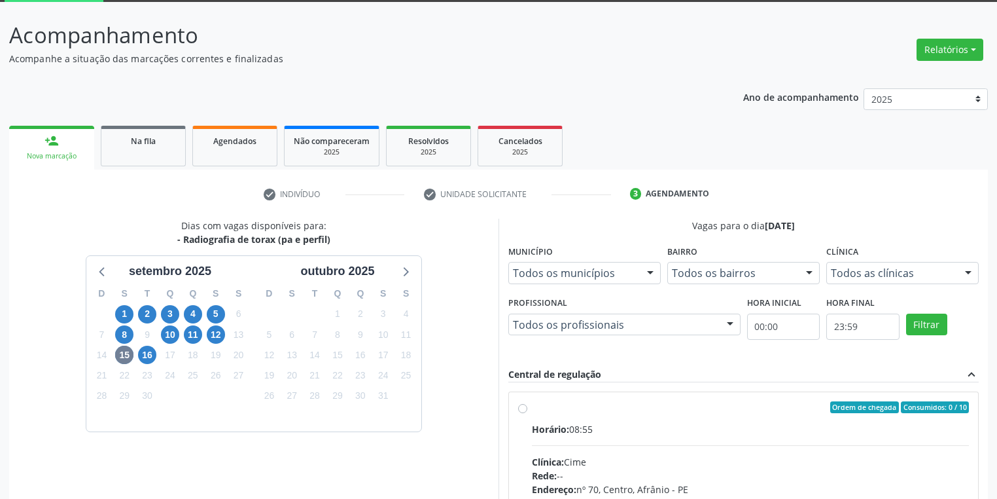
click at [711, 428] on div "Horário: 08:55" at bounding box center [750, 429] width 437 height 14
click at [528, 413] on input "Ordem de chegada Consumidos: 0 / 10 Horário: 08:55 Clínica: Cime Rede: -- Ender…" at bounding box center [522, 407] width 9 height 12
radio input "true"
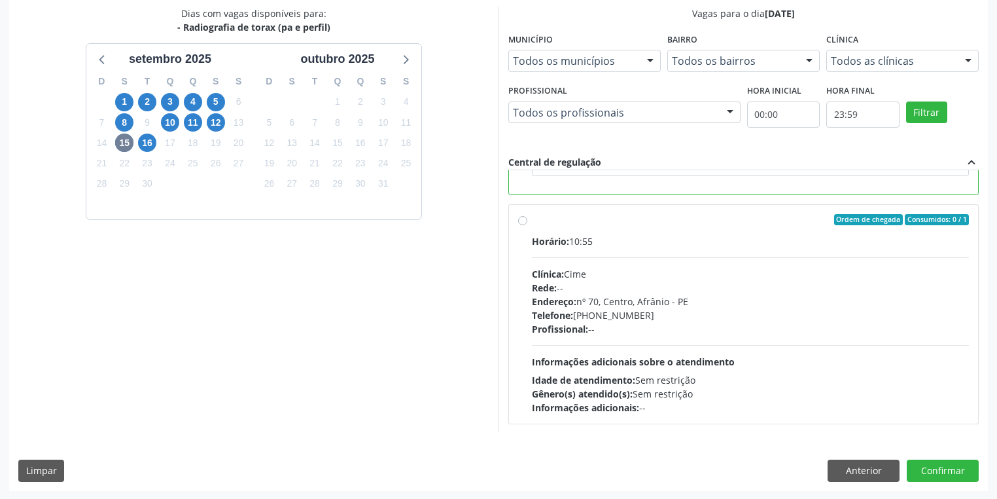
scroll to position [283, 0]
click at [935, 463] on button "Confirmar" at bounding box center [943, 470] width 72 height 22
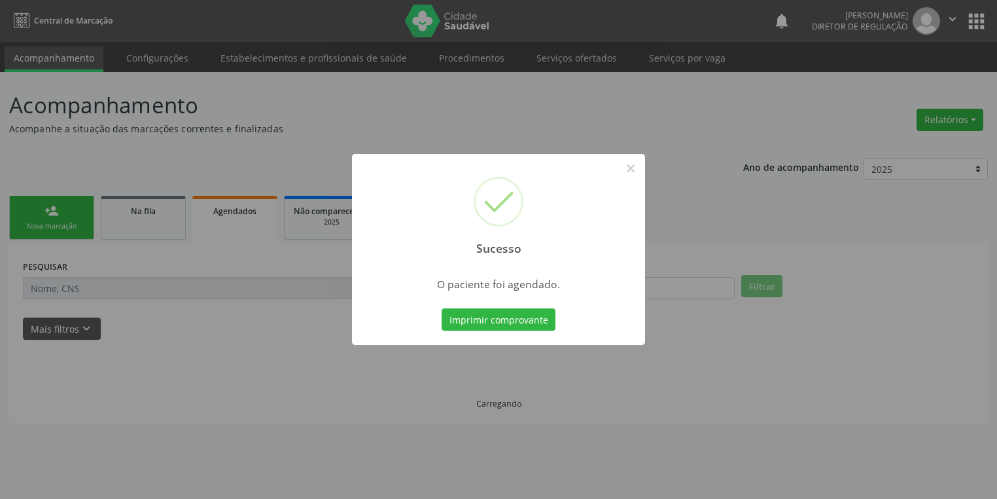
scroll to position [0, 0]
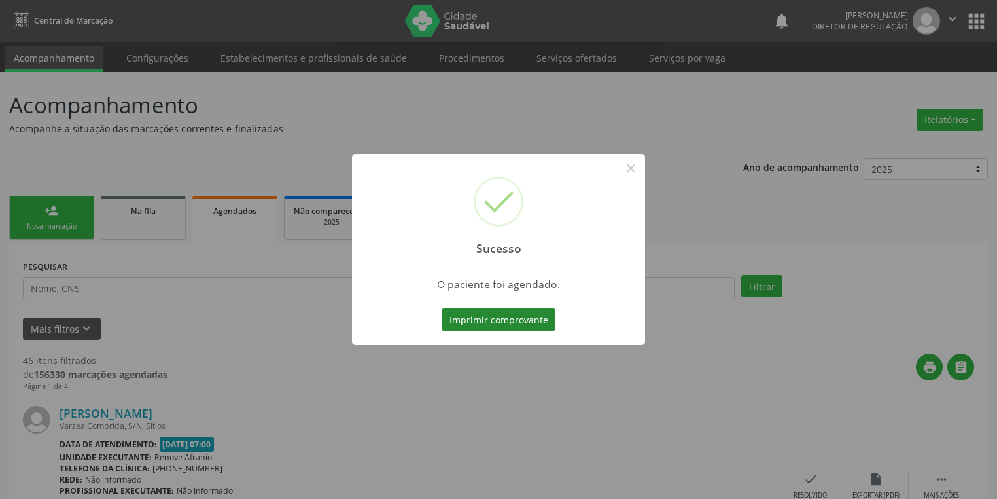
click at [504, 314] on button "Imprimir comprovante" at bounding box center [499, 319] width 114 height 22
